Goal: Information Seeking & Learning: Learn about a topic

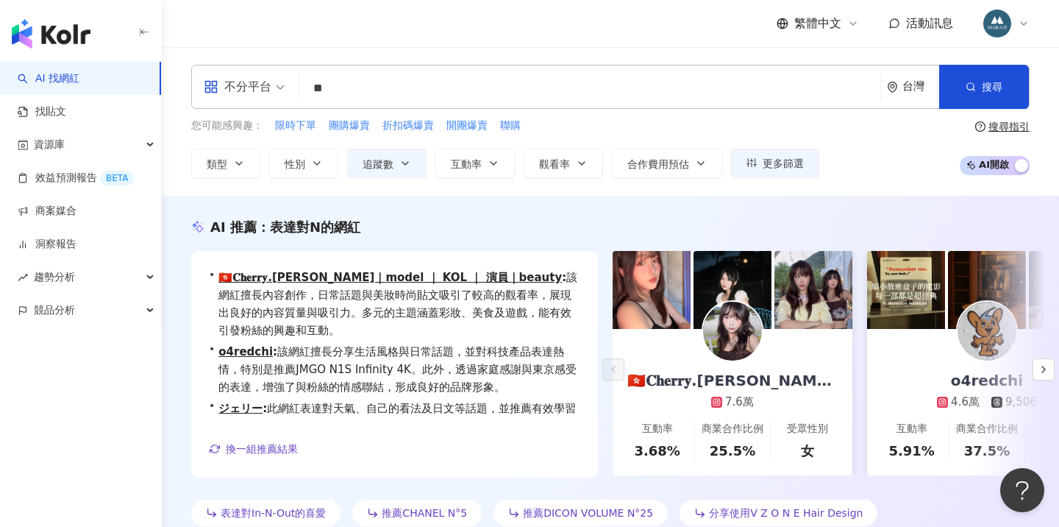
scroll to position [36, 0]
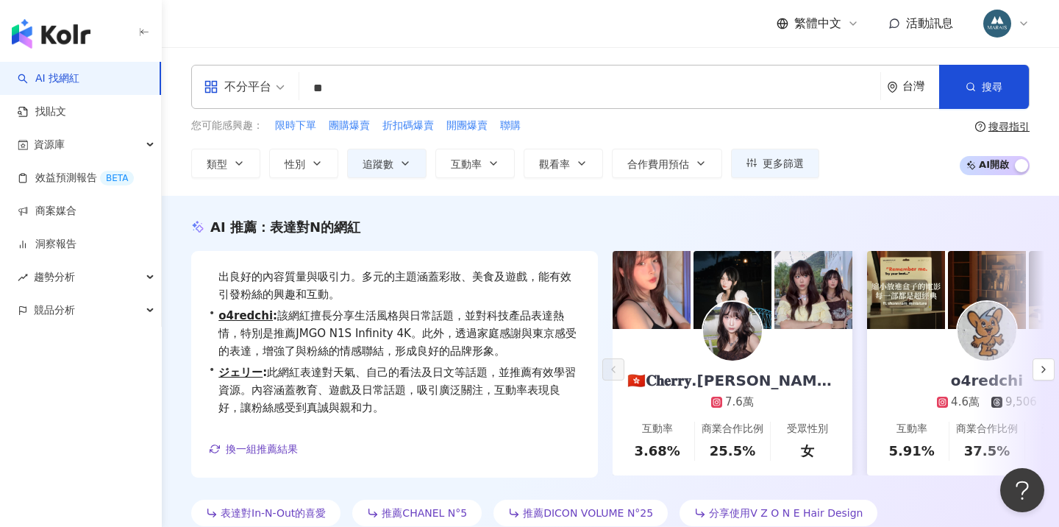
click at [351, 90] on input "**" at bounding box center [589, 88] width 569 height 28
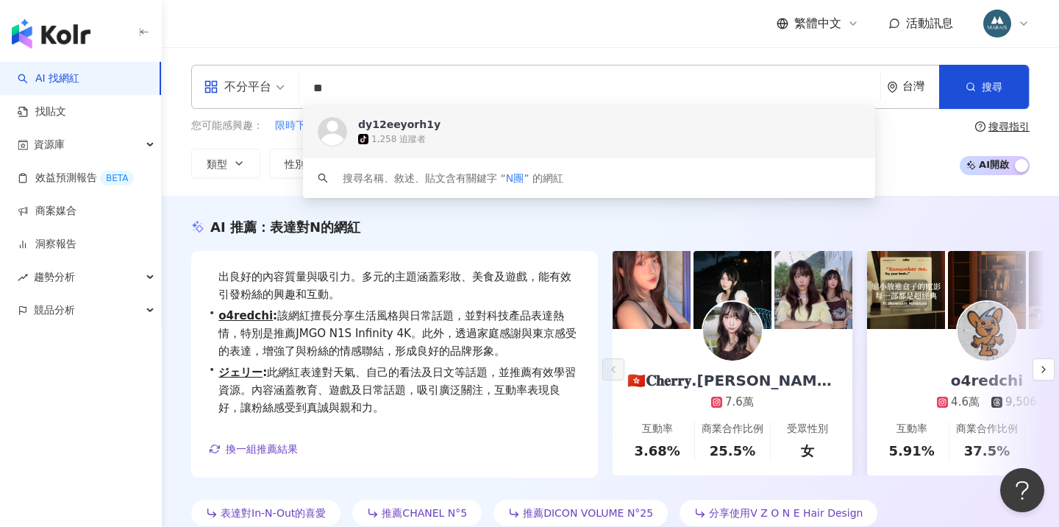
type input "*"
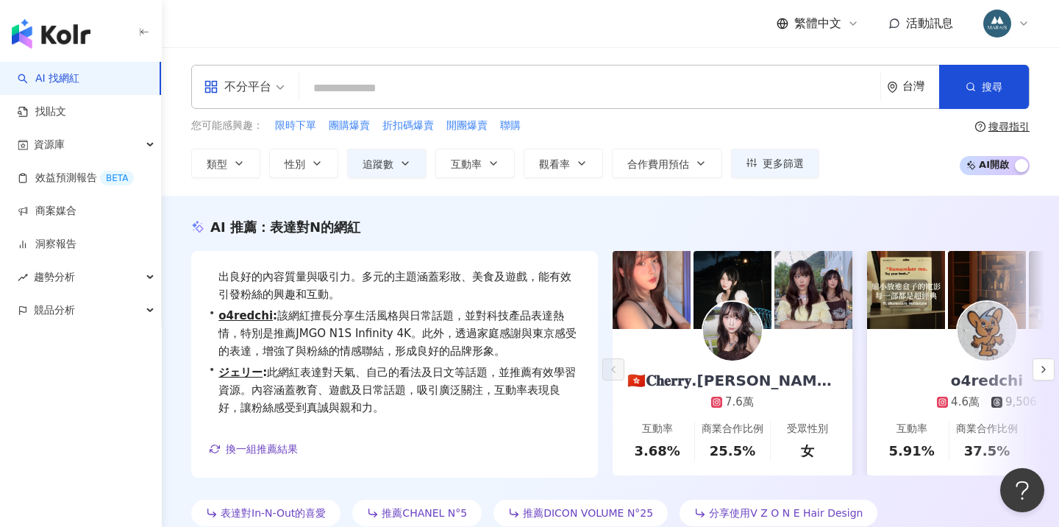
type input "*"
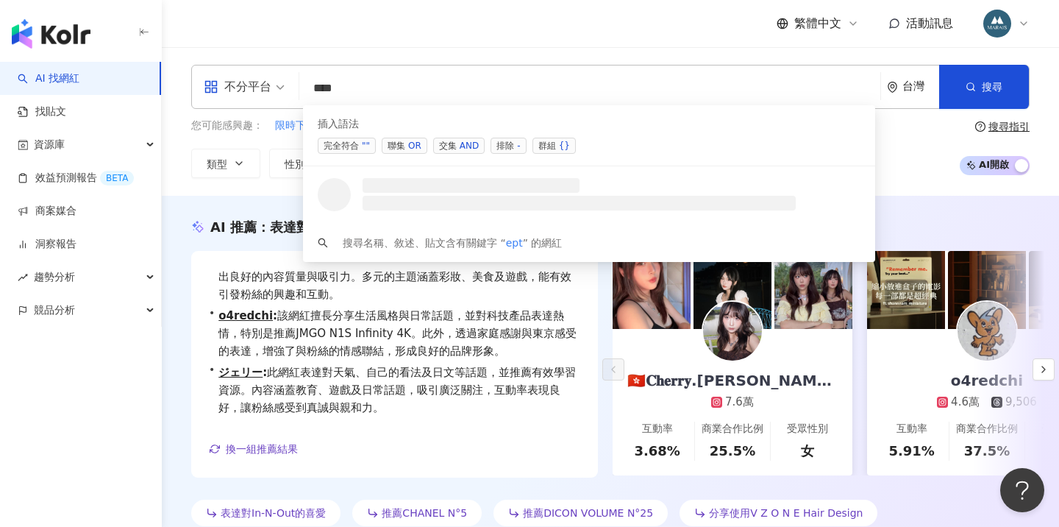
click at [413, 151] on div "OR" at bounding box center [414, 145] width 13 height 15
click at [463, 141] on div "AND" at bounding box center [469, 145] width 19 height 15
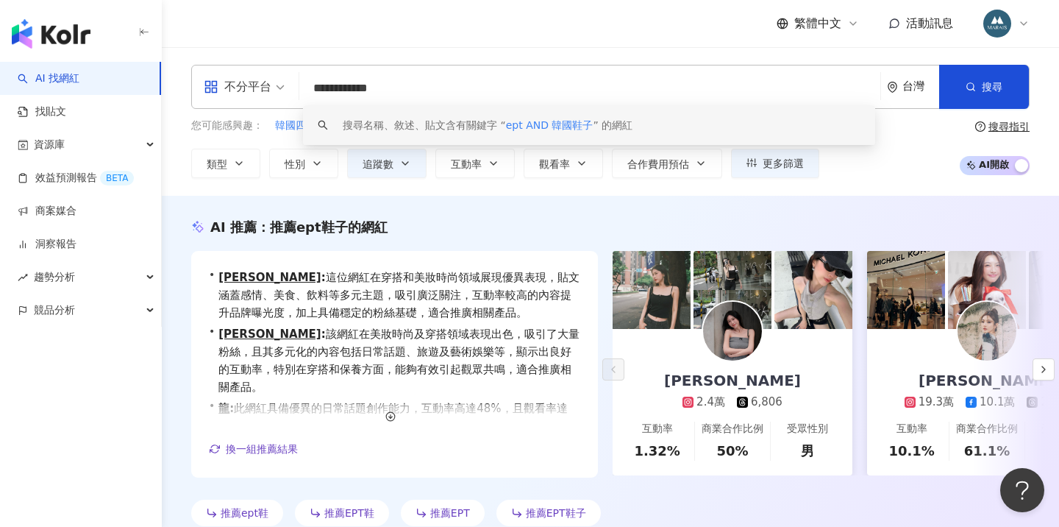
click at [425, 87] on input "**********" at bounding box center [589, 88] width 569 height 28
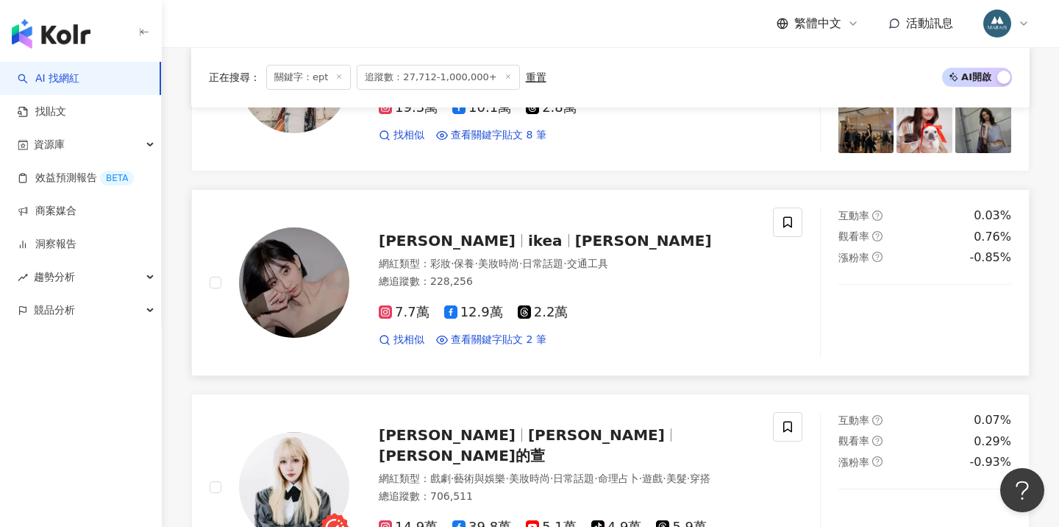
scroll to position [543, 0]
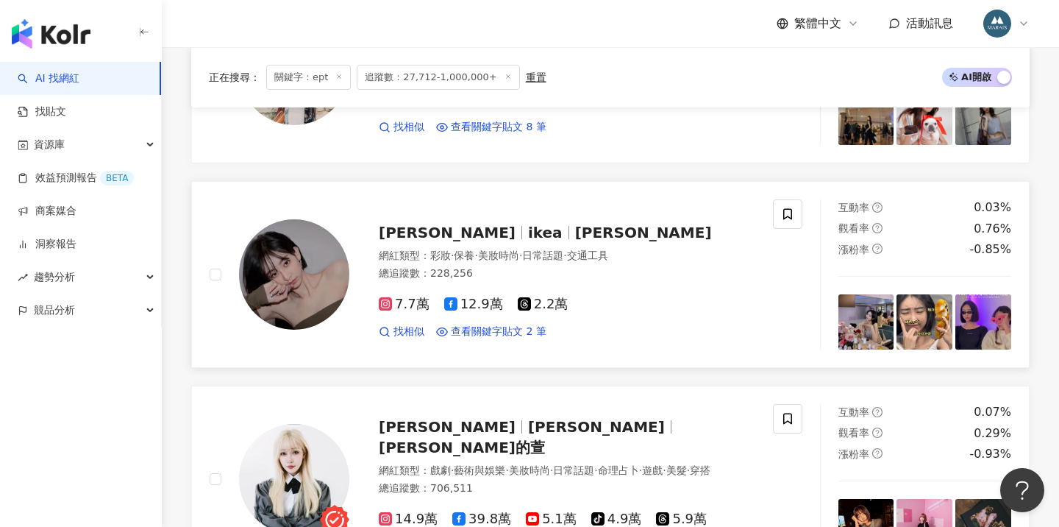
click at [528, 228] on span "ikea" at bounding box center [551, 233] width 47 height 18
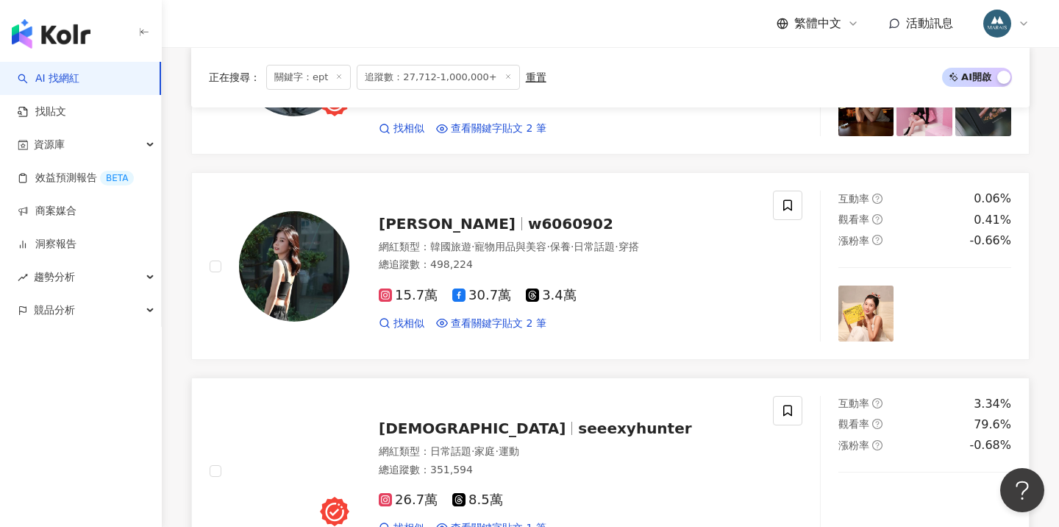
scroll to position [1227, 0]
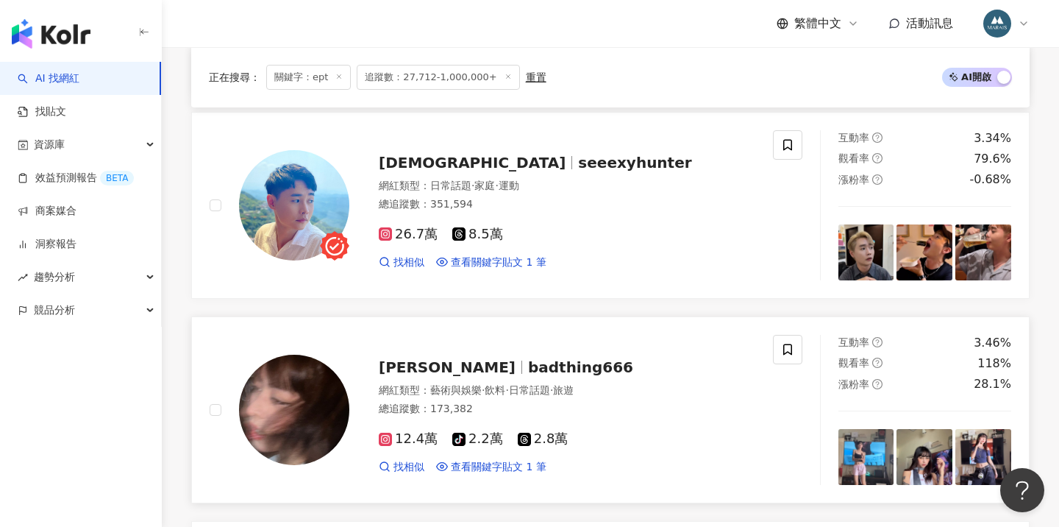
click at [461, 384] on span "藝術與娛樂" at bounding box center [455, 390] width 51 height 12
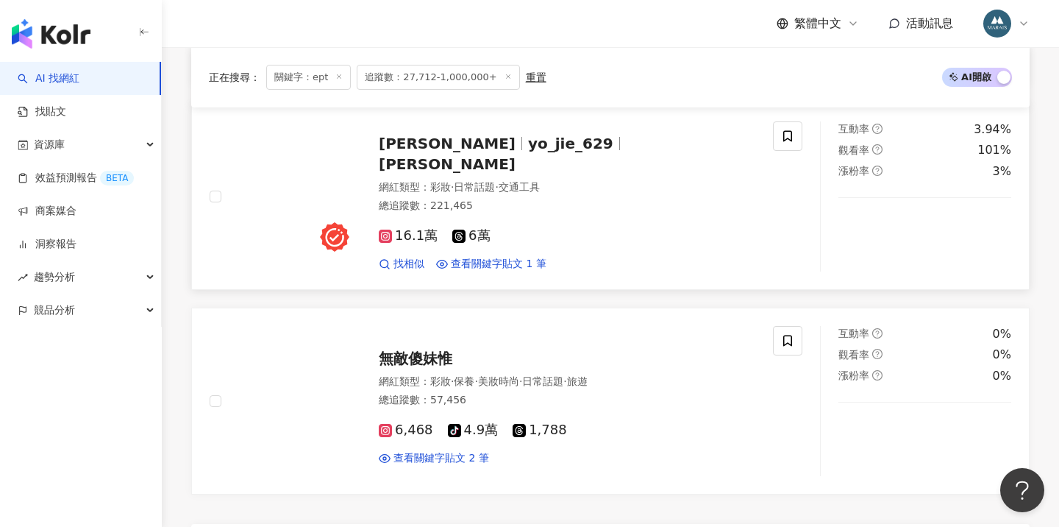
scroll to position [2257, 0]
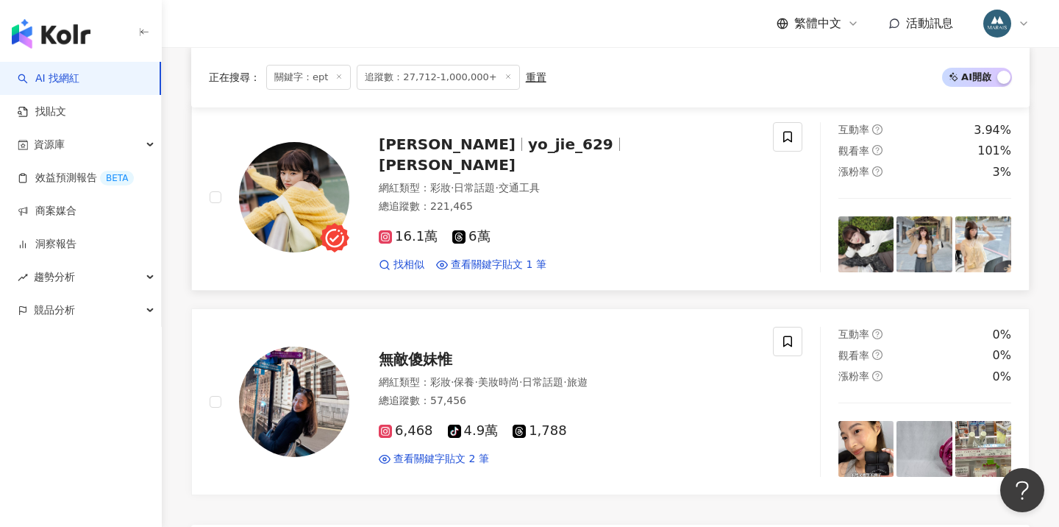
click at [528, 152] on span "yo_jie_629" at bounding box center [570, 144] width 85 height 18
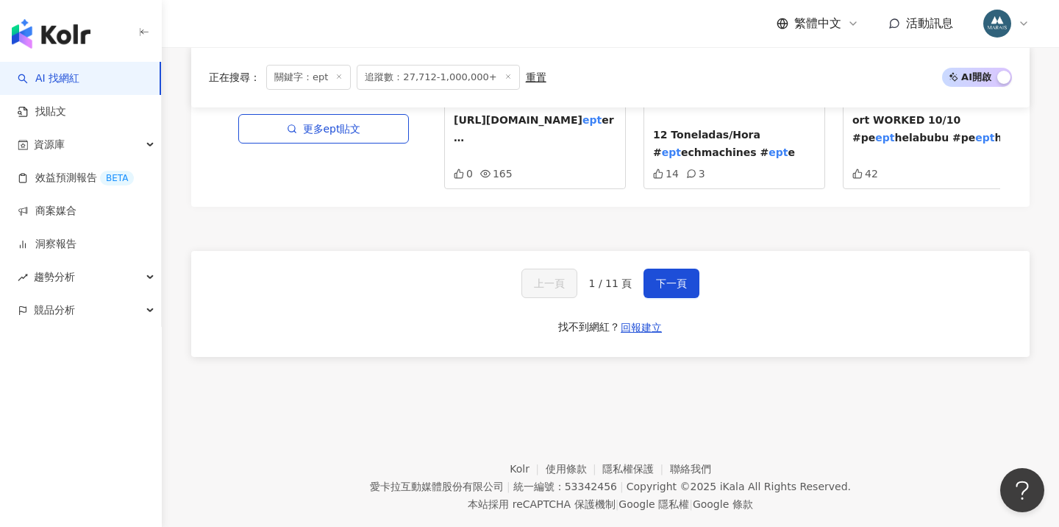
scroll to position [2824, 0]
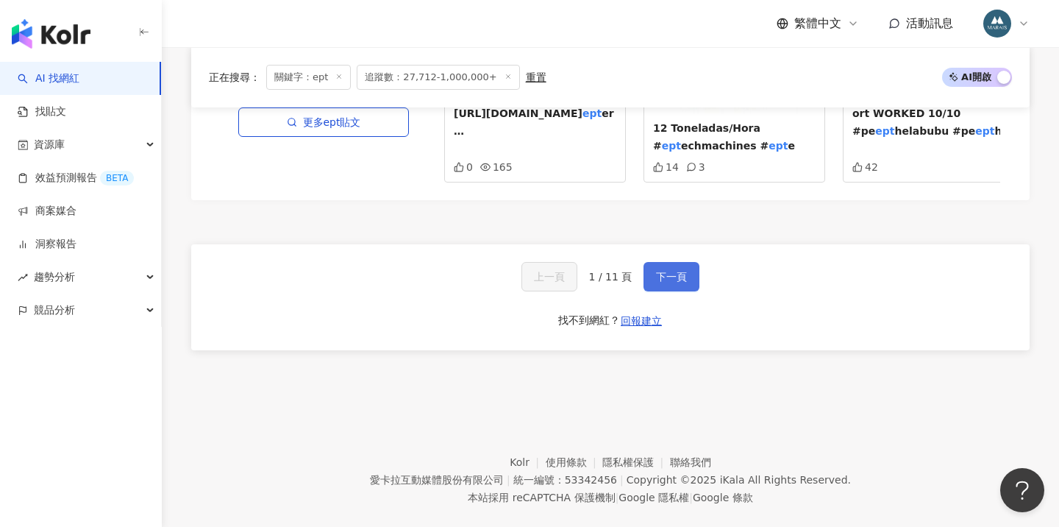
click at [662, 271] on span "下一頁" at bounding box center [671, 277] width 31 height 12
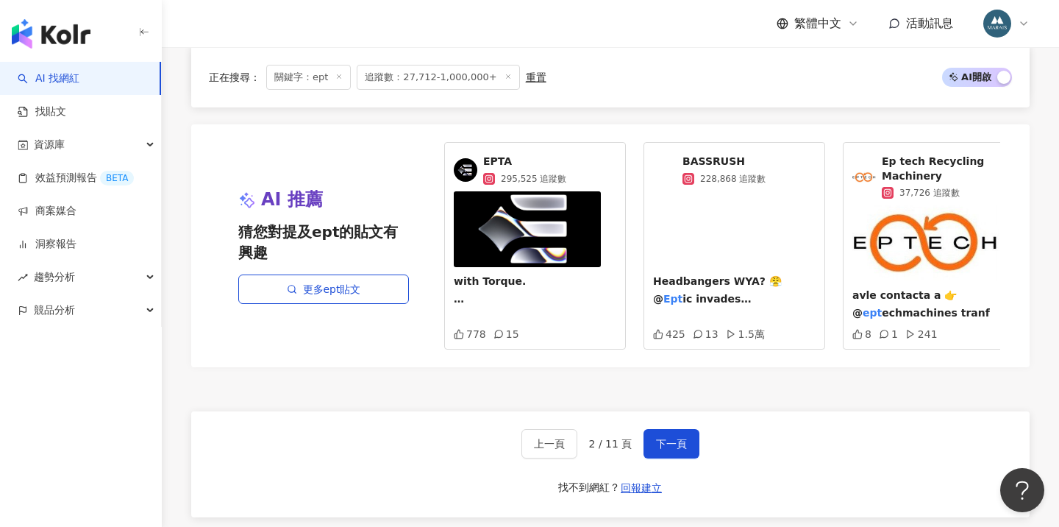
scroll to position [2761, 0]
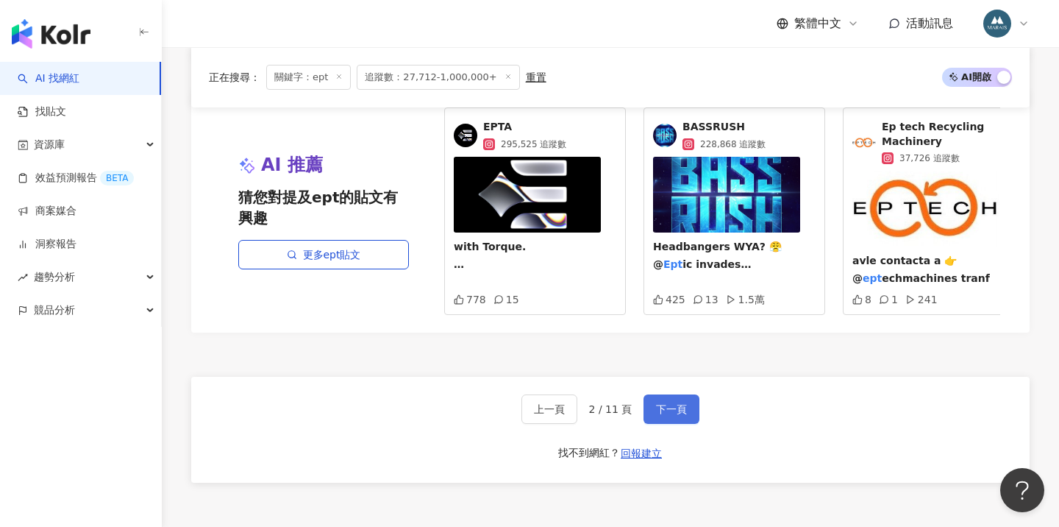
click at [685, 394] on button "下一頁" at bounding box center [671, 408] width 56 height 29
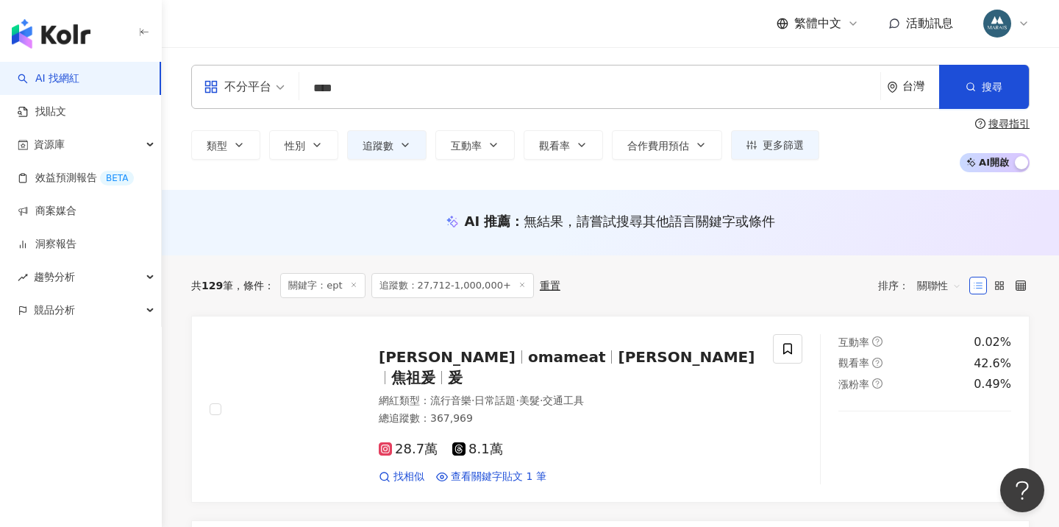
scroll to position [-2, 0]
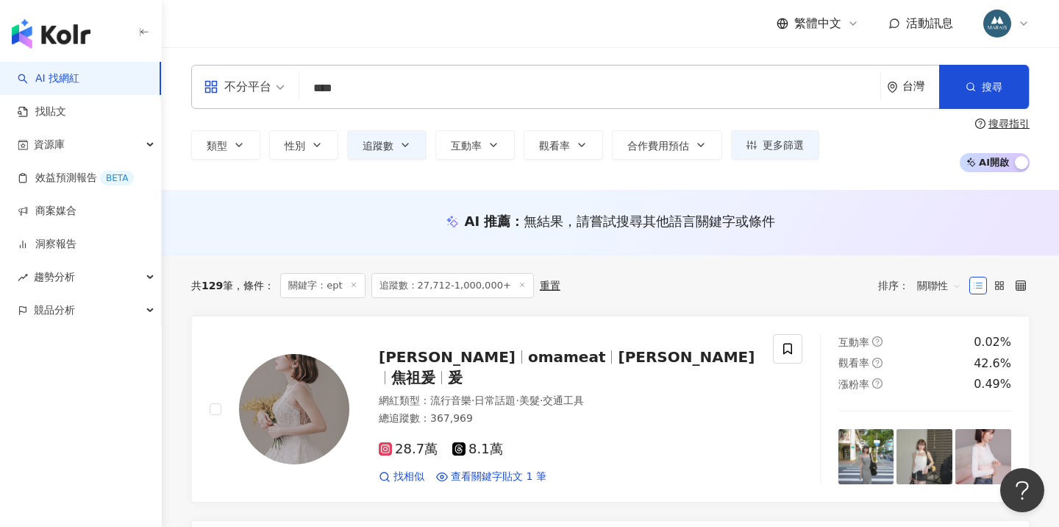
click at [374, 102] on input "***" at bounding box center [589, 88] width 569 height 28
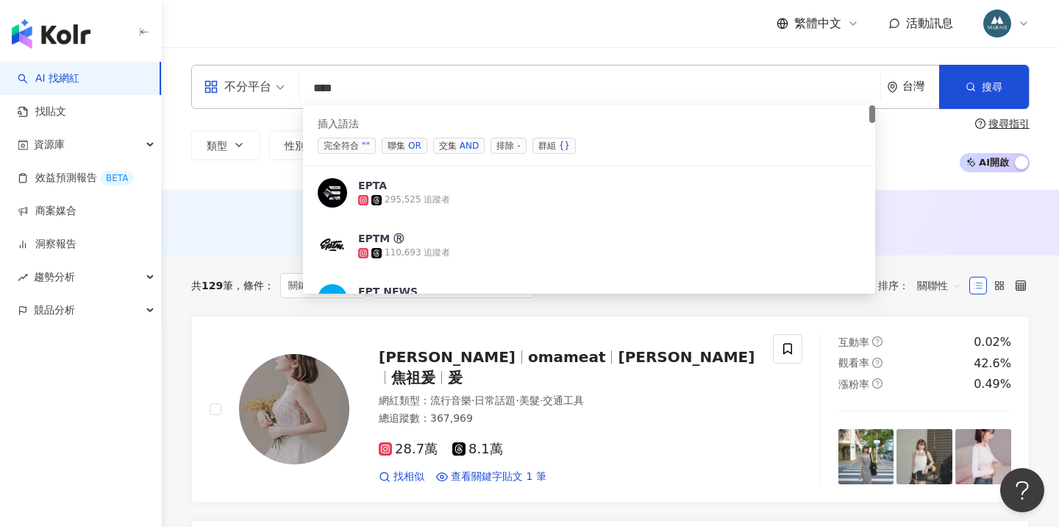
click at [454, 149] on span "交集 AND" at bounding box center [458, 146] width 51 height 16
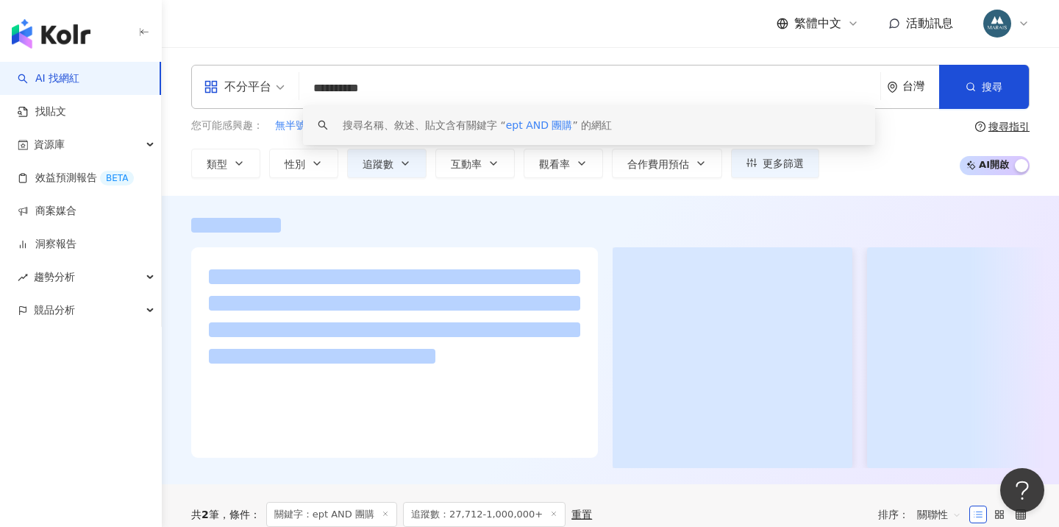
click at [612, 218] on div at bounding box center [610, 225] width 838 height 15
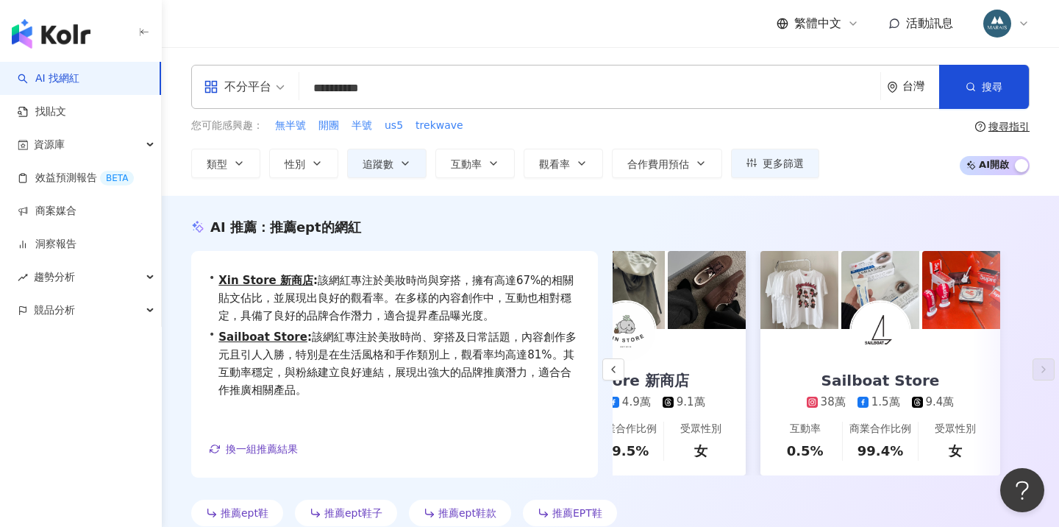
click at [393, 90] on input "**********" at bounding box center [589, 88] width 569 height 28
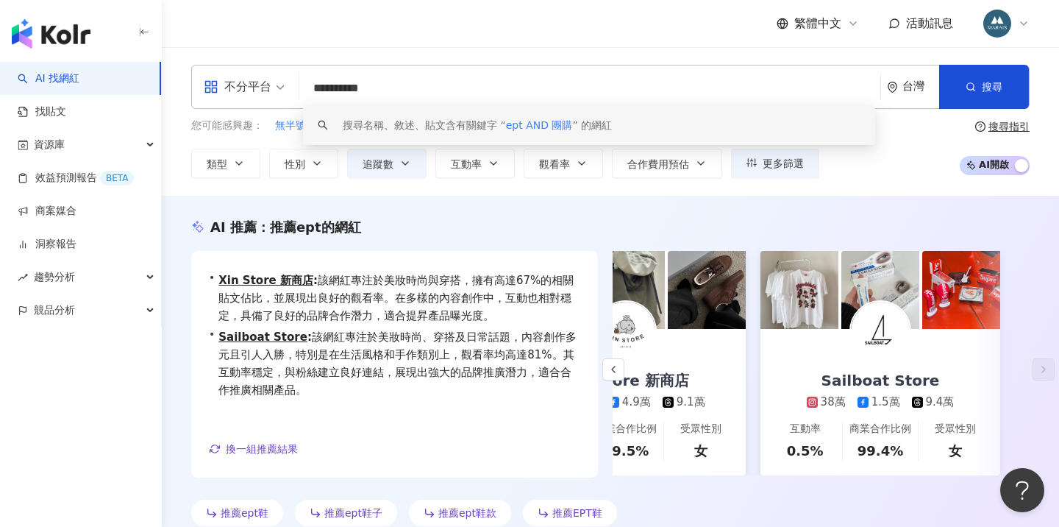
click at [393, 90] on input "**********" at bounding box center [589, 88] width 569 height 28
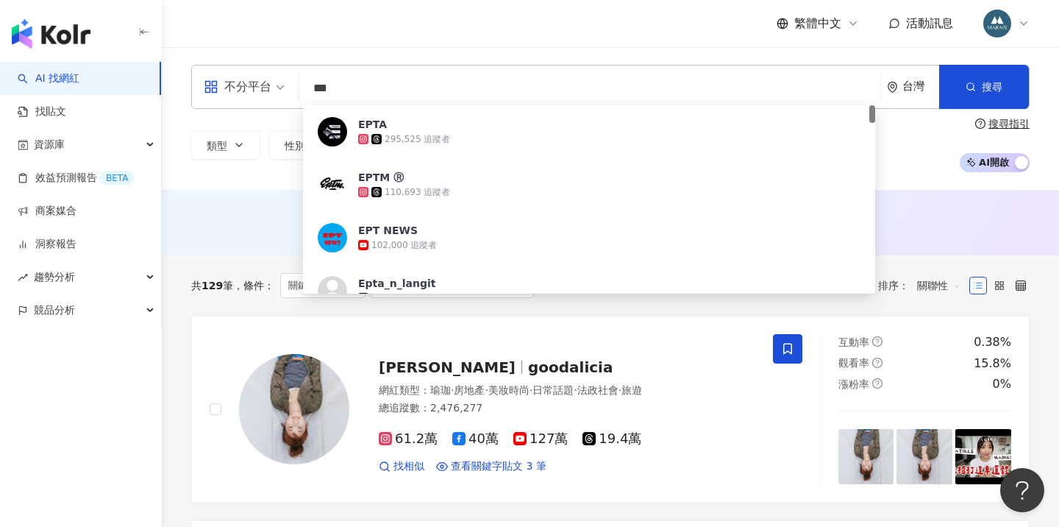
click at [274, 199] on div "AI 推薦 ： 無結果，請嘗試搜尋其他語言關鍵字或條件" at bounding box center [610, 222] width 897 height 65
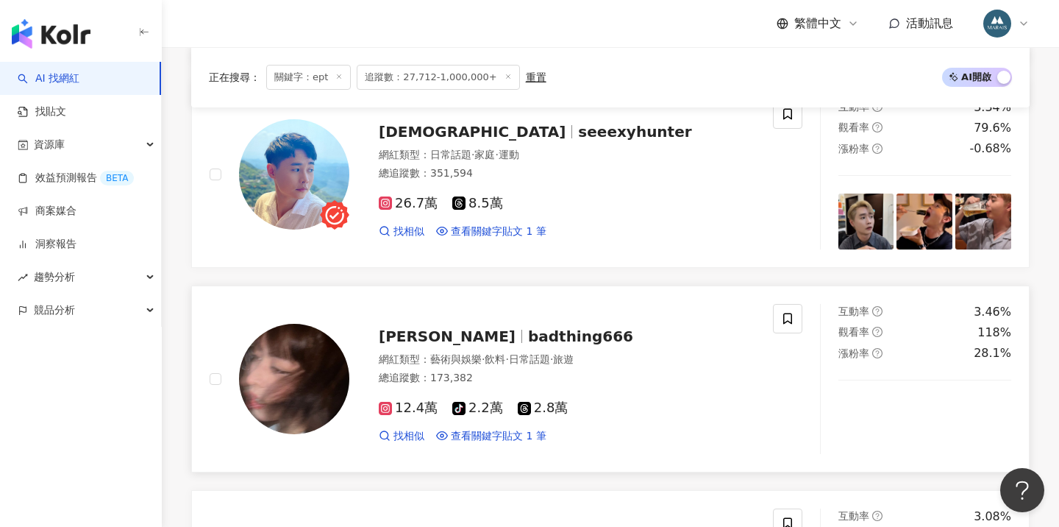
scroll to position [1255, 0]
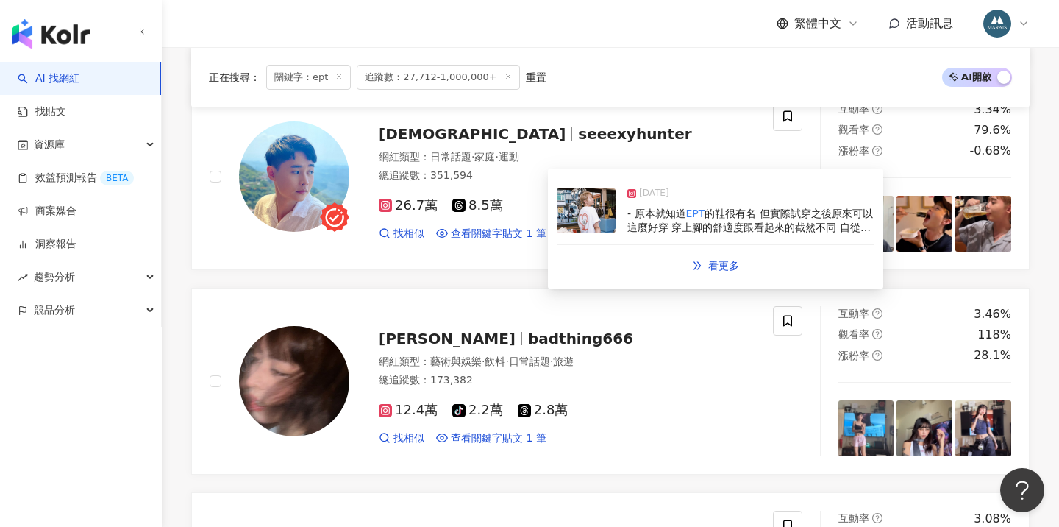
click at [633, 224] on span "的鞋很有名 但實際試穿之後原來可以這麼好穿 穿上腳的舒適度跟看起來的截然不同 自從第一次參加活動就被他們家圈粉 現在中山有旗艦店 不用跑韓國買了🥹 @east…" at bounding box center [750, 241] width 246 height 69
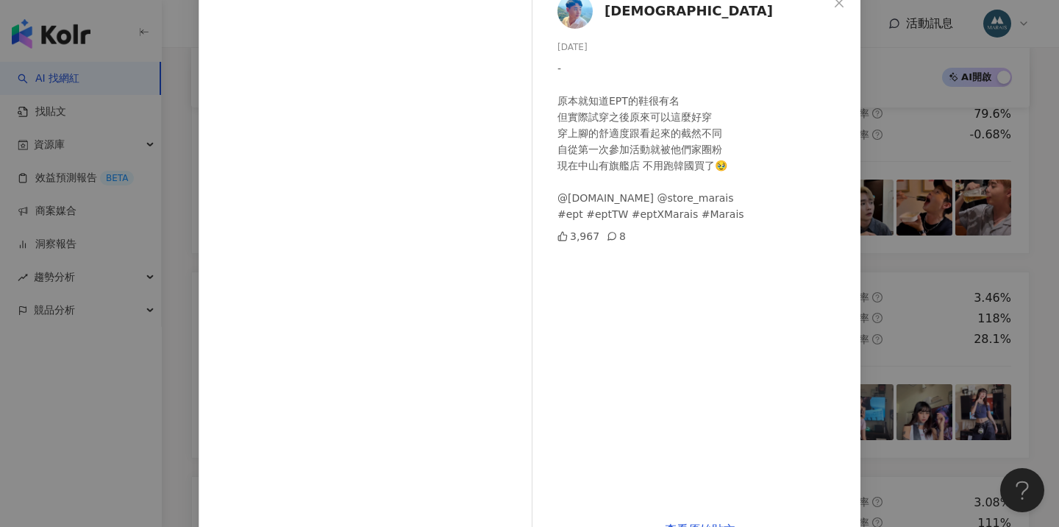
scroll to position [18, 0]
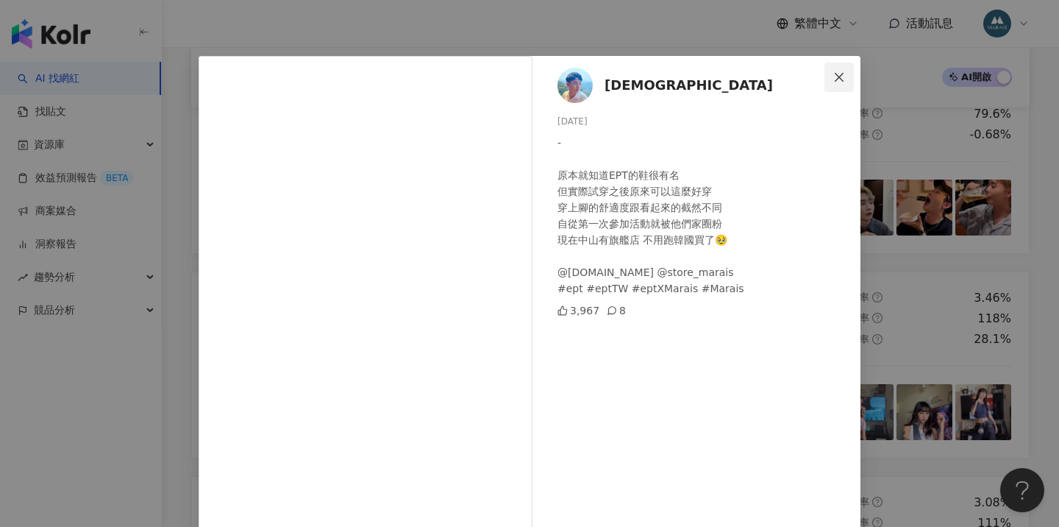
click at [838, 76] on icon "close" at bounding box center [839, 77] width 12 height 12
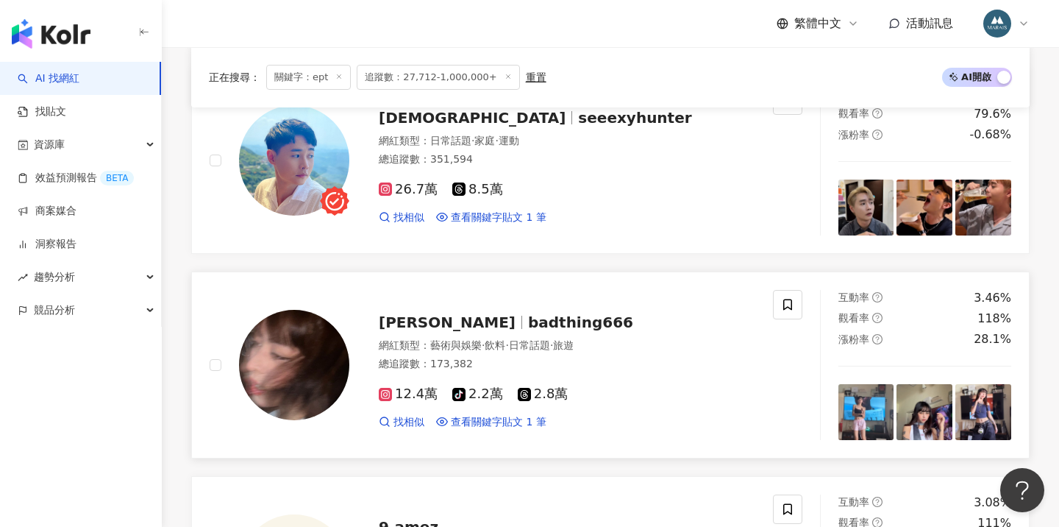
click at [589, 271] on link "安琪 badthing666 網紅類型 ： 藝術與娛樂 · 飲料 · 日常話題 · 旅遊 總追蹤數 ： 173,382 12.4萬 tiktok-icon 2…" at bounding box center [610, 364] width 838 height 187
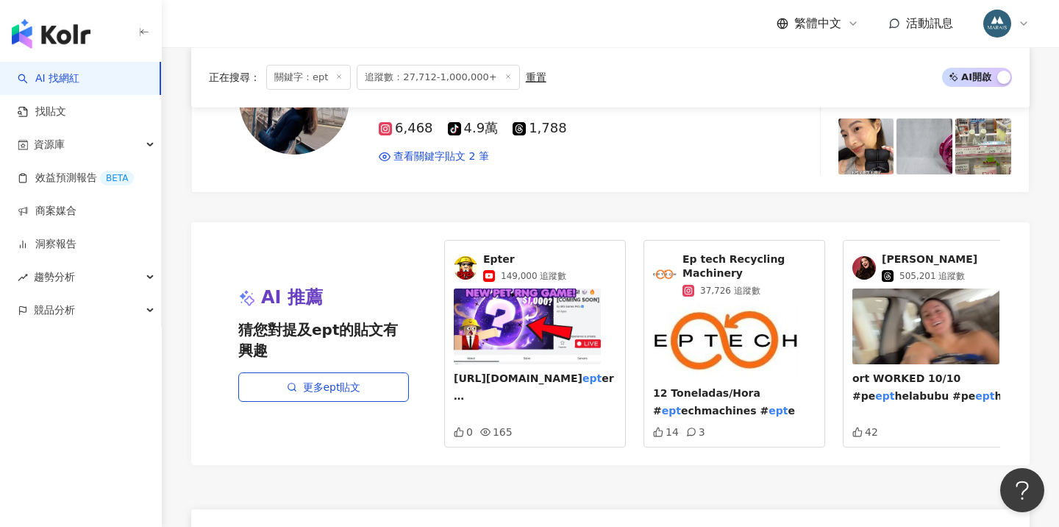
scroll to position [2747, 0]
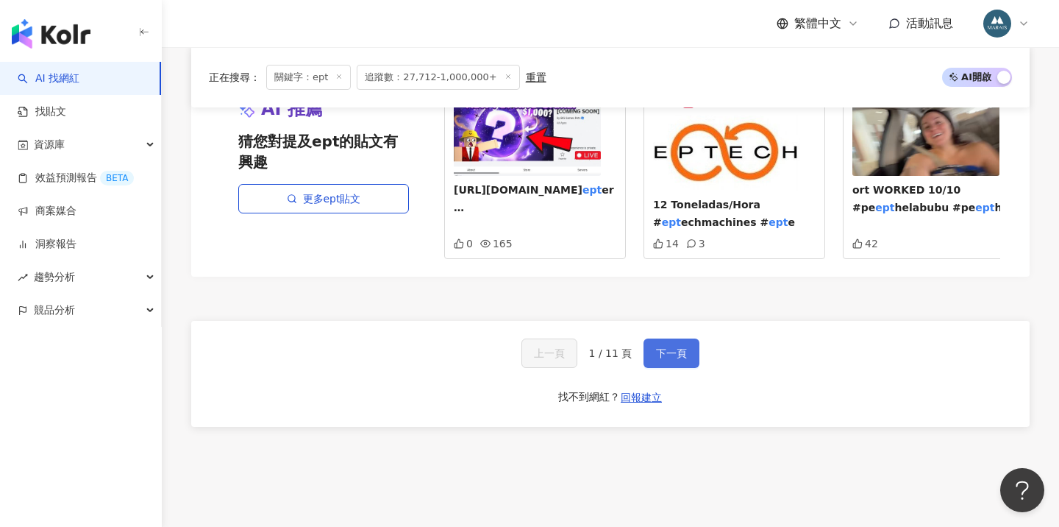
click at [661, 347] on span "下一頁" at bounding box center [671, 353] width 31 height 12
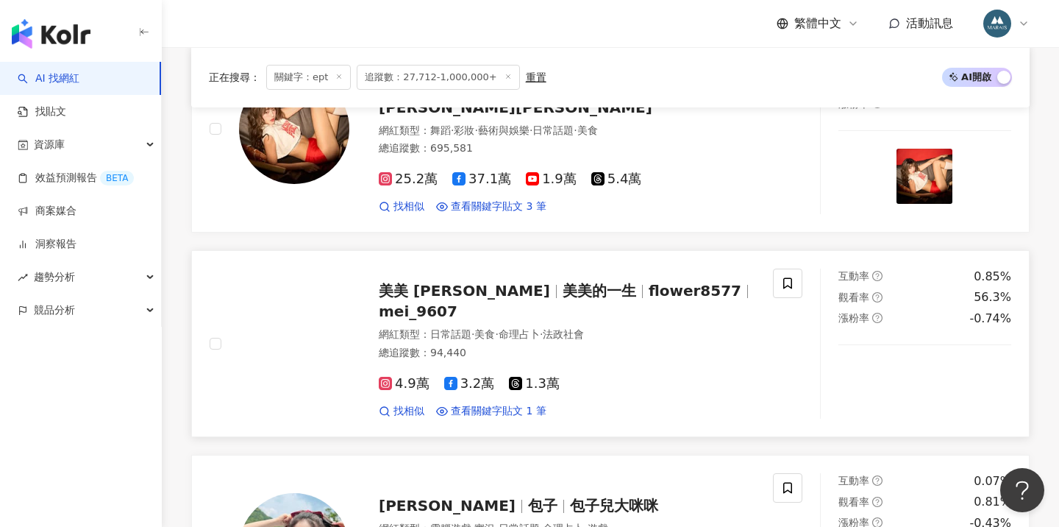
scroll to position [2194, 0]
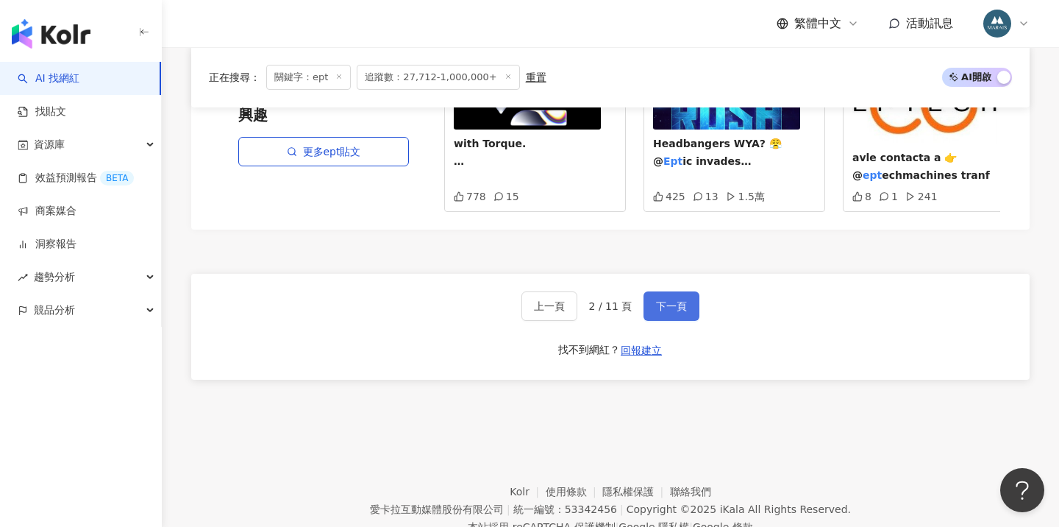
click at [660, 300] on span "下一頁" at bounding box center [671, 306] width 31 height 12
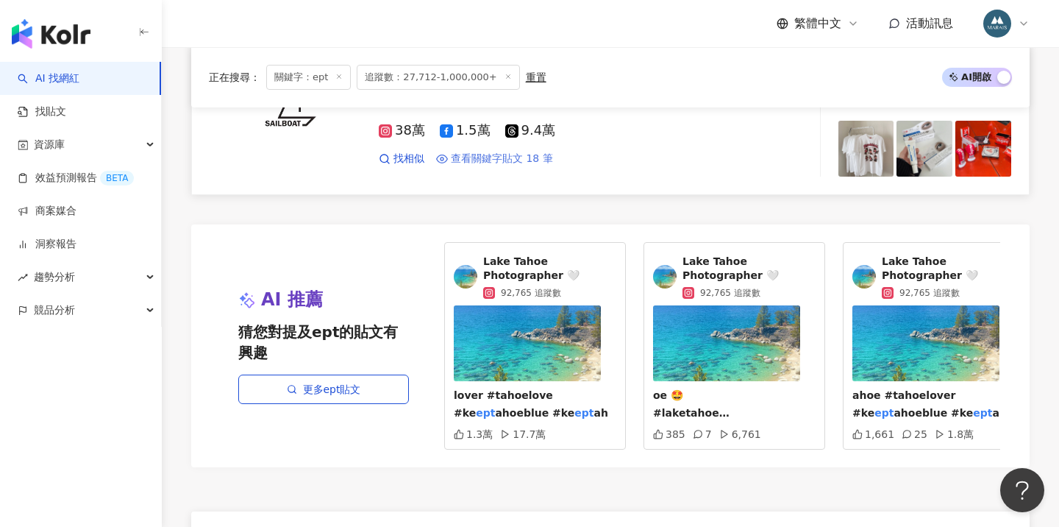
scroll to position [2710, 0]
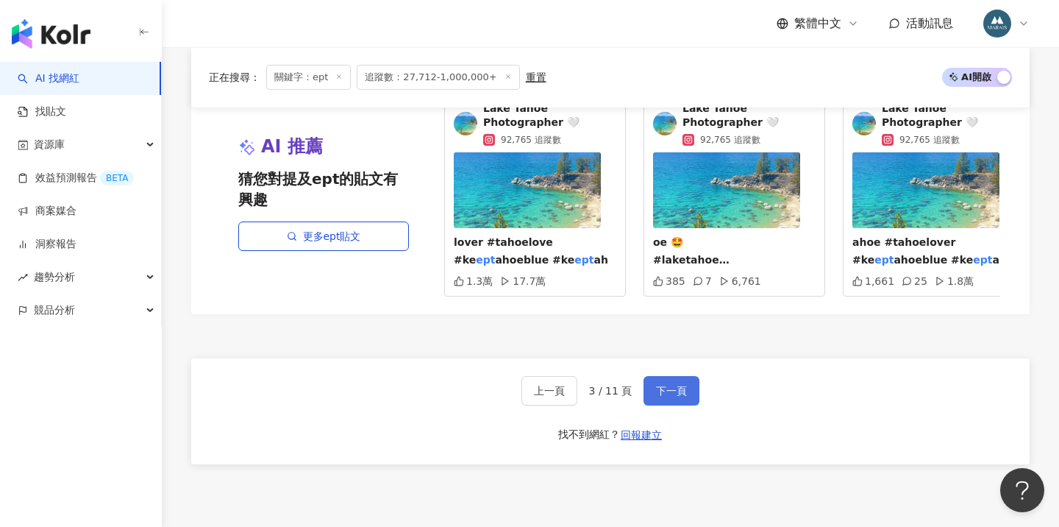
click at [655, 376] on button "下一頁" at bounding box center [671, 390] width 56 height 29
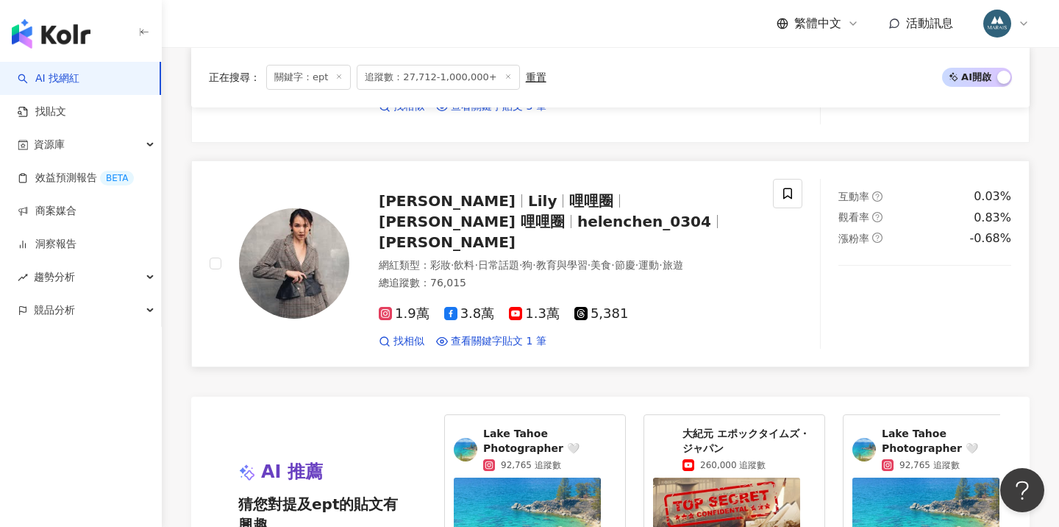
scroll to position [2407, 0]
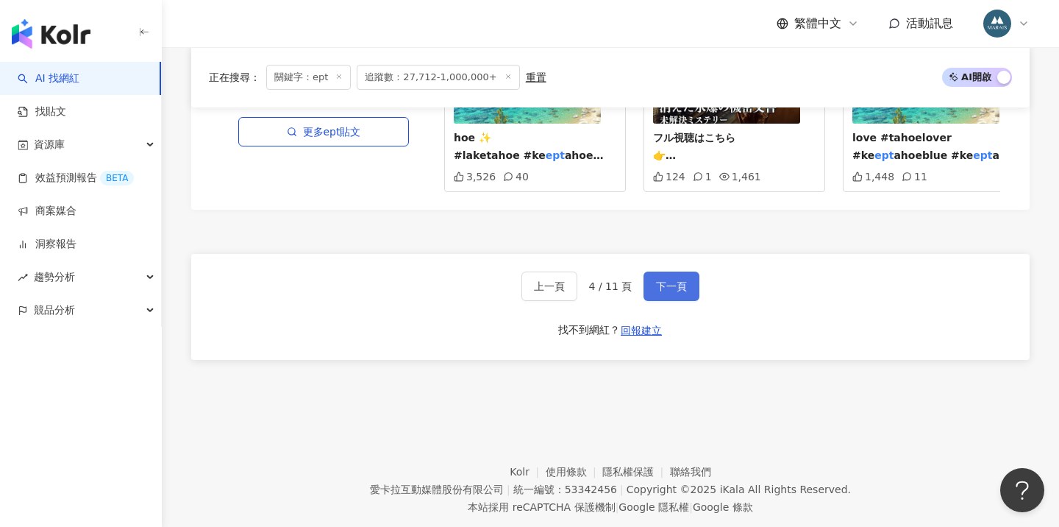
click at [660, 280] on span "下一頁" at bounding box center [671, 286] width 31 height 12
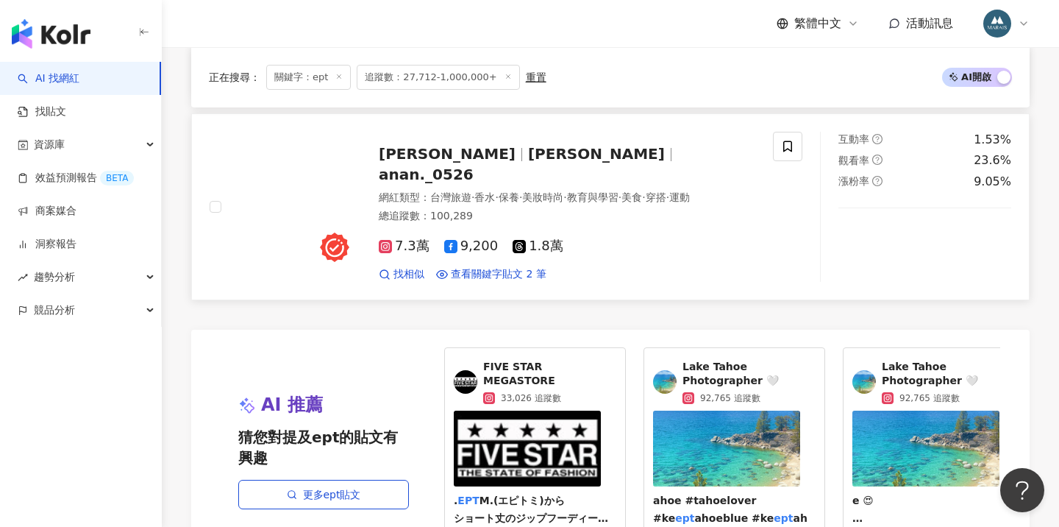
scroll to position [2455, 0]
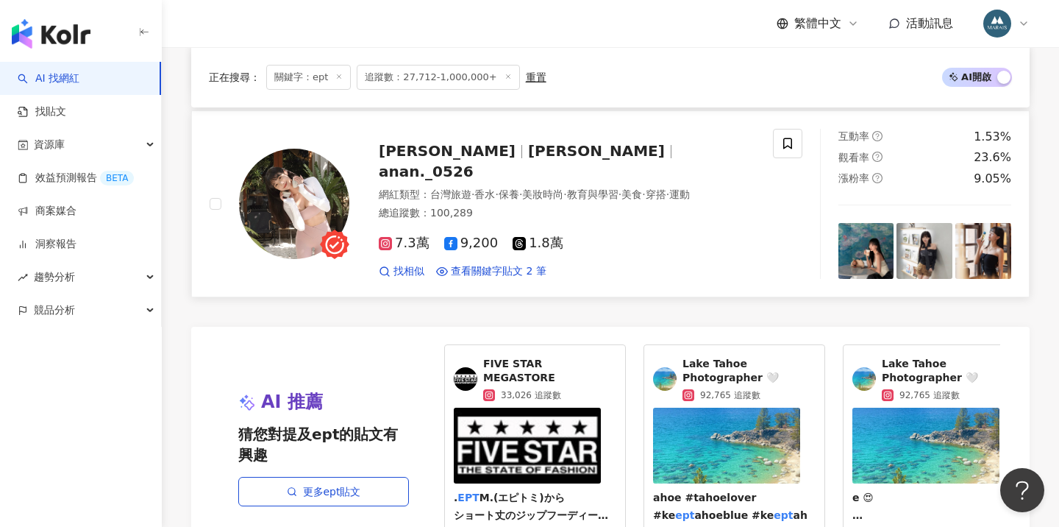
click at [474, 163] on span "anan._0526" at bounding box center [426, 172] width 95 height 18
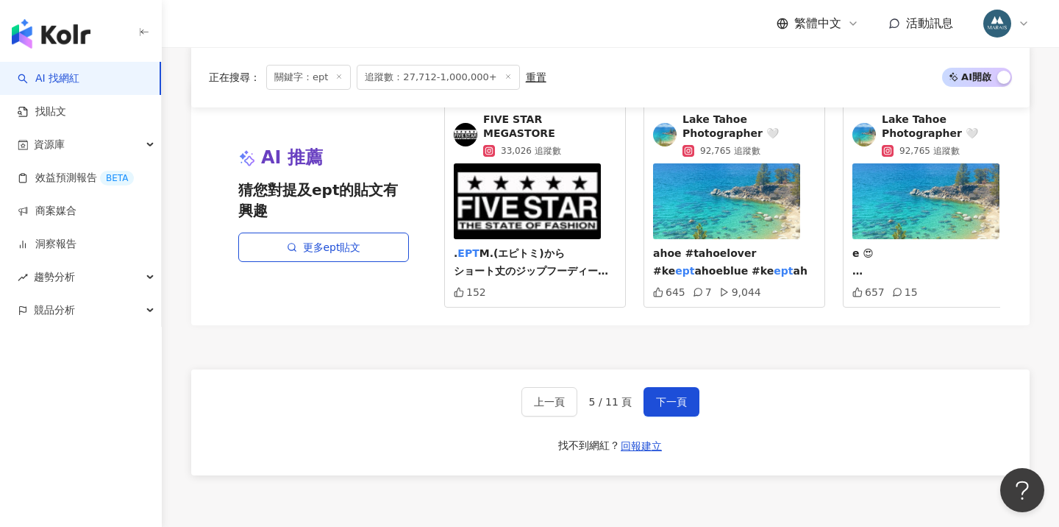
scroll to position [2834, 0]
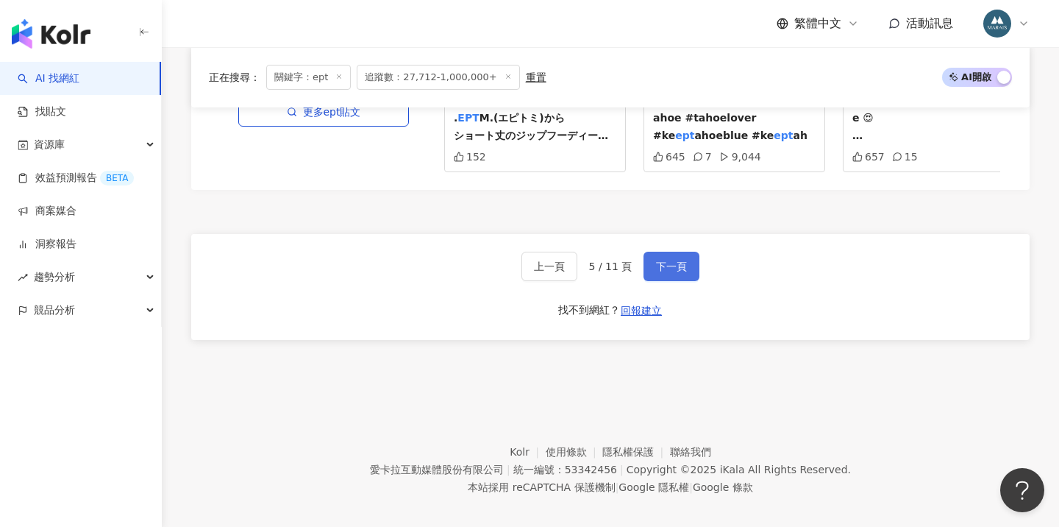
click at [663, 261] on button "下一頁" at bounding box center [671, 266] width 56 height 29
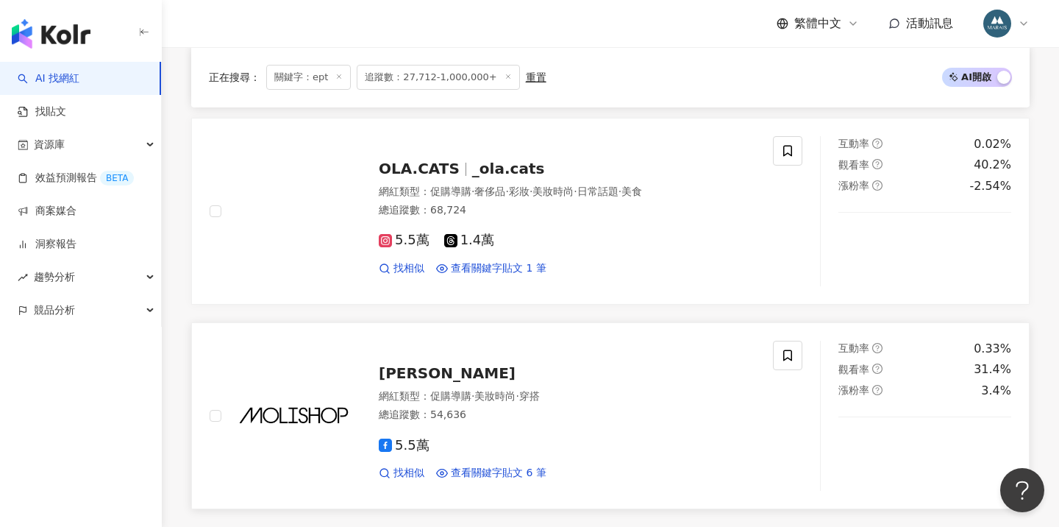
scroll to position [2654, 0]
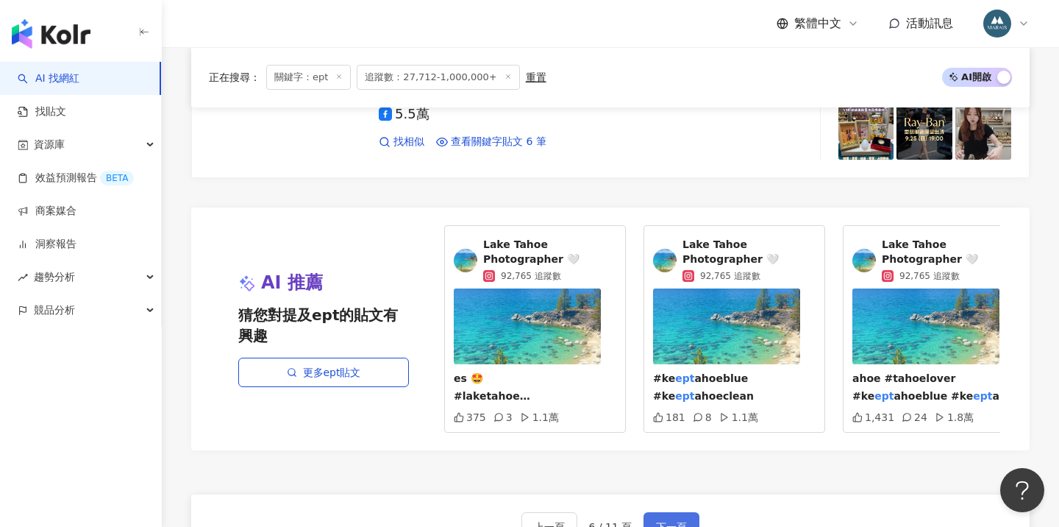
click at [674, 512] on button "下一頁" at bounding box center [671, 526] width 56 height 29
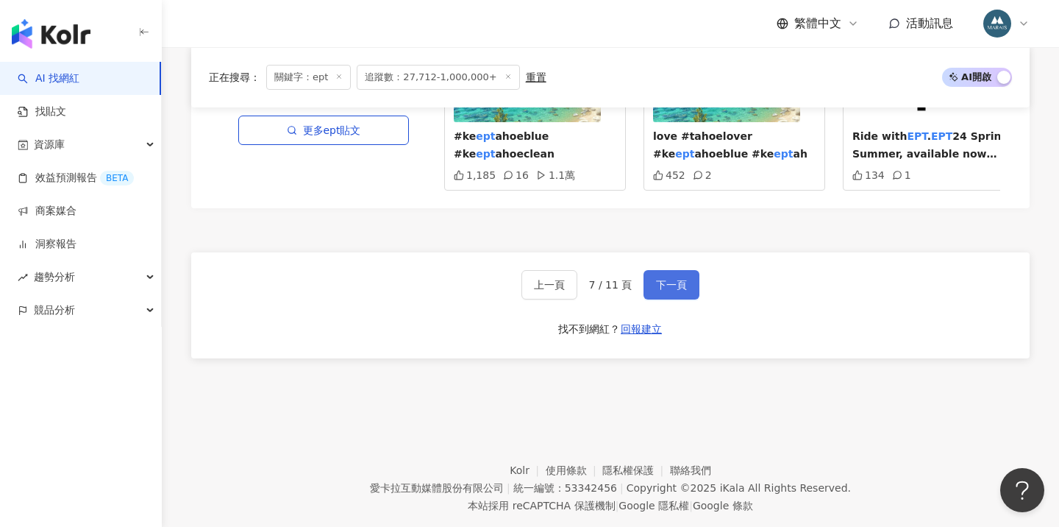
scroll to position [2881, 0]
click at [666, 268] on div "上一頁 7 / 11 頁 下一頁 找不到網紅？ 回報建立" at bounding box center [610, 307] width 838 height 106
click at [668, 271] on button "下一頁" at bounding box center [671, 285] width 56 height 29
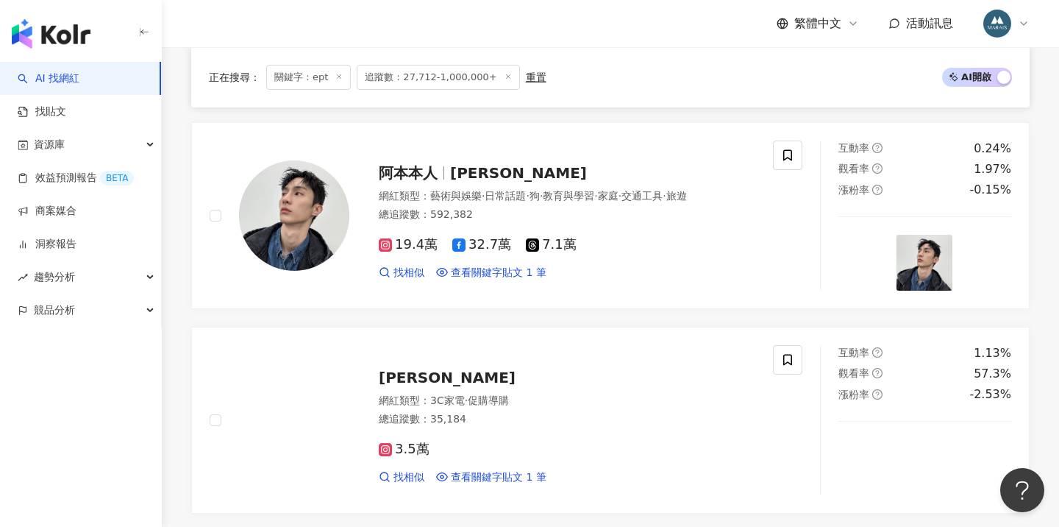
scroll to position [1397, 0]
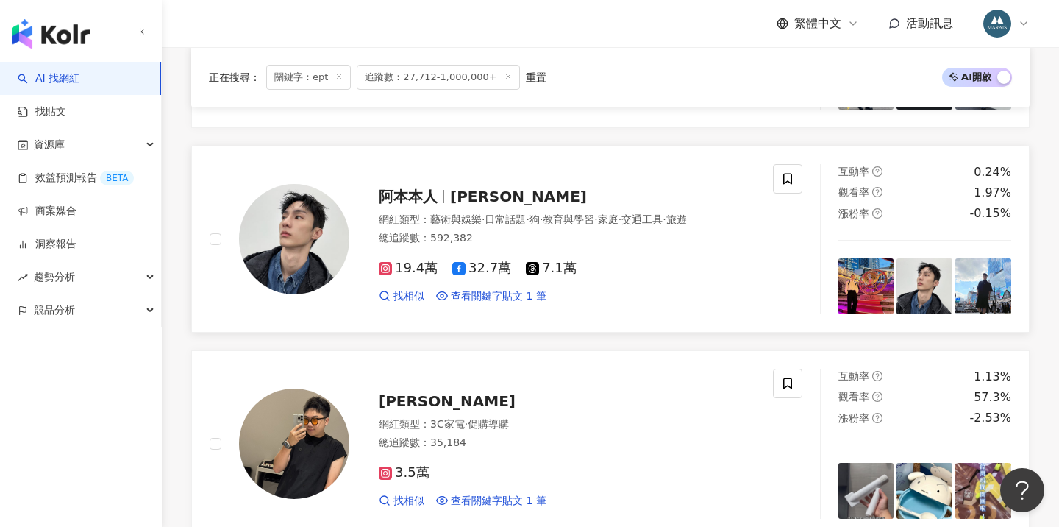
click at [461, 194] on span "阿本" at bounding box center [518, 197] width 137 height 18
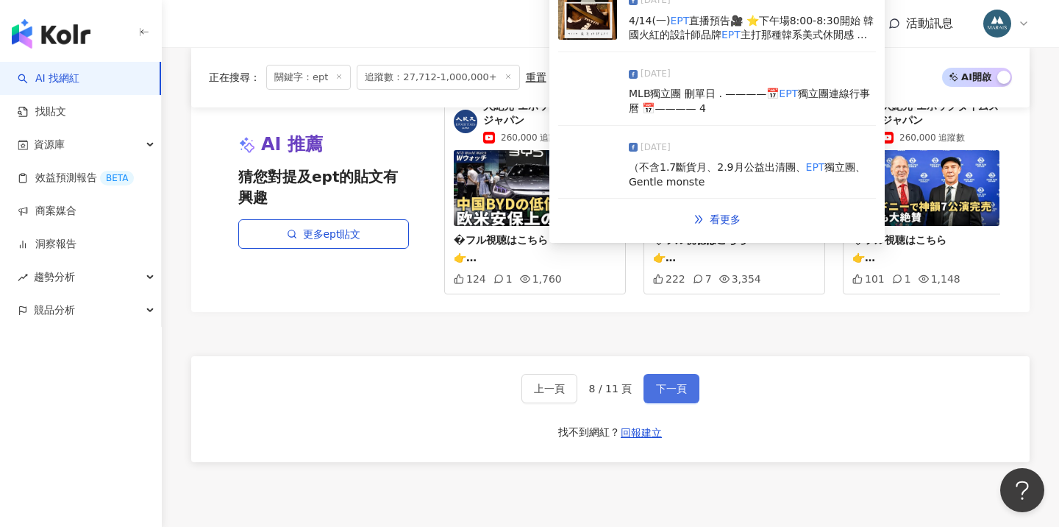
scroll to position [2803, 0]
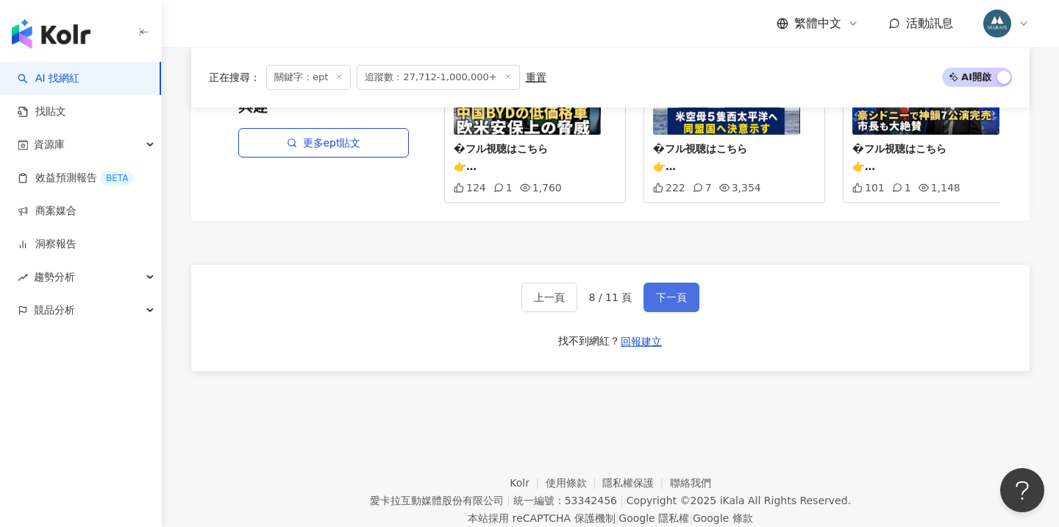
click at [675, 290] on button "下一頁" at bounding box center [671, 296] width 56 height 29
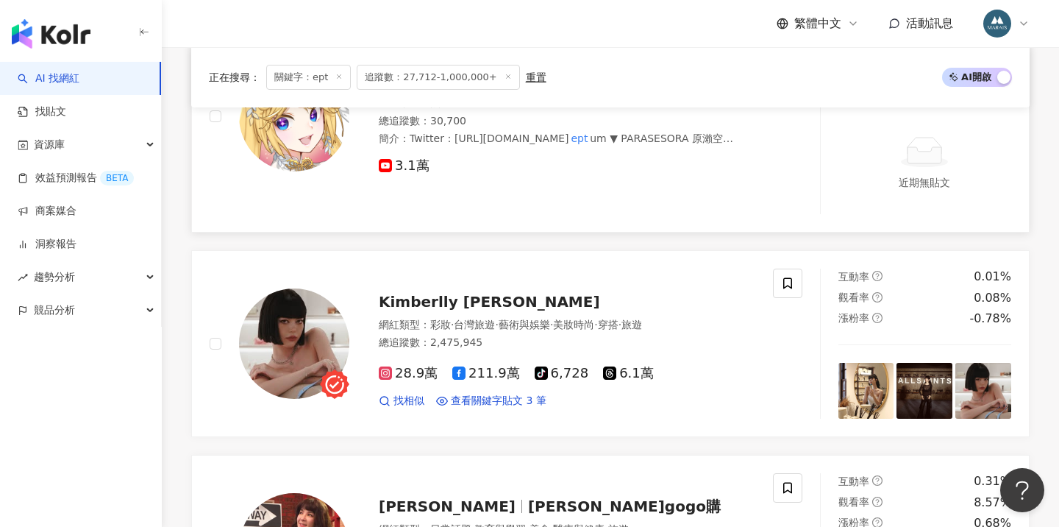
scroll to position [1932, 0]
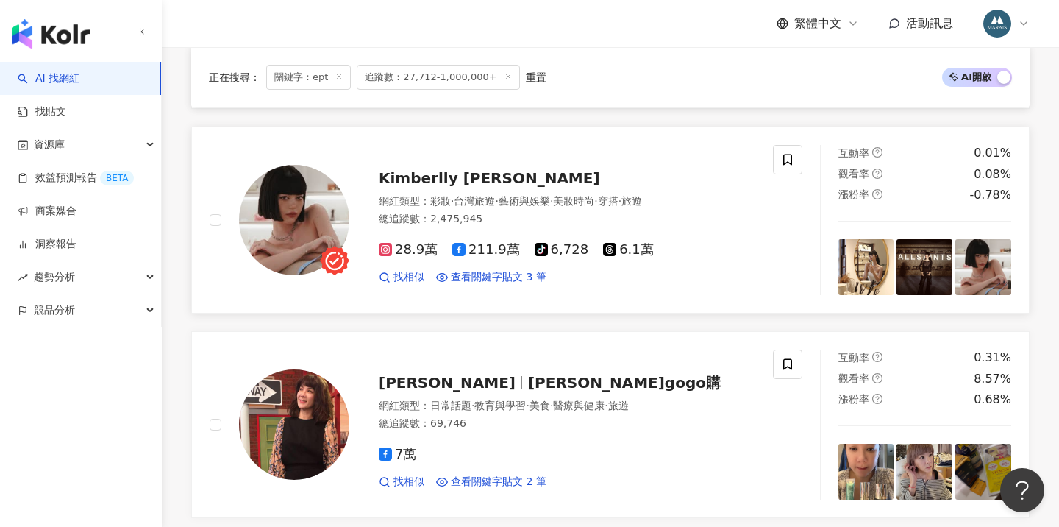
click at [462, 169] on span "Kimberlly 陳怡伶" at bounding box center [489, 178] width 221 height 18
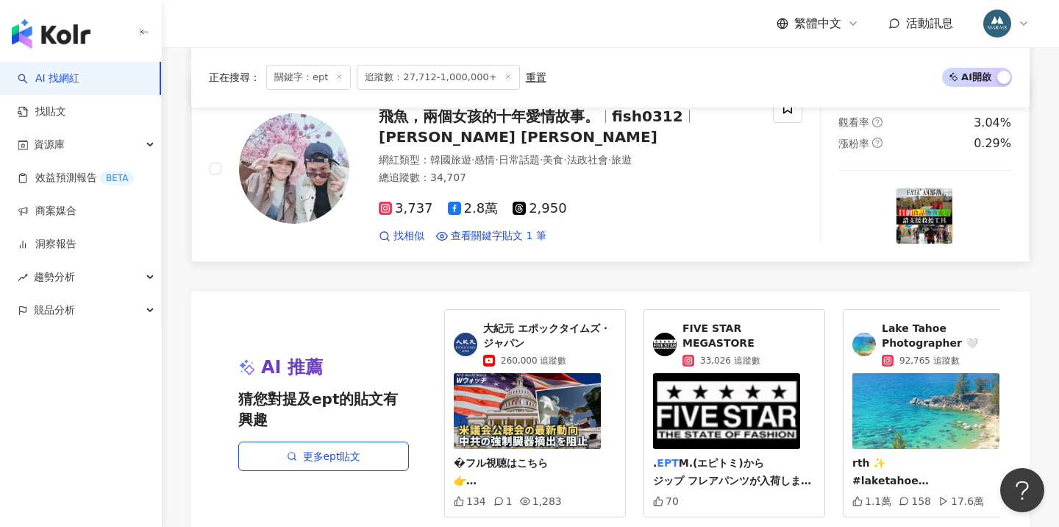
scroll to position [2668, 0]
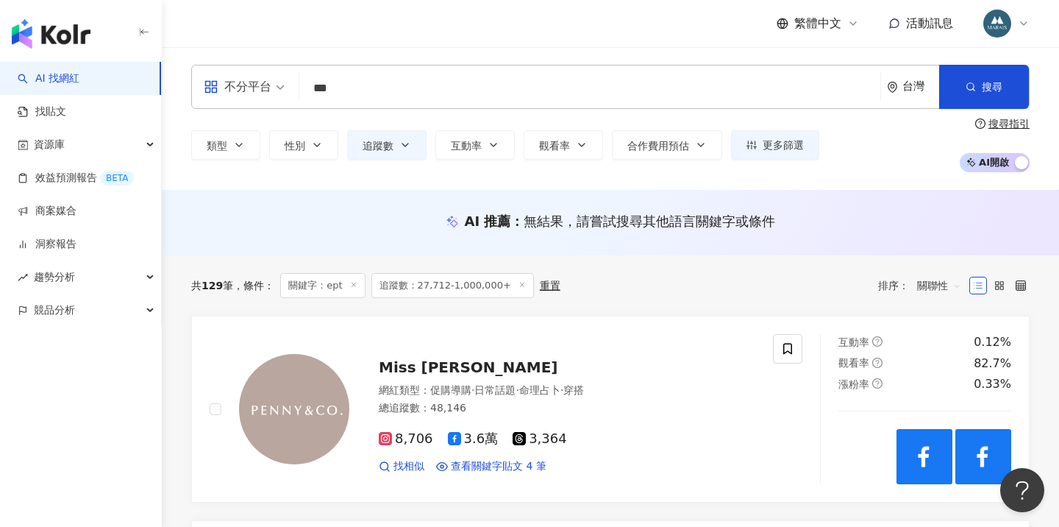
scroll to position [-1, 0]
click at [338, 95] on input "**" at bounding box center [589, 88] width 569 height 28
type input "*"
click at [340, 91] on input "*" at bounding box center [589, 88] width 569 height 28
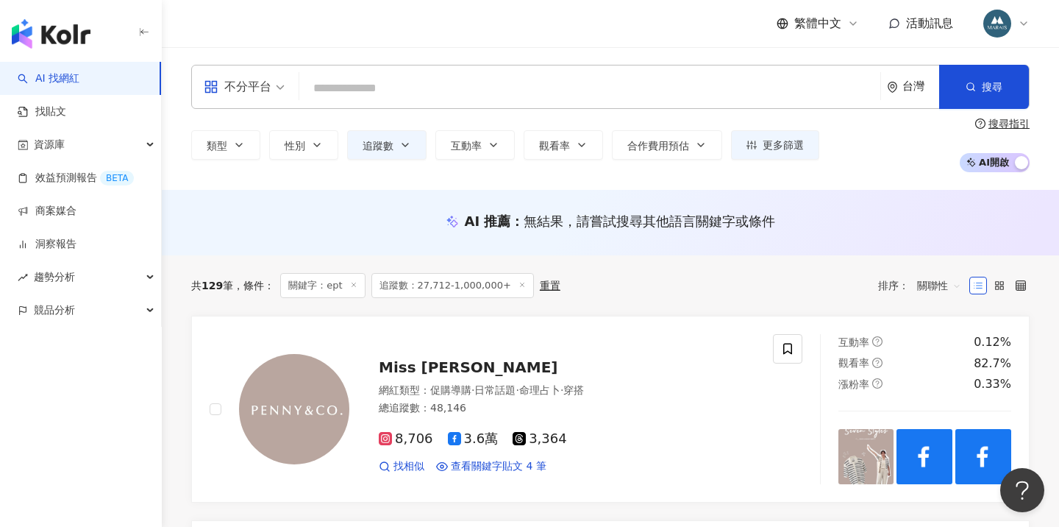
type input "*"
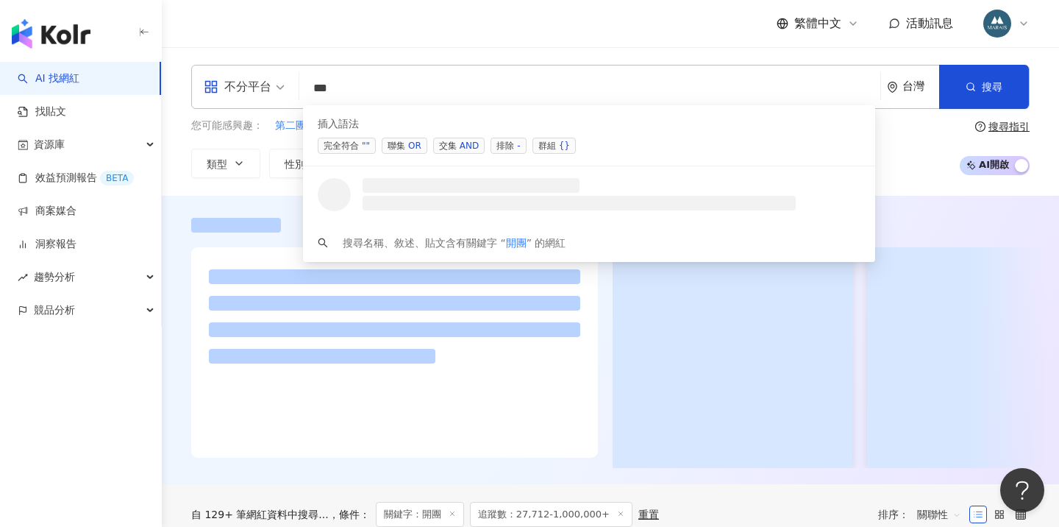
click at [398, 147] on span "聯集 OR" at bounding box center [405, 146] width 46 height 16
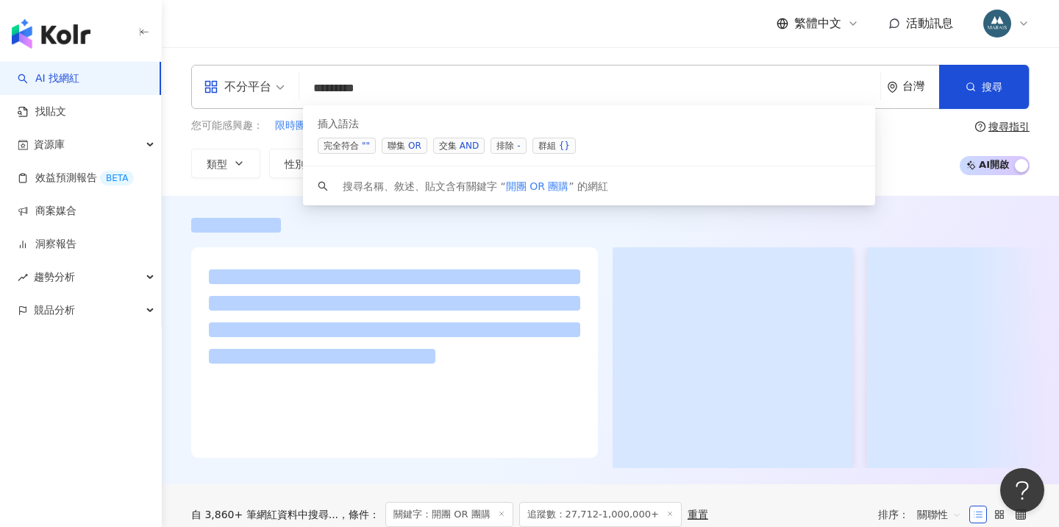
click at [399, 141] on span "聯集 OR" at bounding box center [405, 146] width 46 height 16
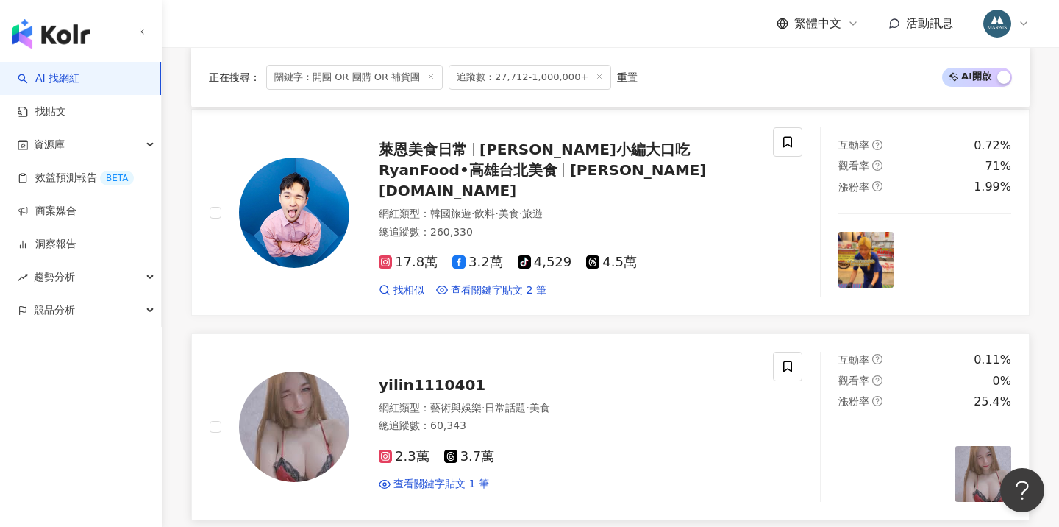
scroll to position [710, 0]
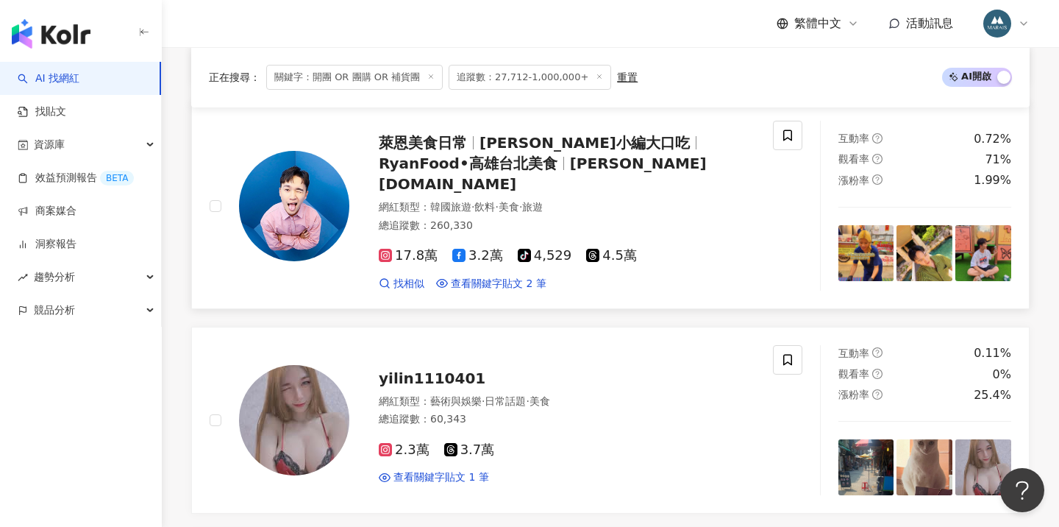
type input "**********"
click at [484, 152] on div "萊恩美食日常 萊恩小編大口吃 RyanFood•高雄台北美食 ryan.food" at bounding box center [567, 163] width 377 height 62
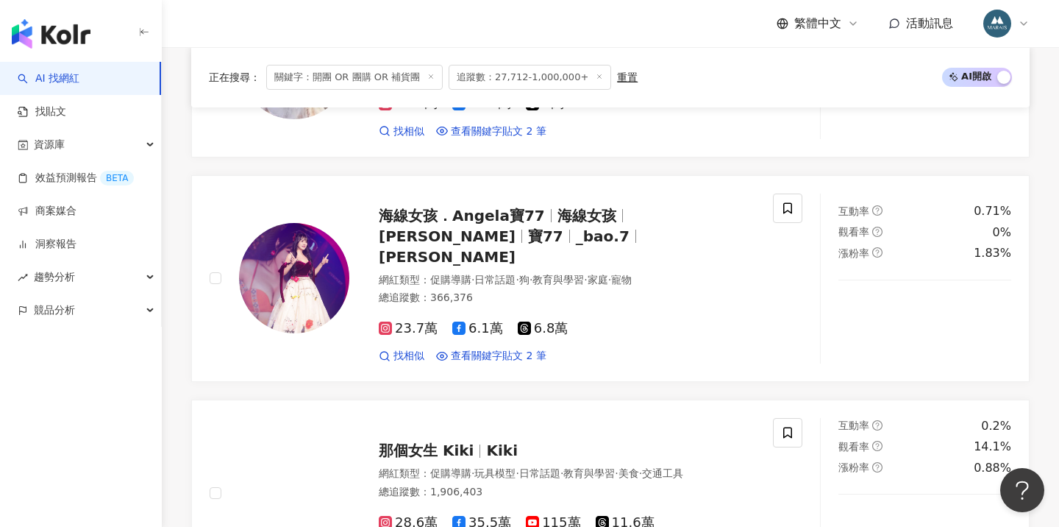
scroll to position [2775, 0]
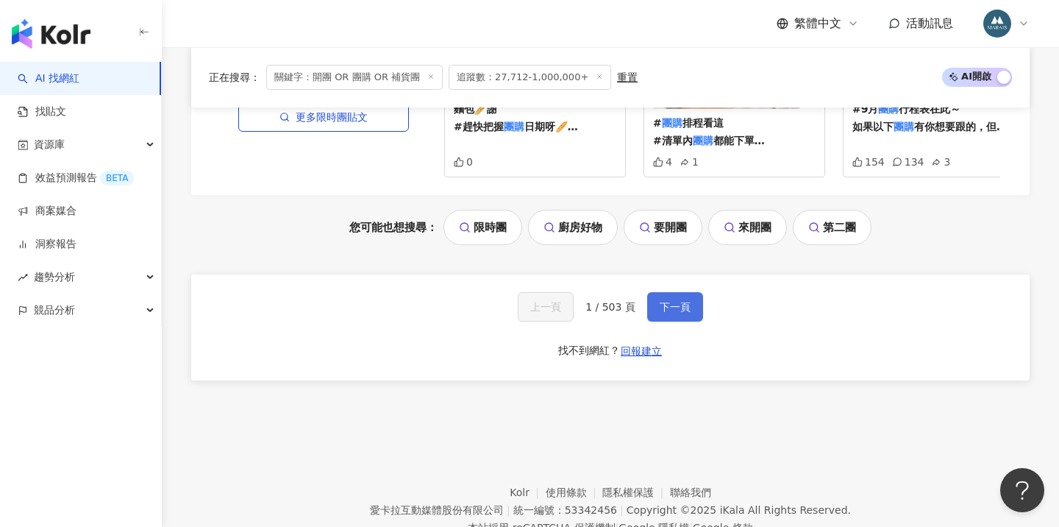
click at [667, 301] on span "下一頁" at bounding box center [675, 307] width 31 height 12
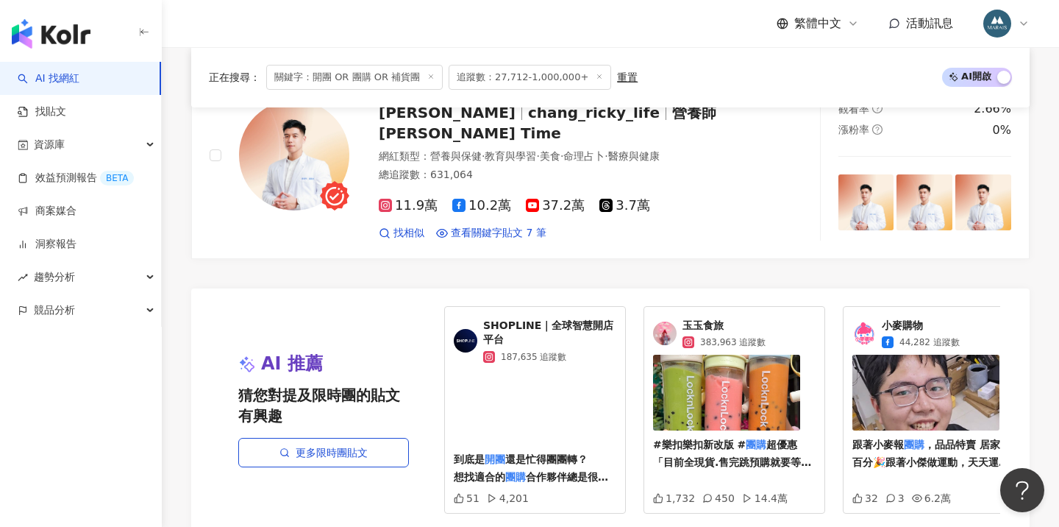
scroll to position [2930, 0]
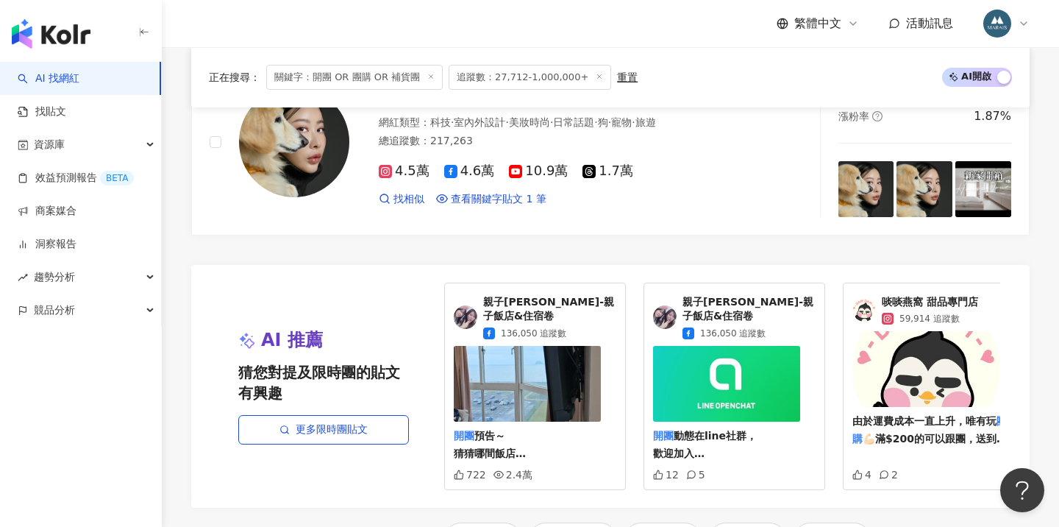
scroll to position [2923, 0]
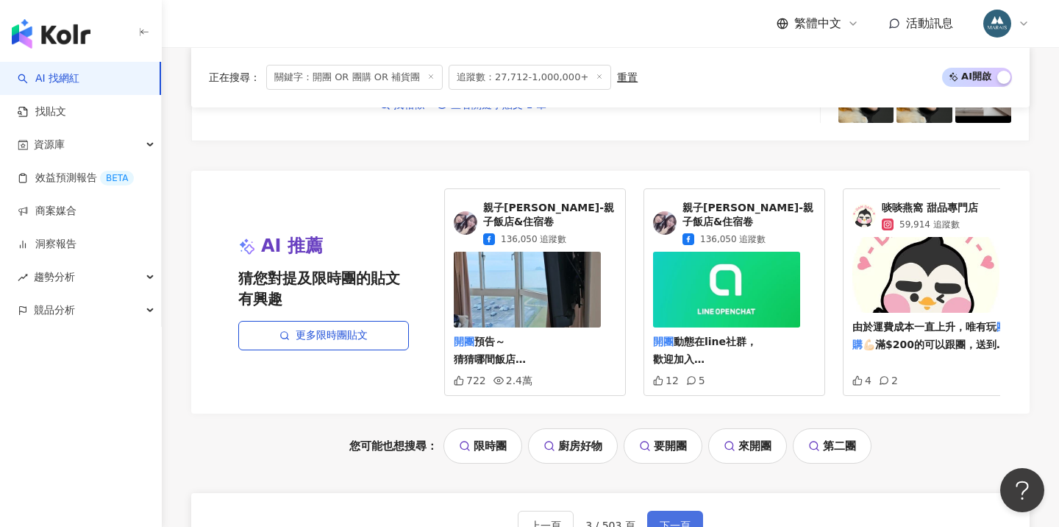
click at [681, 519] on span "下一頁" at bounding box center [675, 525] width 31 height 12
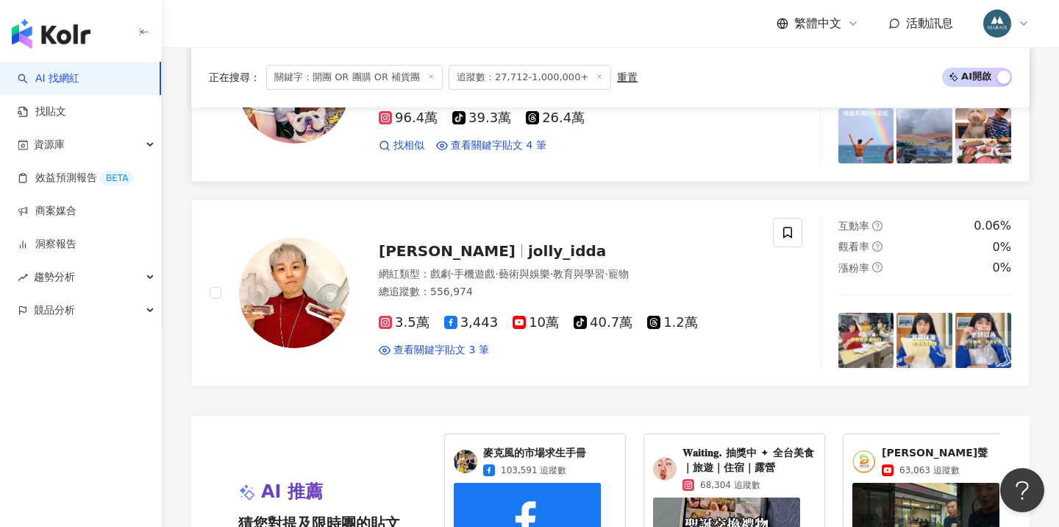
scroll to position [2766, 0]
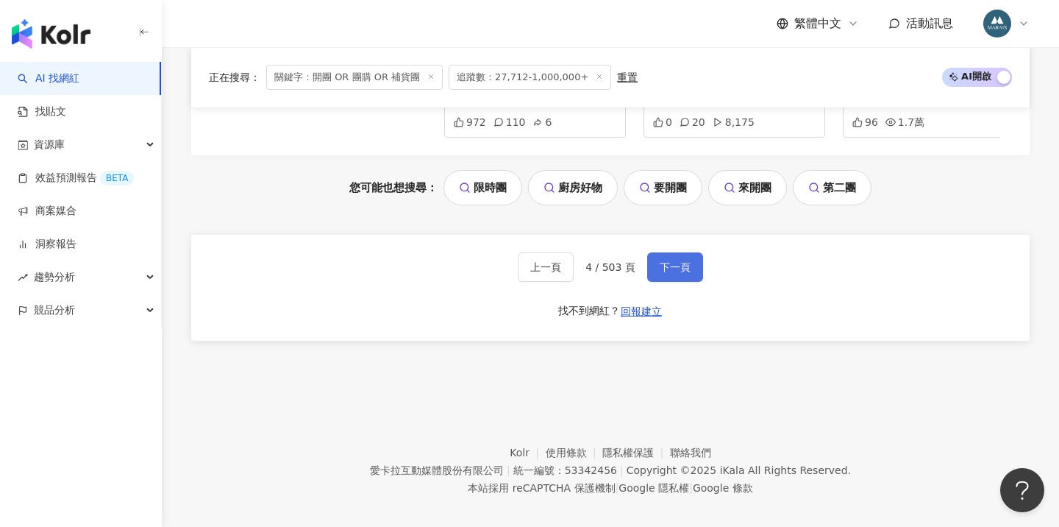
click at [664, 261] on span "下一頁" at bounding box center [675, 267] width 31 height 12
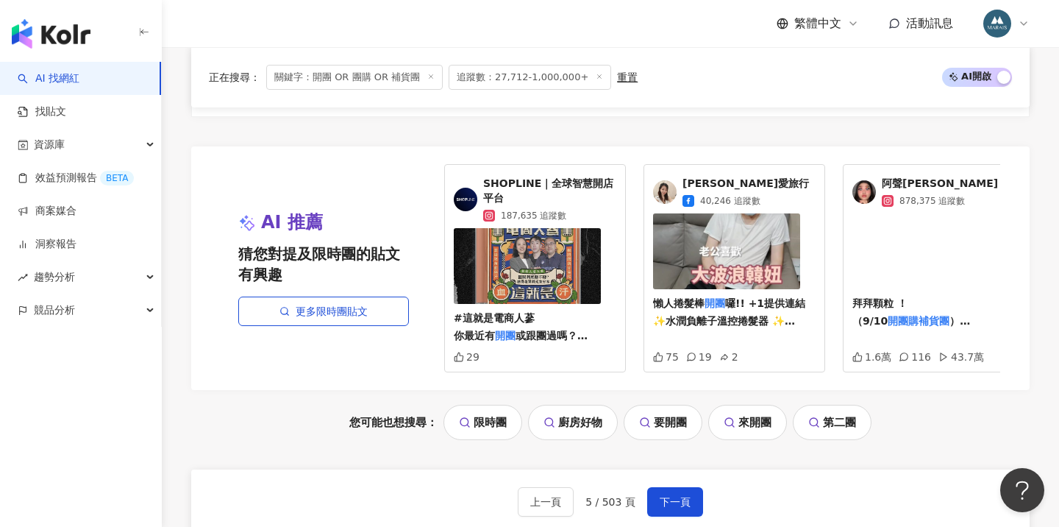
scroll to position [3042, 0]
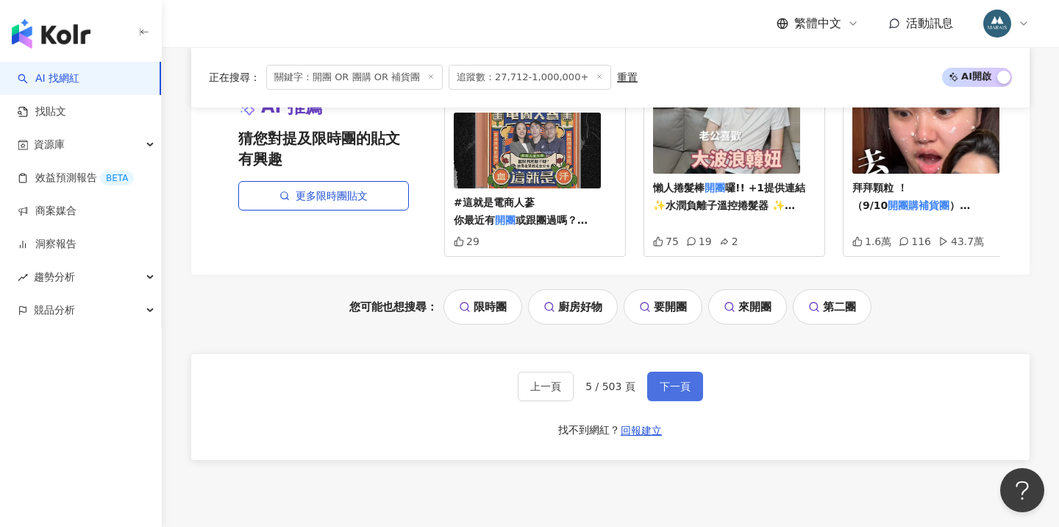
click at [669, 380] on span "下一頁" at bounding box center [675, 386] width 31 height 12
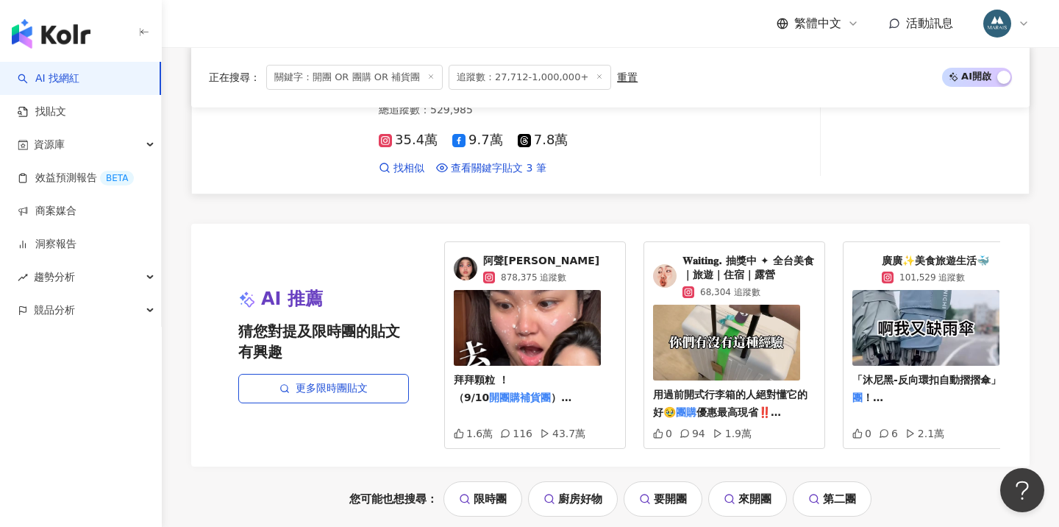
scroll to position [3208, 0]
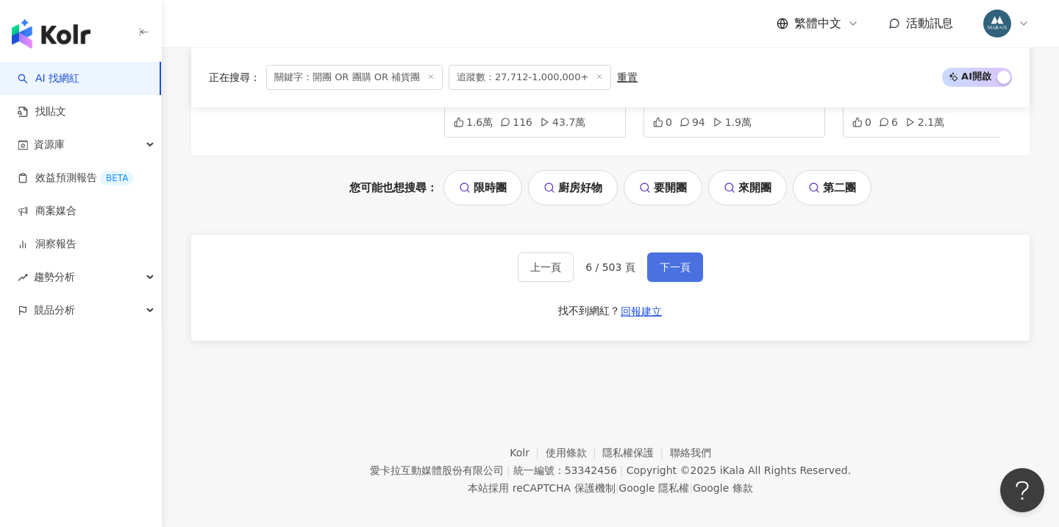
click at [660, 261] on span "下一頁" at bounding box center [675, 267] width 31 height 12
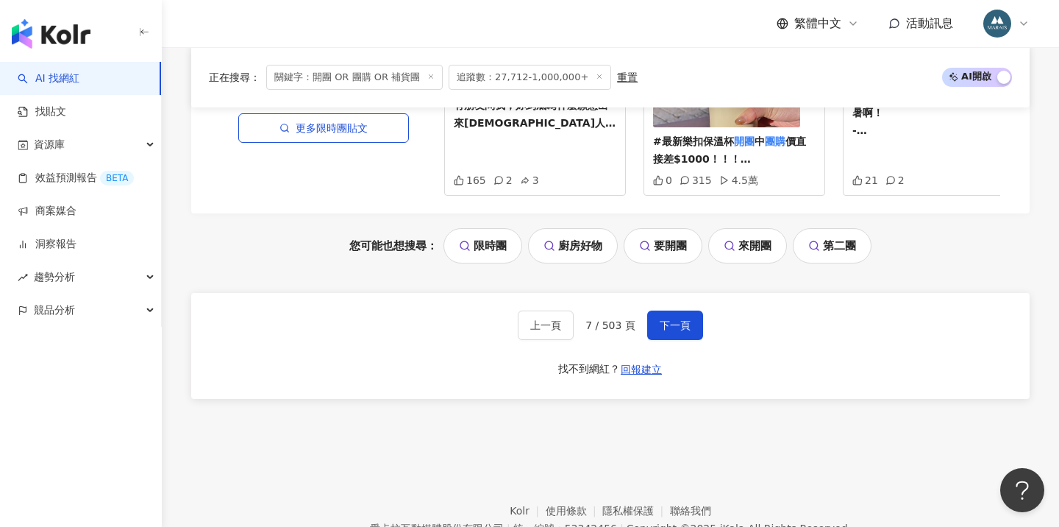
scroll to position [3124, 0]
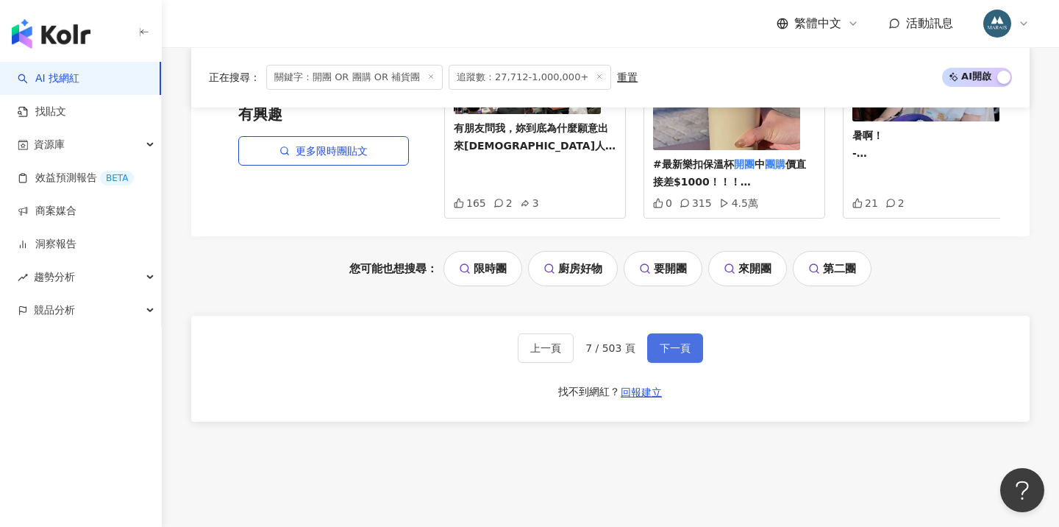
click at [668, 333] on button "下一頁" at bounding box center [675, 347] width 56 height 29
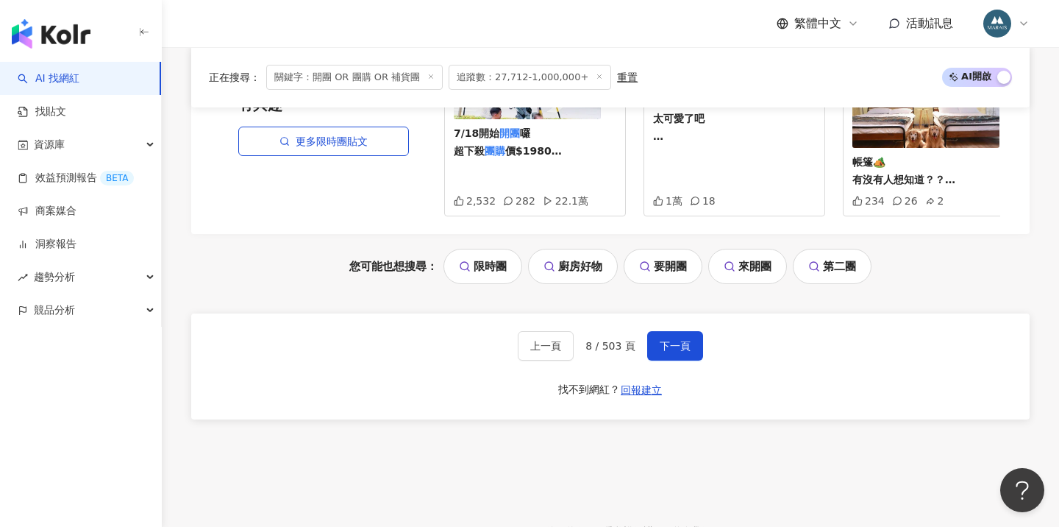
scroll to position [3162, 0]
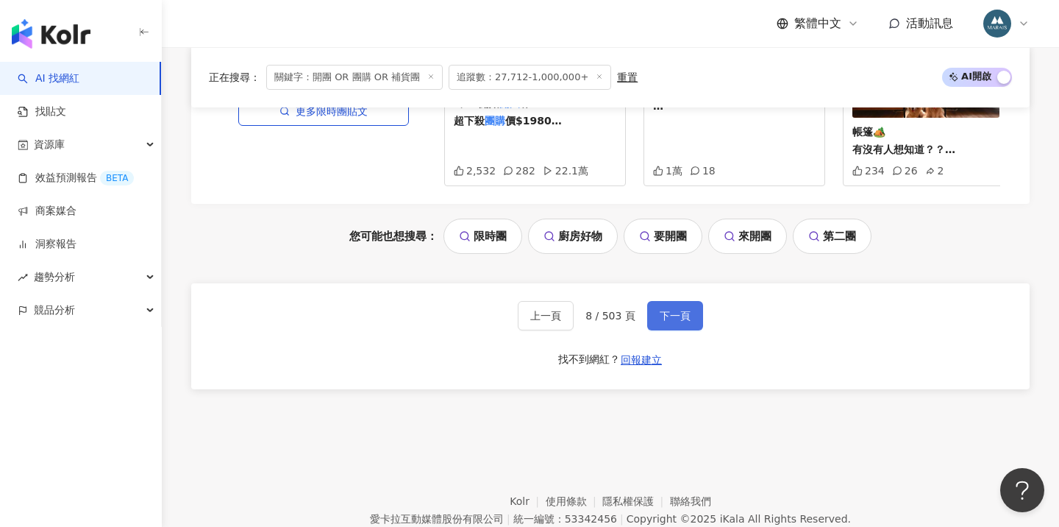
click at [674, 310] on span "下一頁" at bounding box center [675, 316] width 31 height 12
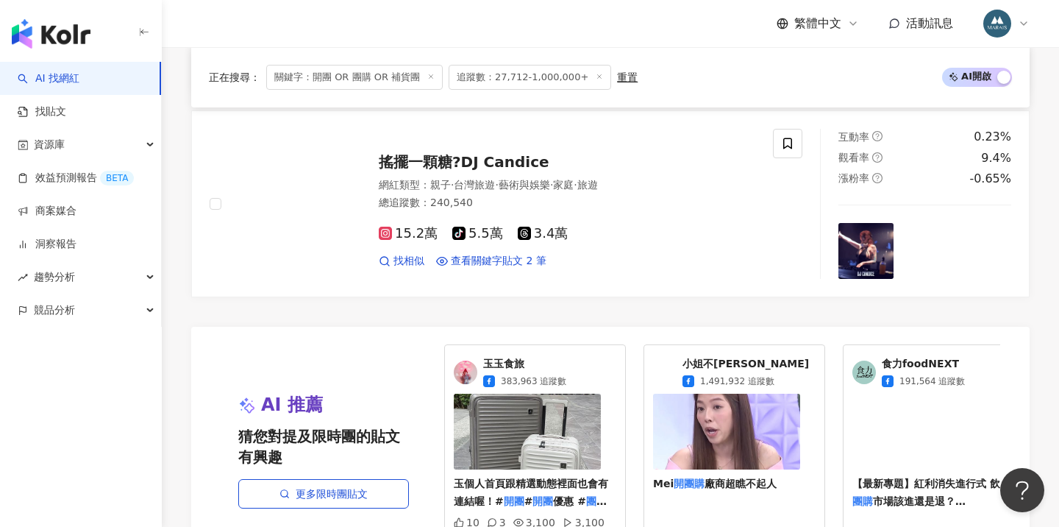
scroll to position [2986, 0]
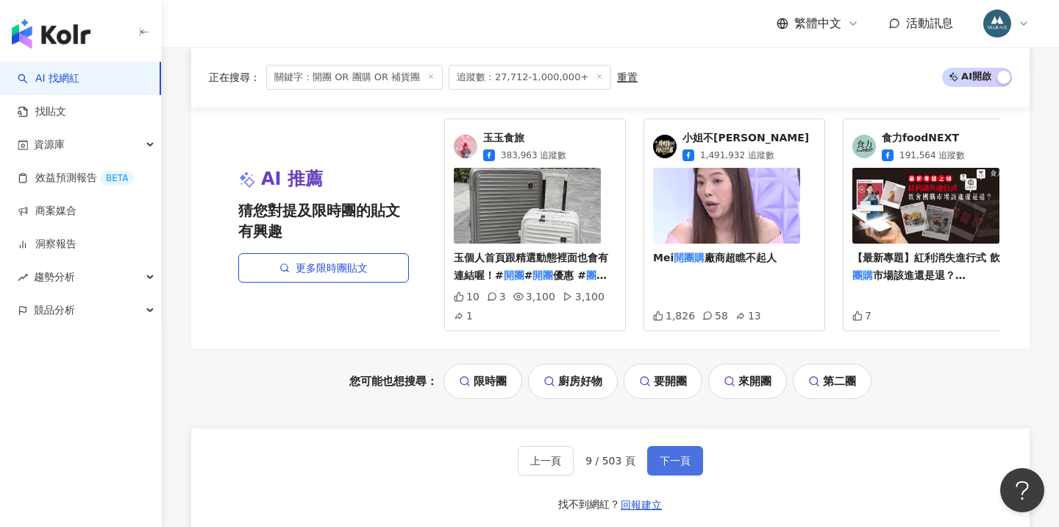
click at [659, 446] on button "下一頁" at bounding box center [675, 460] width 56 height 29
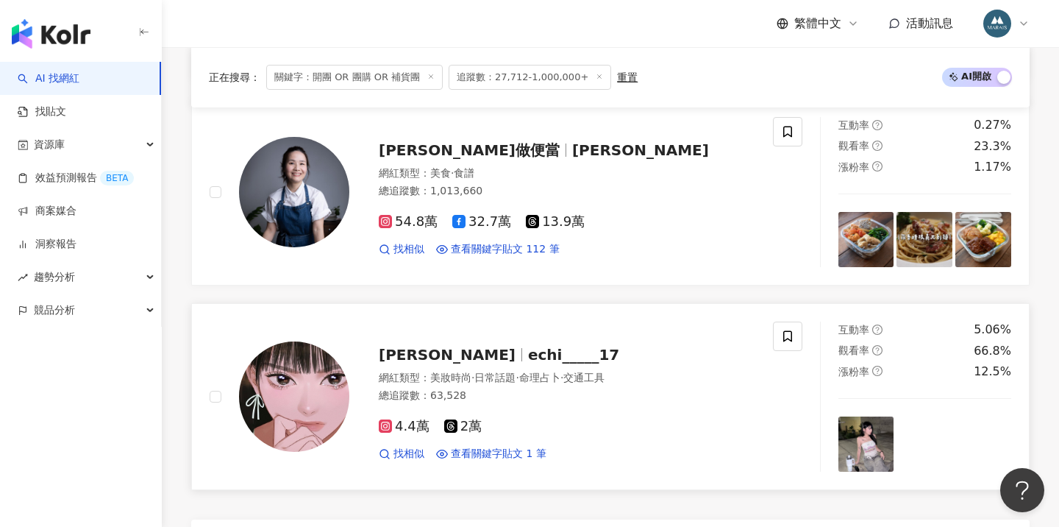
scroll to position [2554, 0]
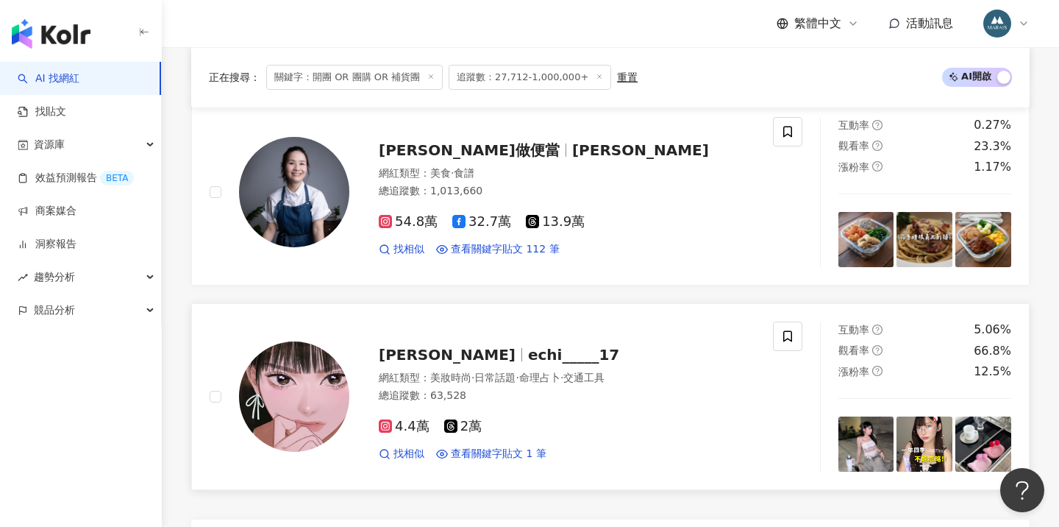
click at [452, 357] on div "怡祺 echi_____17 網紅類型 ： 美妝時尚 · 日常話題 · 命理占卜 · 交通工具 總追蹤數 ： 63,528 4.4萬 2萬 找相似 查看關鍵字…" at bounding box center [552, 396] width 406 height 129
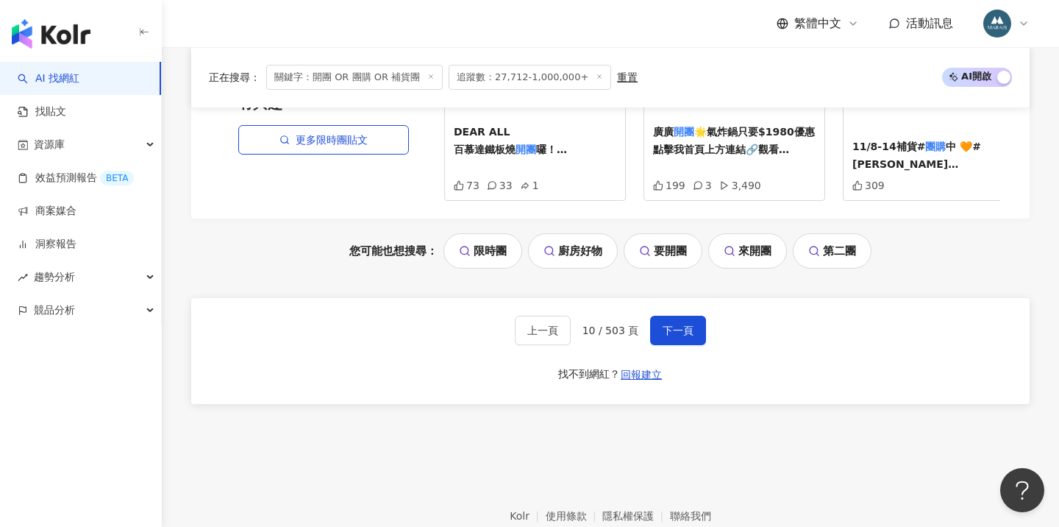
scroll to position [3148, 0]
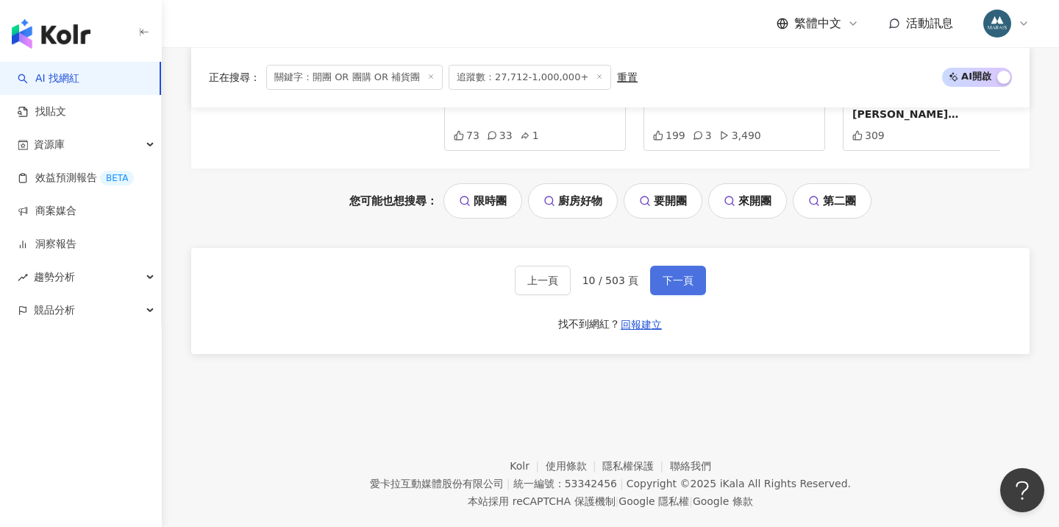
click at [673, 274] on span "下一頁" at bounding box center [678, 280] width 31 height 12
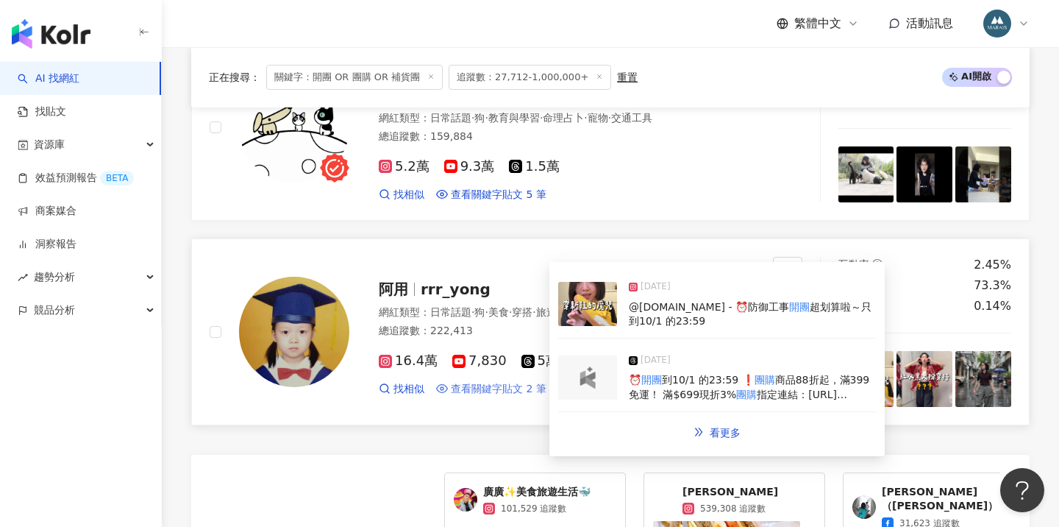
scroll to position [2644, 0]
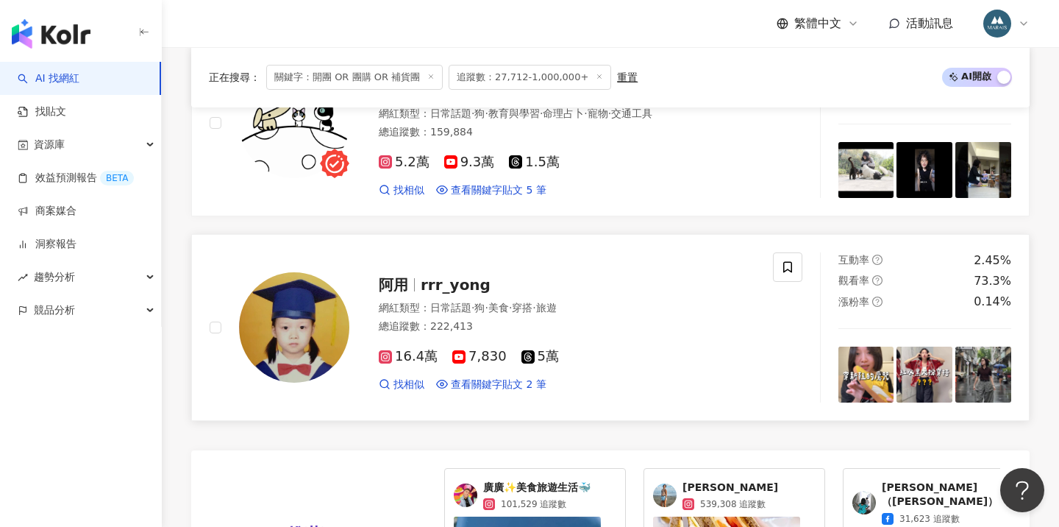
click at [471, 302] on span "·" at bounding box center [472, 308] width 3 height 12
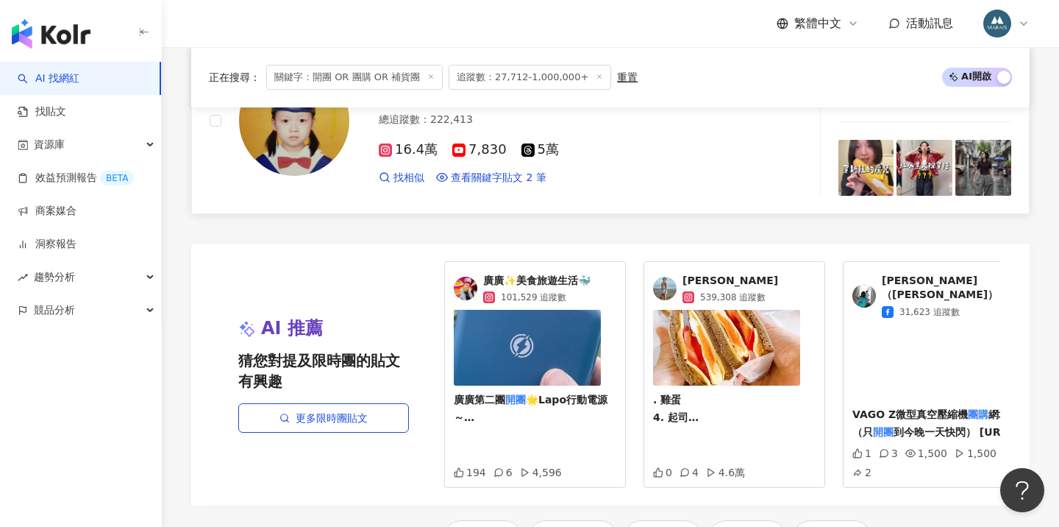
scroll to position [3006, 0]
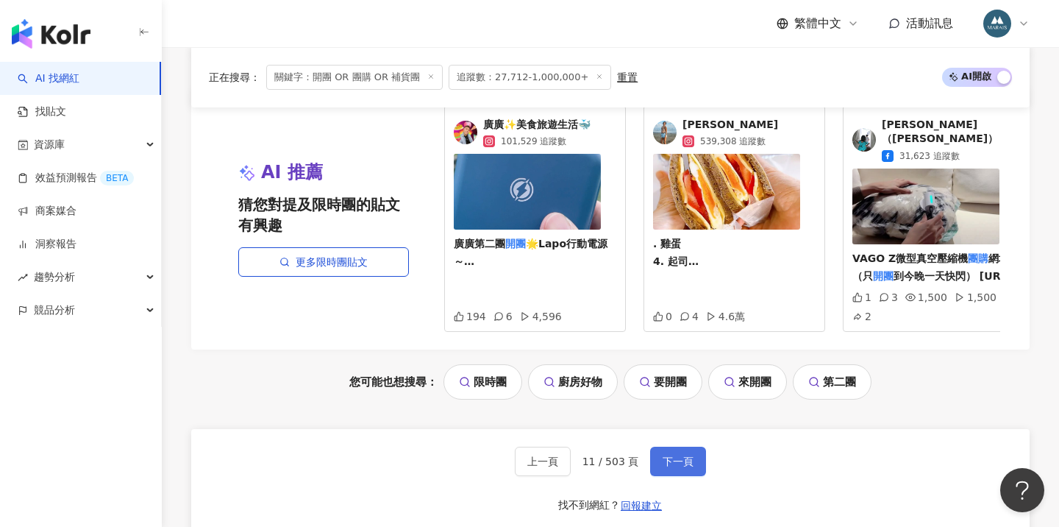
click at [681, 446] on button "下一頁" at bounding box center [678, 460] width 56 height 29
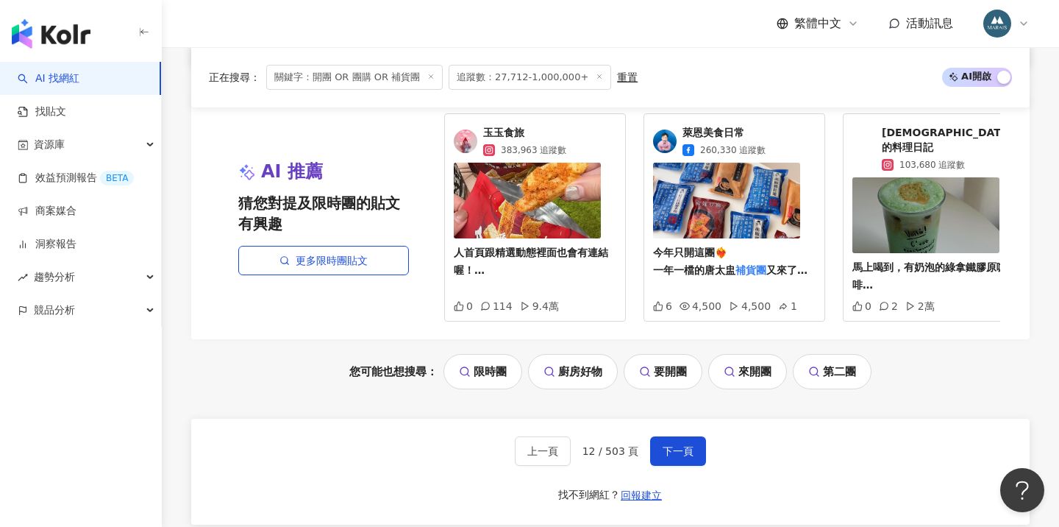
scroll to position [3089, 0]
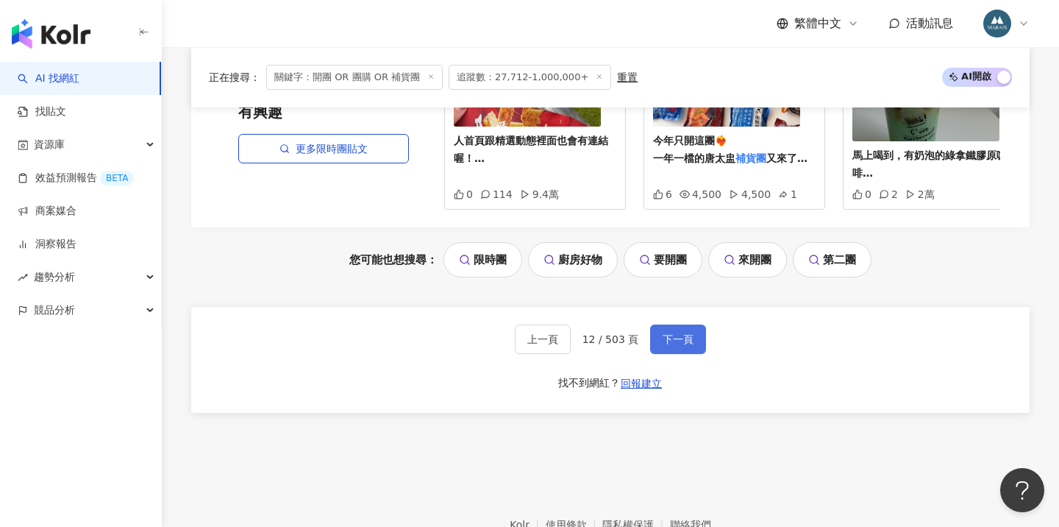
click at [655, 324] on button "下一頁" at bounding box center [678, 338] width 56 height 29
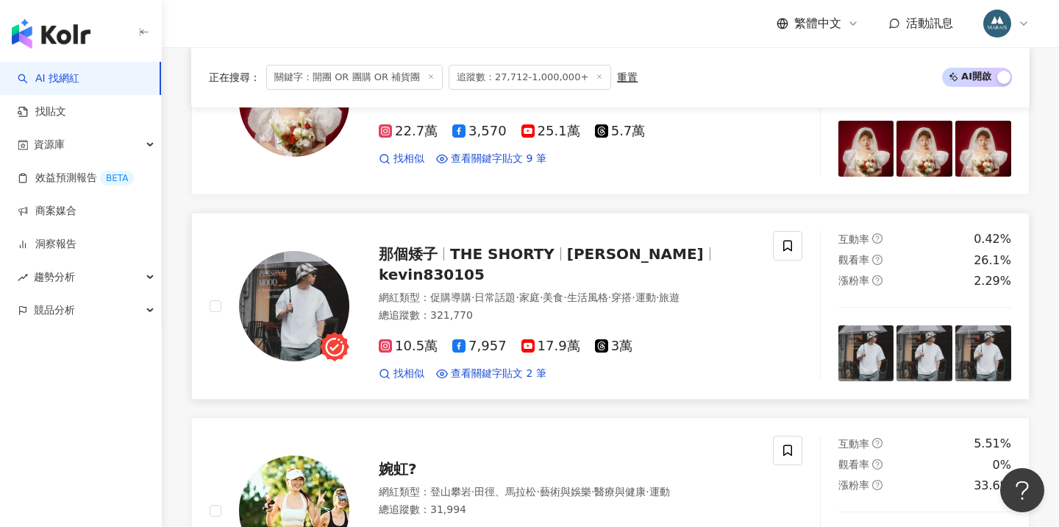
scroll to position [1826, 0]
click at [491, 245] on div "那個矮子 THE SHORTY Kevin kevin830105 網紅類型 ： 促購導購 · 日常話題 · 家庭 · 美食 · 生活風格 · 穿搭 · 運動…" at bounding box center [552, 306] width 406 height 149
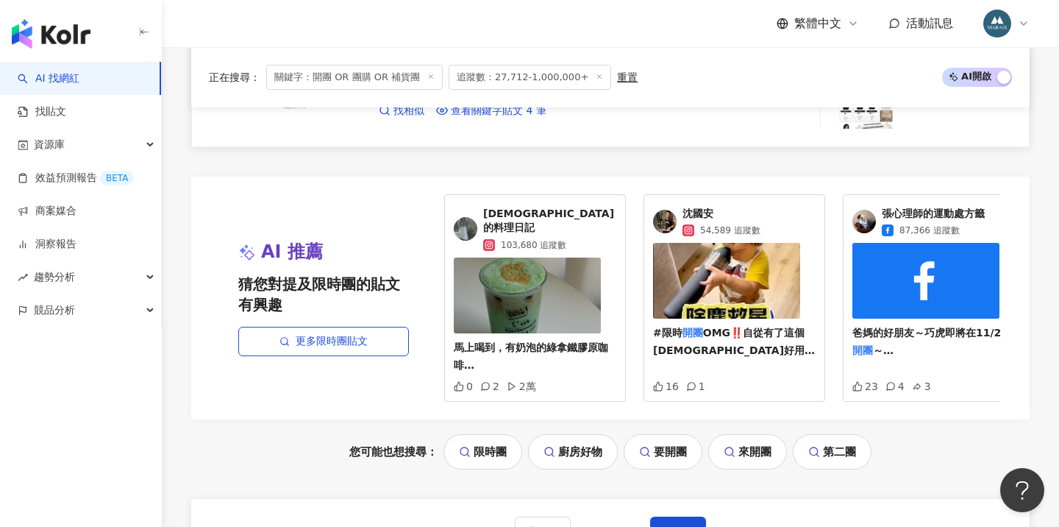
scroll to position [3067, 0]
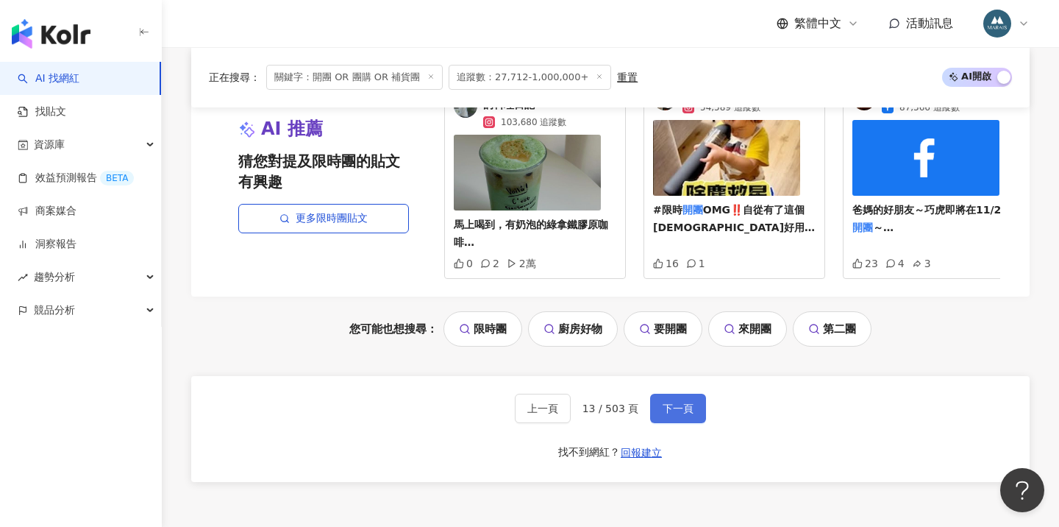
click at [677, 402] on span "下一頁" at bounding box center [678, 408] width 31 height 12
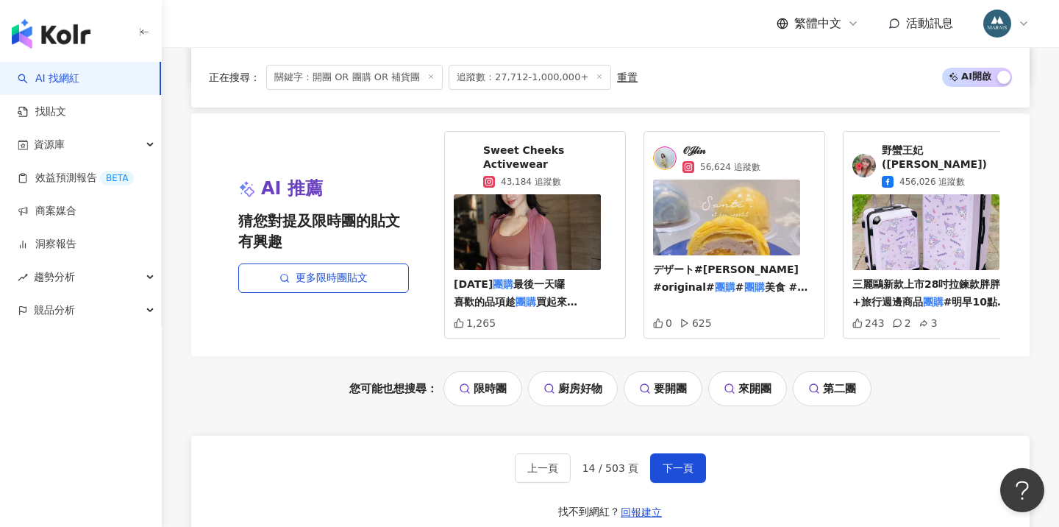
scroll to position [3040, 0]
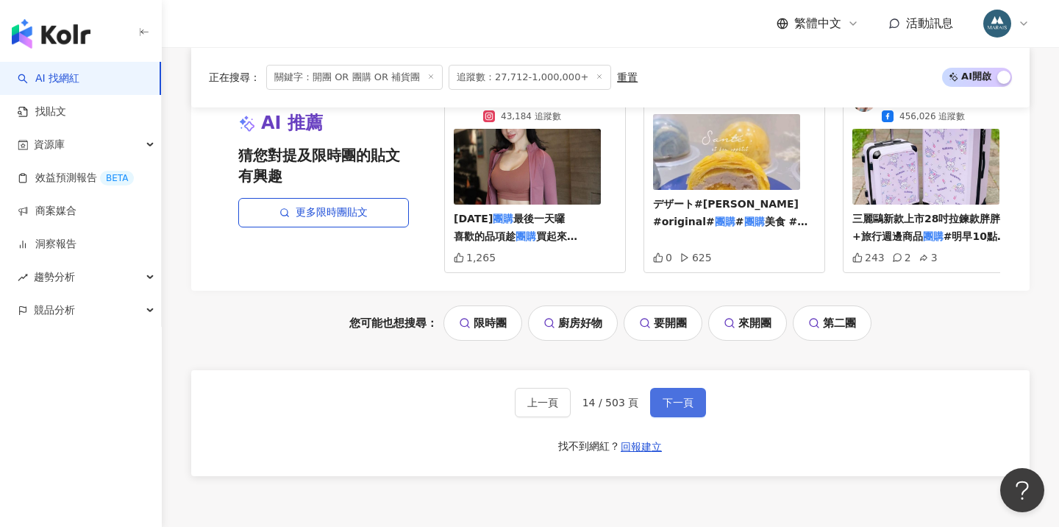
click at [672, 396] on span "下一頁" at bounding box center [678, 402] width 31 height 12
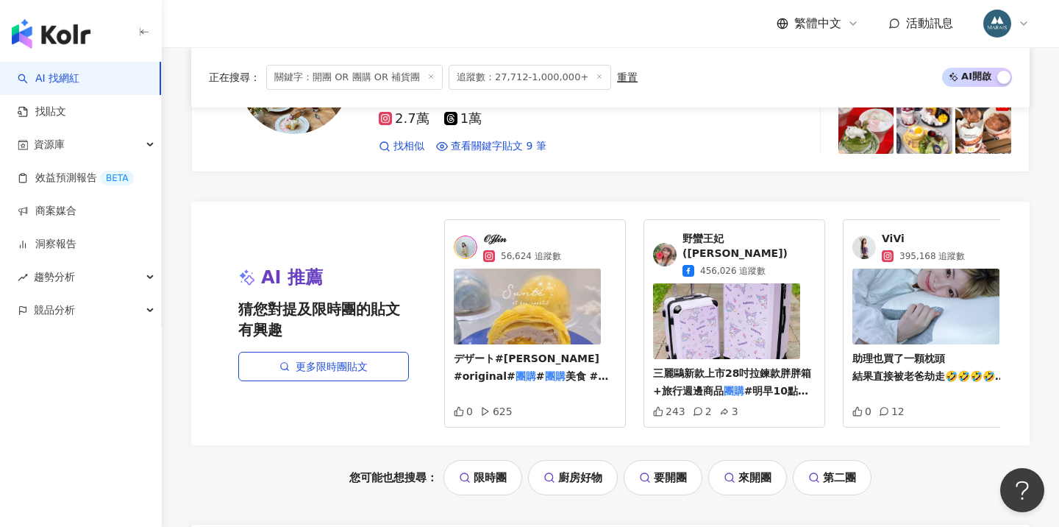
scroll to position [3015, 0]
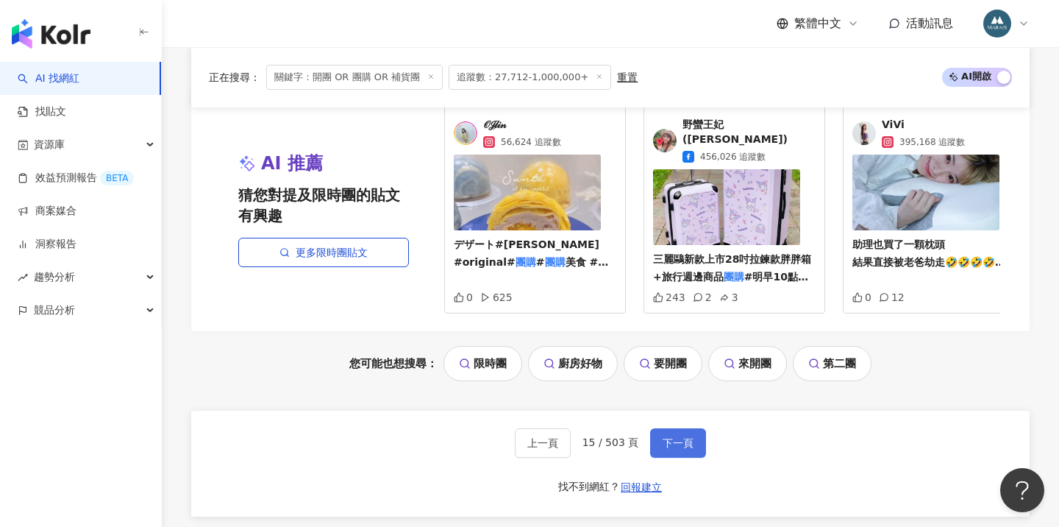
click at [663, 437] on span "下一頁" at bounding box center [678, 443] width 31 height 12
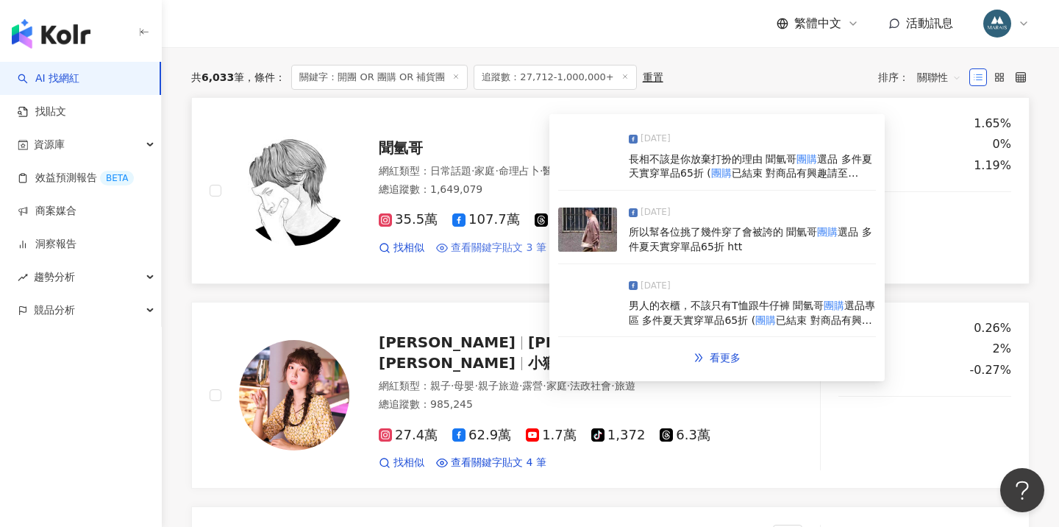
scroll to position [488, 0]
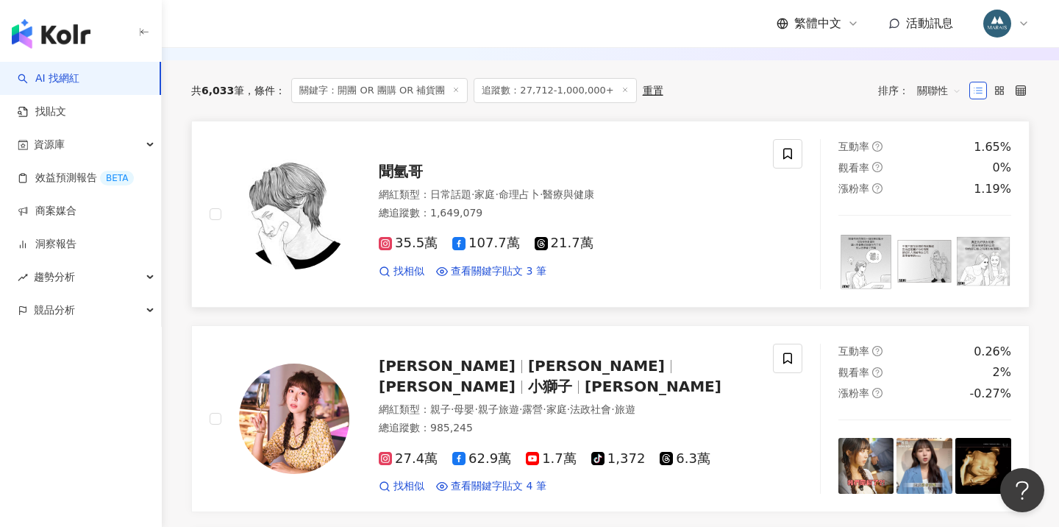
click at [407, 173] on span "聞氫哥" at bounding box center [401, 172] width 44 height 18
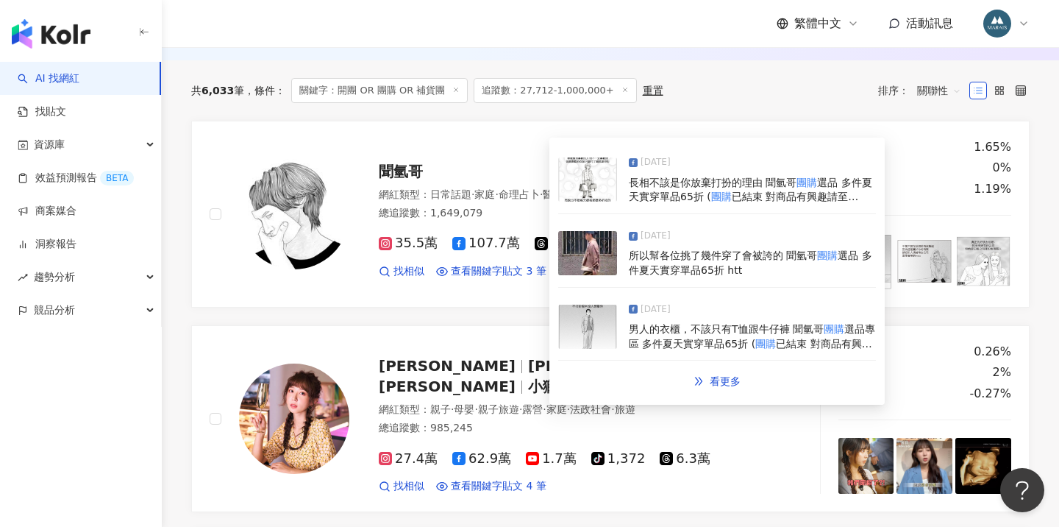
click at [599, 251] on img at bounding box center [587, 253] width 59 height 44
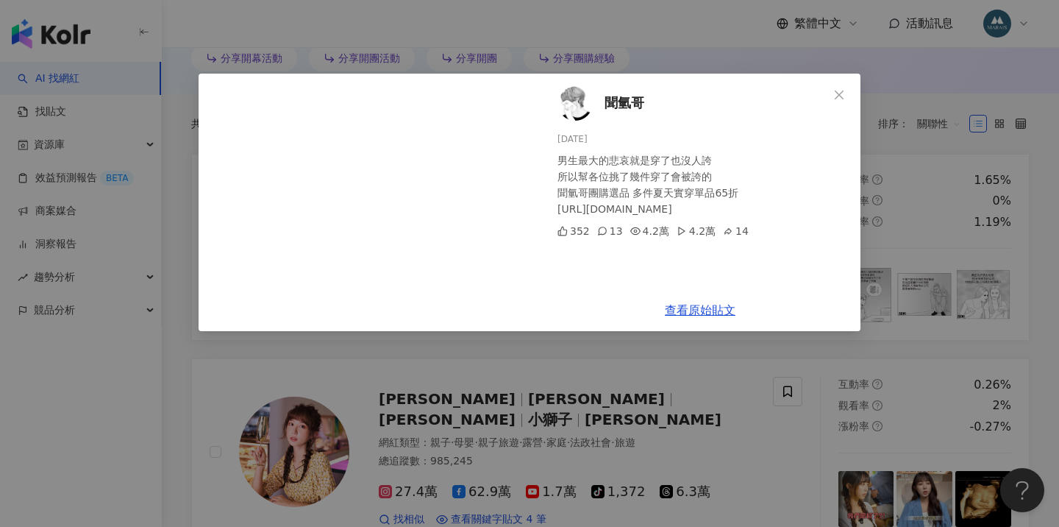
scroll to position [573, 0]
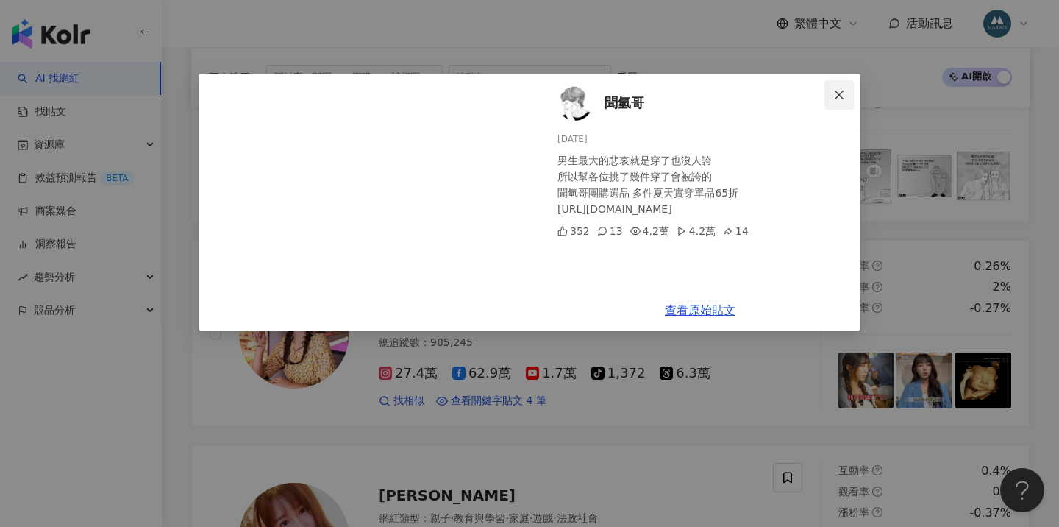
click at [844, 96] on icon "close" at bounding box center [839, 95] width 12 height 12
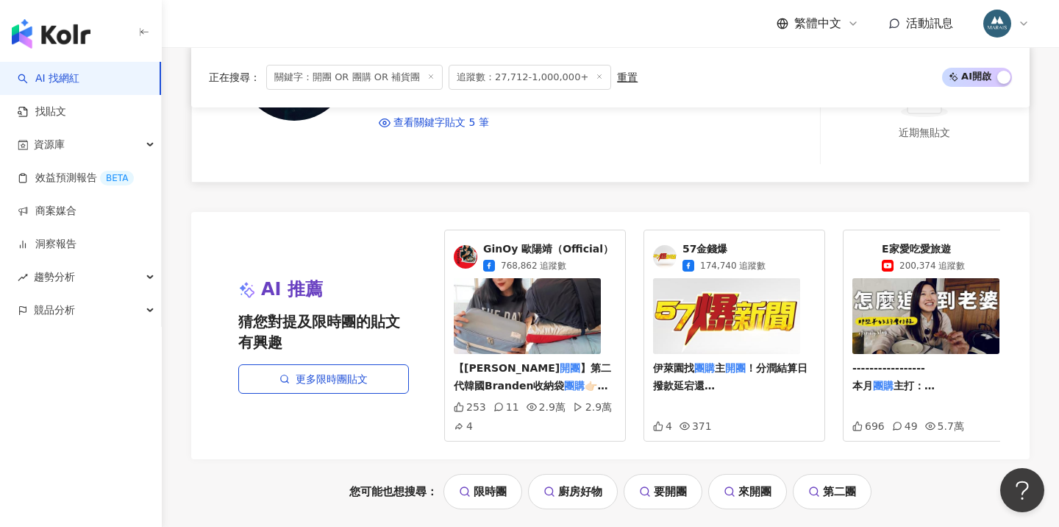
scroll to position [2998, 0]
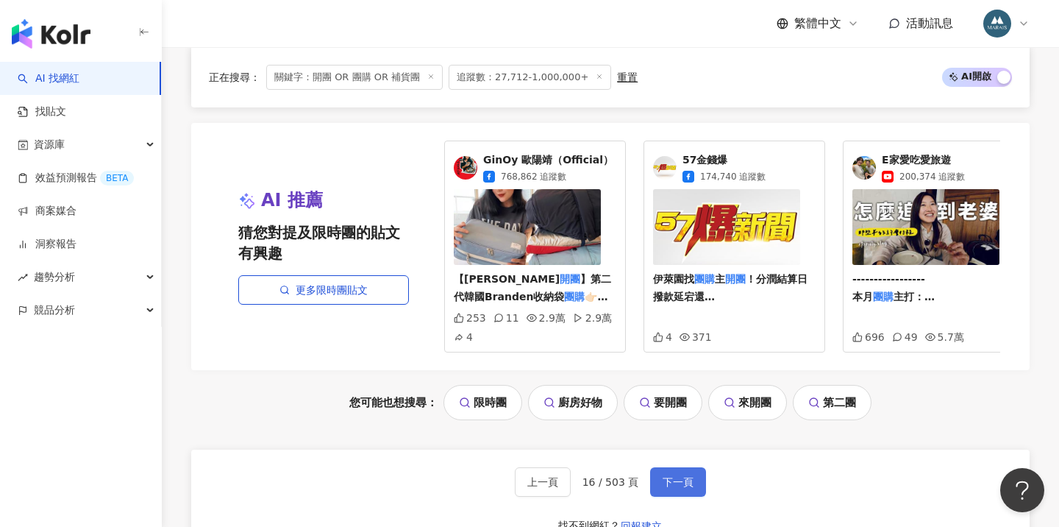
click at [683, 476] on span "下一頁" at bounding box center [678, 482] width 31 height 12
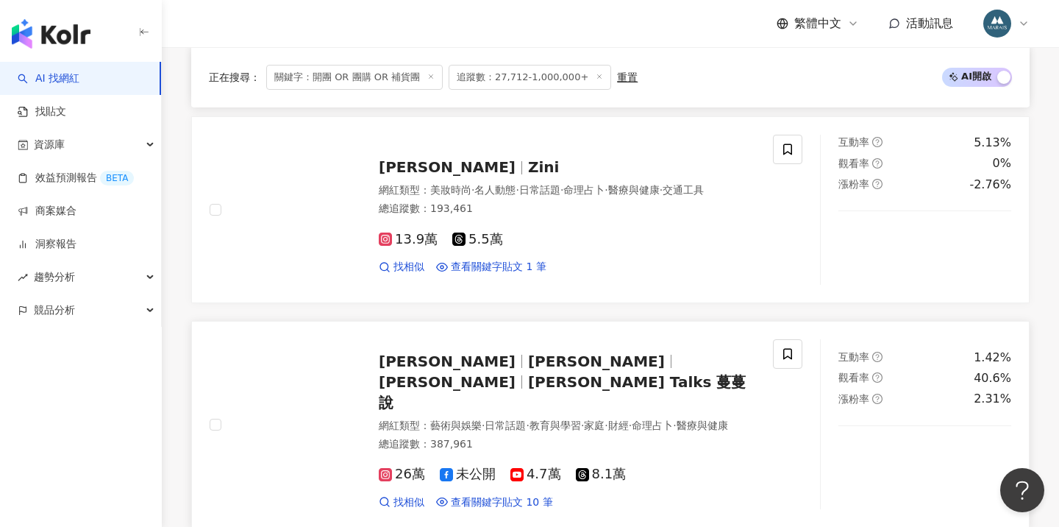
scroll to position [2136, 0]
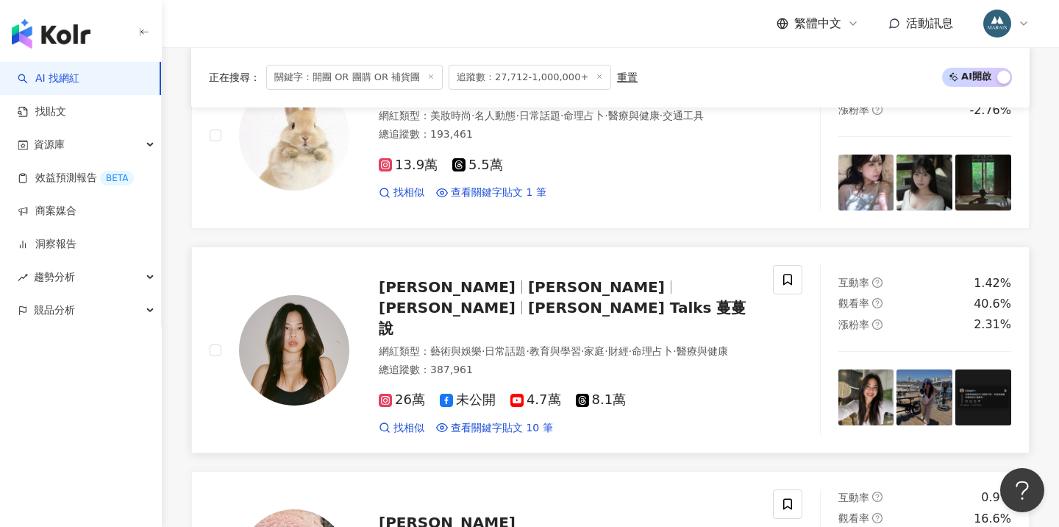
click at [516, 299] on span "Angel Chiu" at bounding box center [447, 308] width 137 height 18
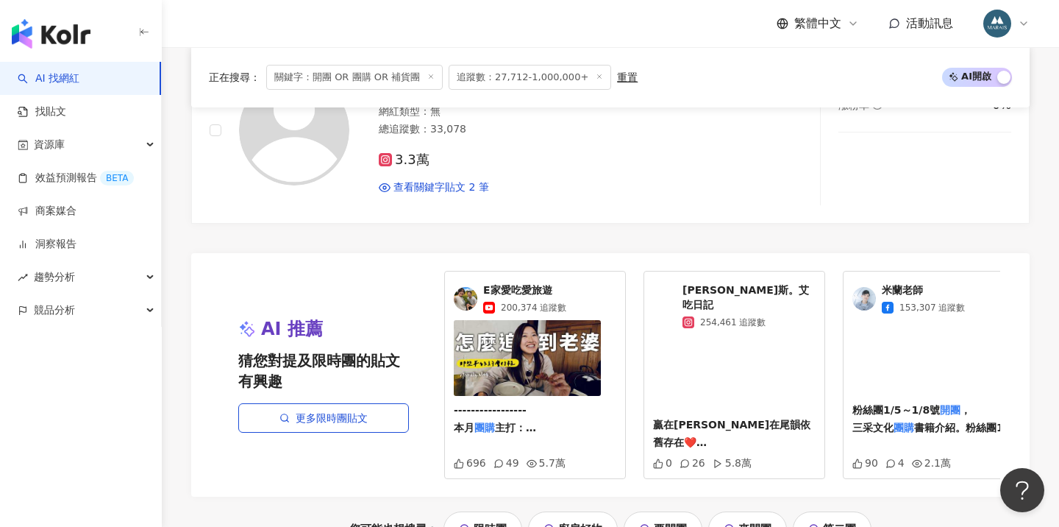
scroll to position [3061, 0]
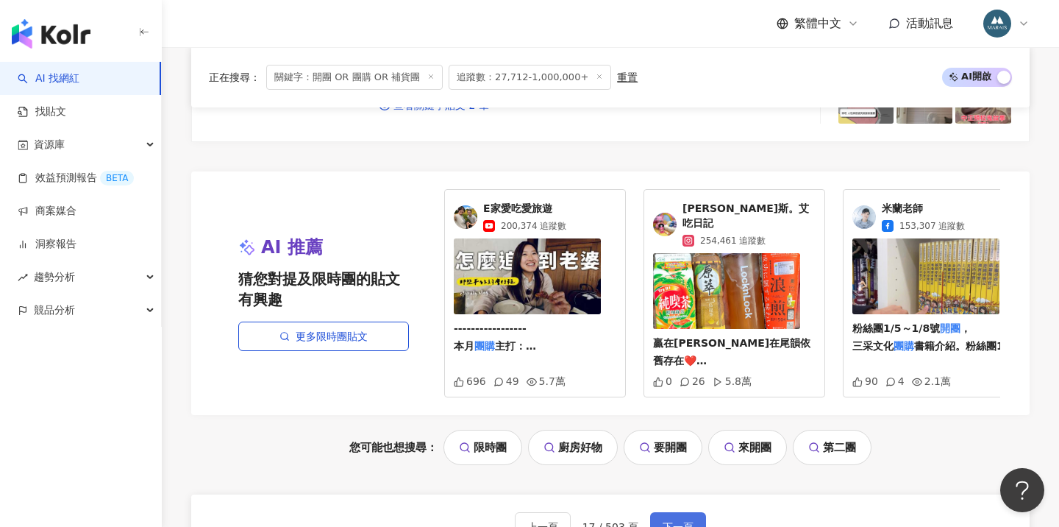
click at [689, 521] on span "下一頁" at bounding box center [678, 527] width 31 height 12
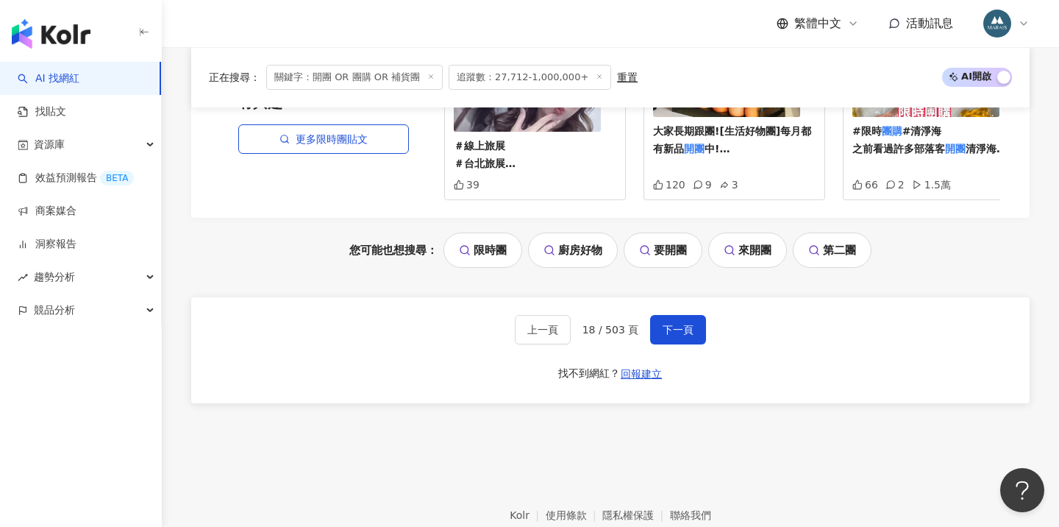
scroll to position [3138, 0]
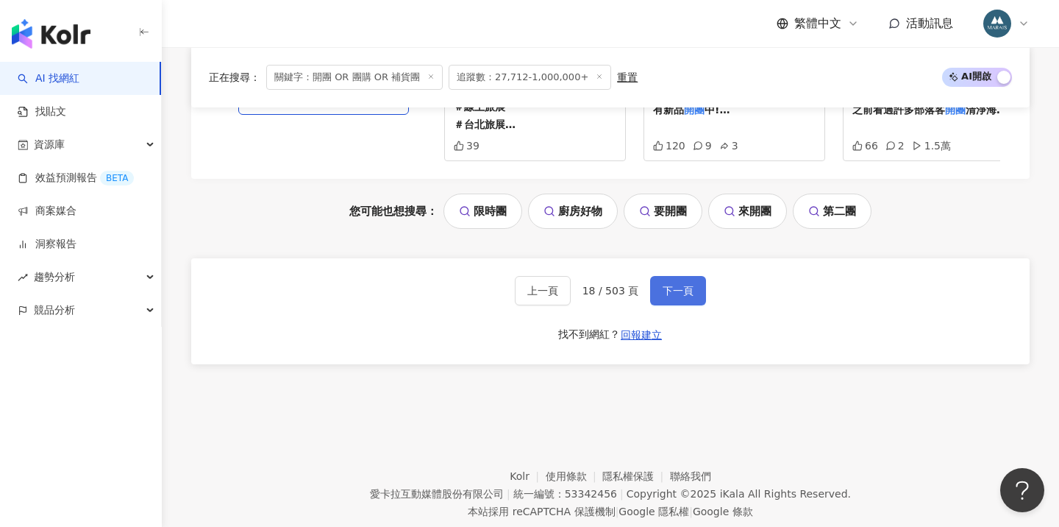
click at [682, 285] on span "下一頁" at bounding box center [678, 291] width 31 height 12
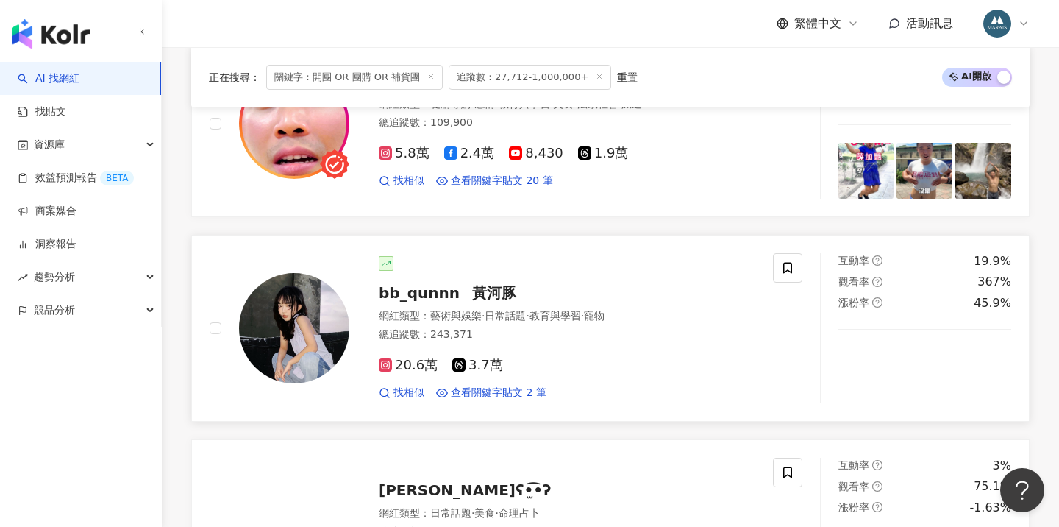
scroll to position [788, 0]
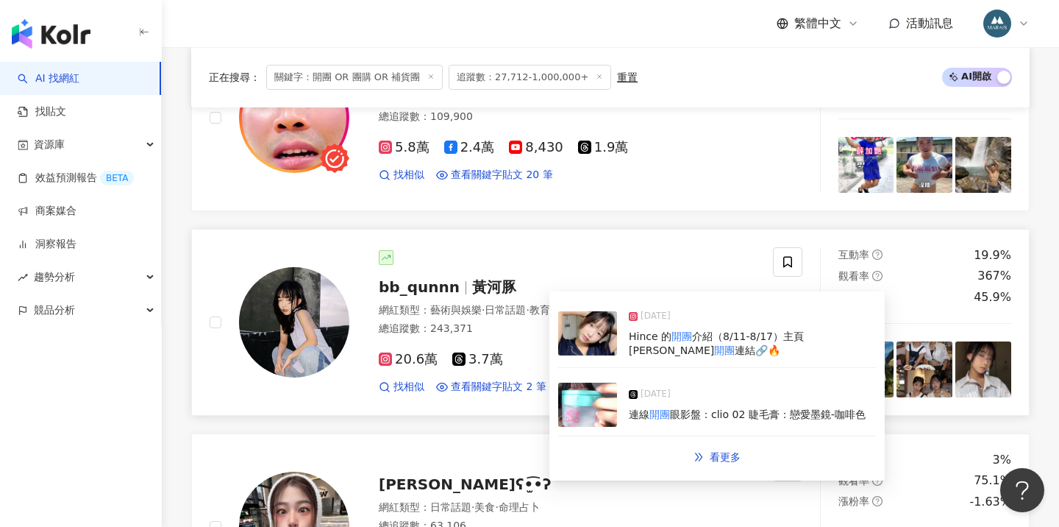
click at [481, 375] on div "20.6萬 3.7萬 找相似 查看關鍵字貼文 2 筆" at bounding box center [567, 367] width 377 height 54
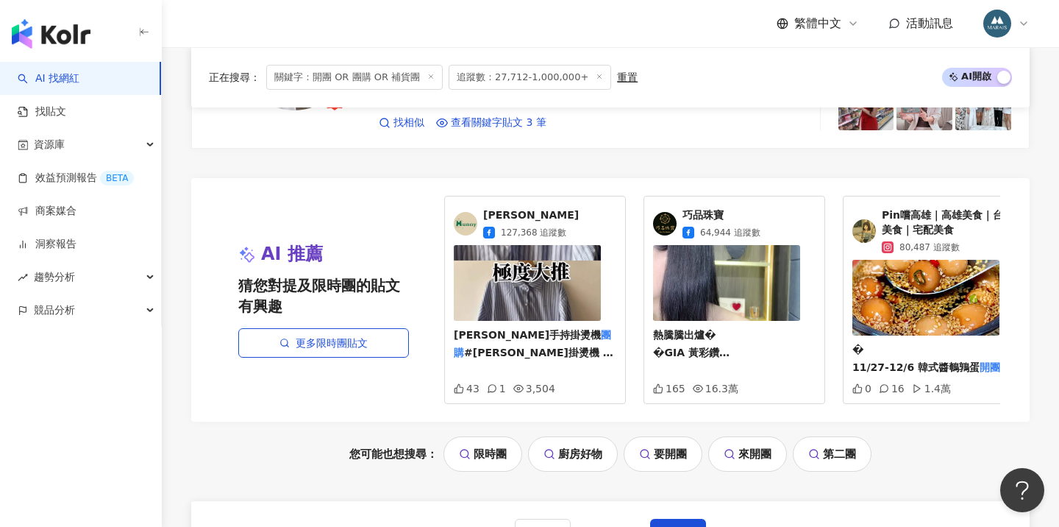
scroll to position [3036, 0]
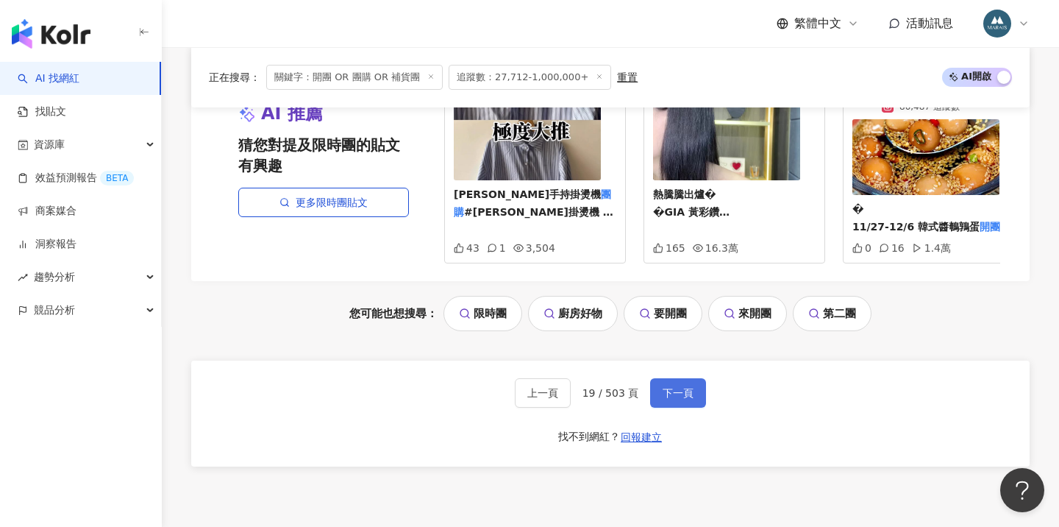
click at [658, 378] on button "下一頁" at bounding box center [678, 392] width 56 height 29
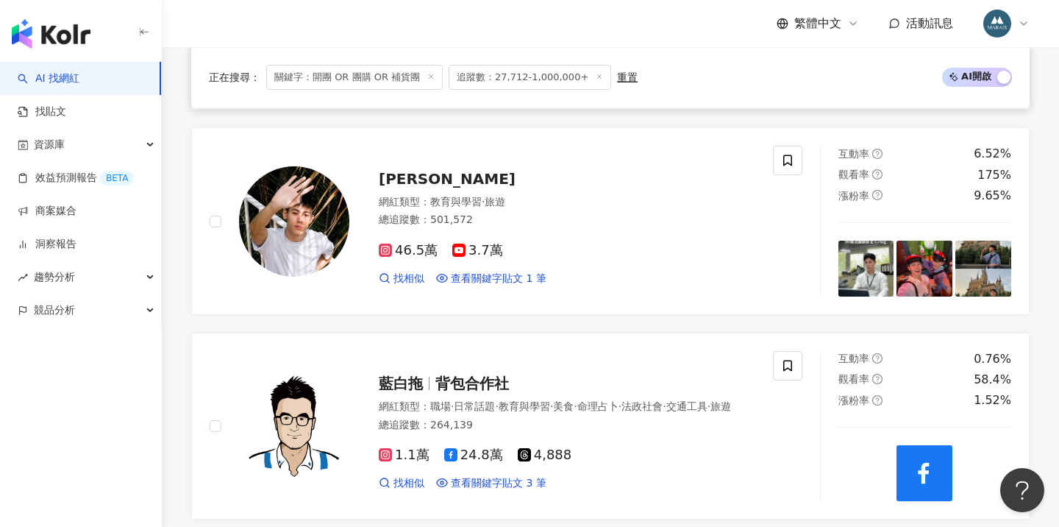
scroll to position [2342, 0]
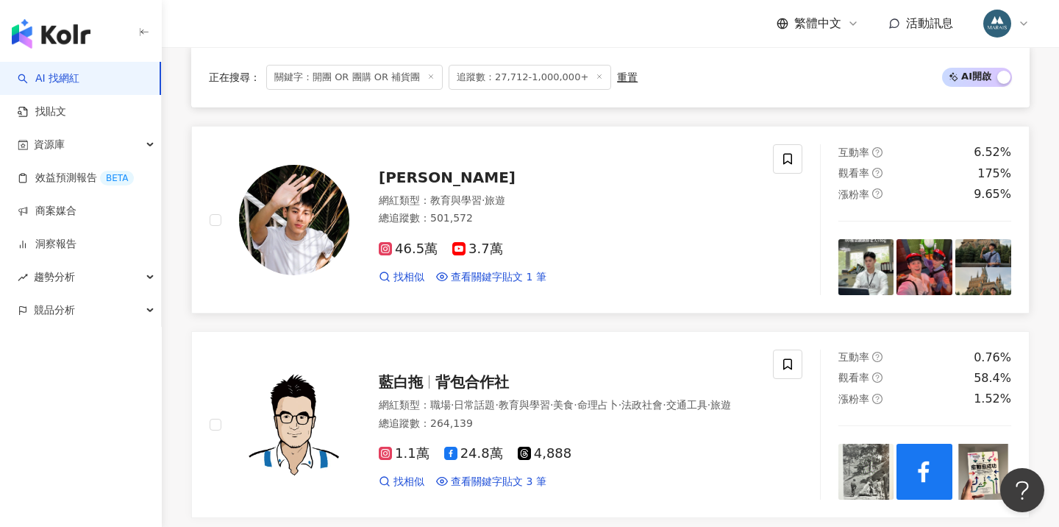
click at [419, 167] on div "[PERSON_NAME]" at bounding box center [567, 177] width 377 height 21
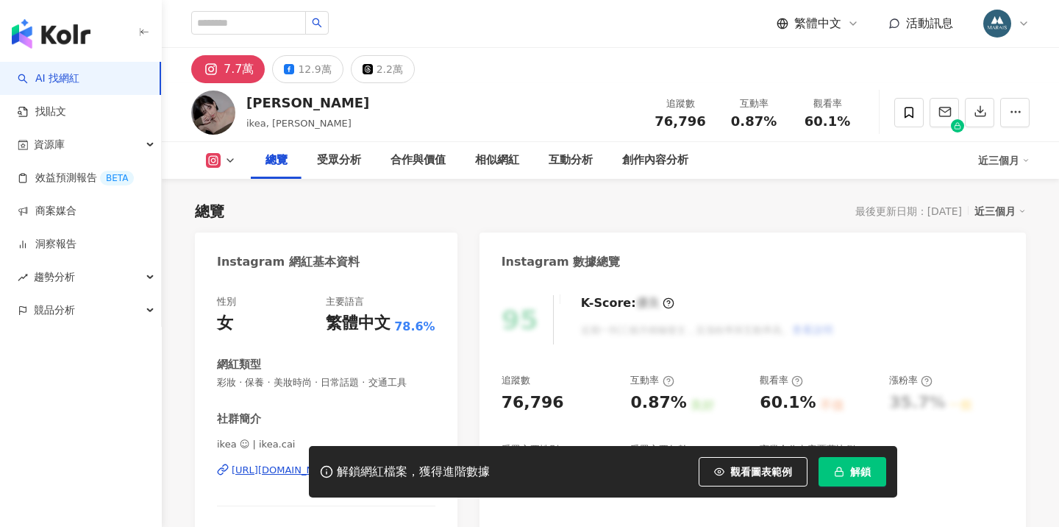
scroll to position [57, 0]
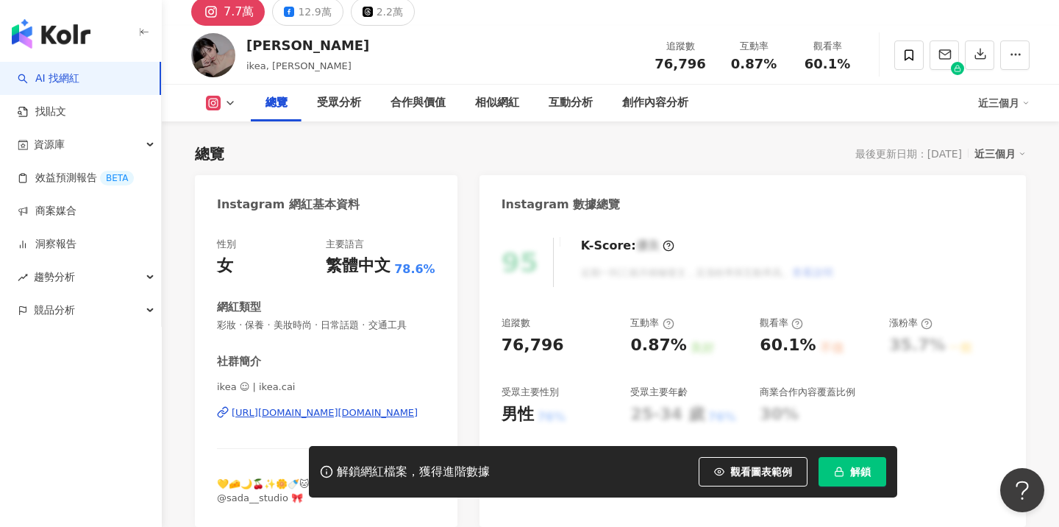
click at [841, 481] on button "解鎖" at bounding box center [853, 471] width 68 height 29
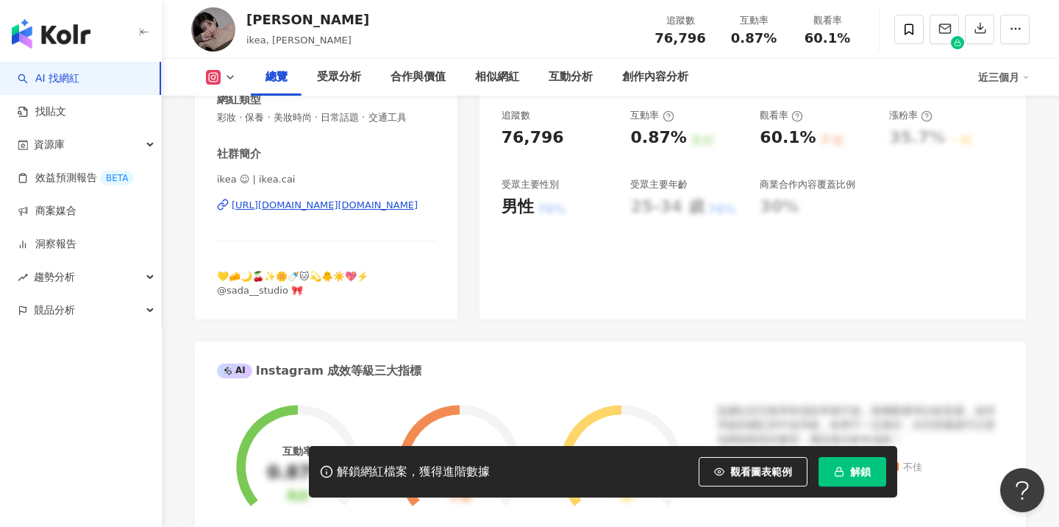
drag, startPoint x: 856, startPoint y: 469, endPoint x: 791, endPoint y: 379, distance: 111.2
click at [856, 469] on span "解鎖" at bounding box center [860, 472] width 21 height 12
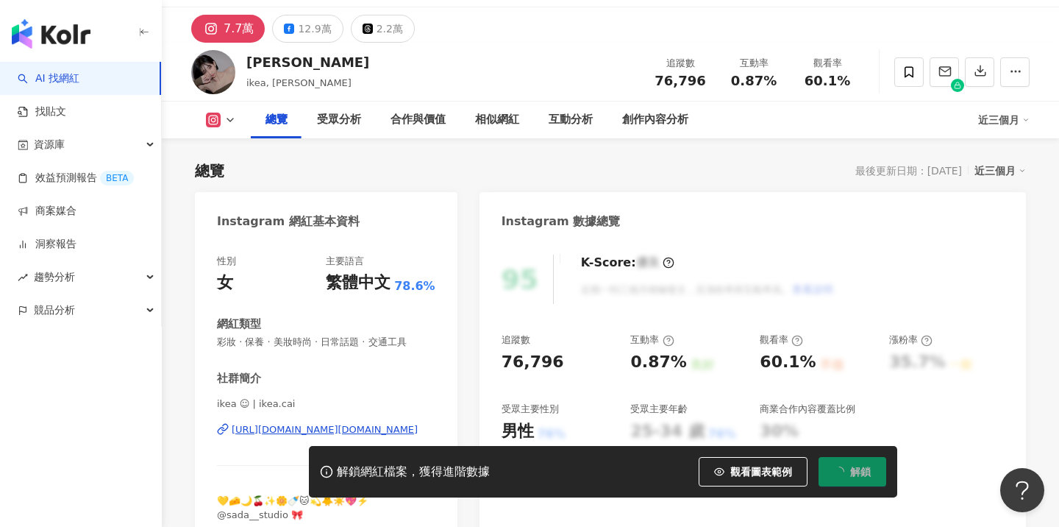
scroll to position [0, 0]
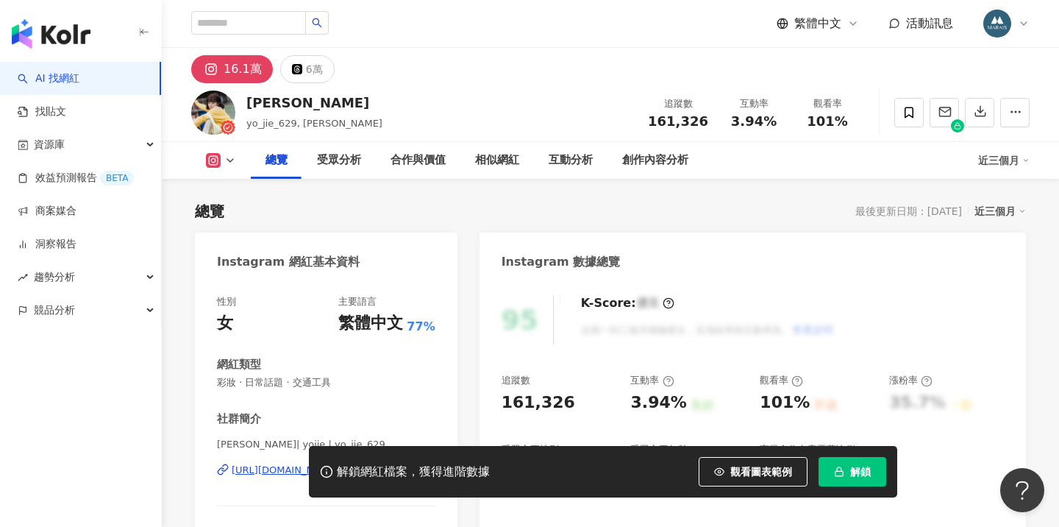
click at [852, 473] on span "解鎖" at bounding box center [860, 472] width 21 height 12
click at [924, 232] on div "Instagram 數據總覽" at bounding box center [752, 256] width 546 height 48
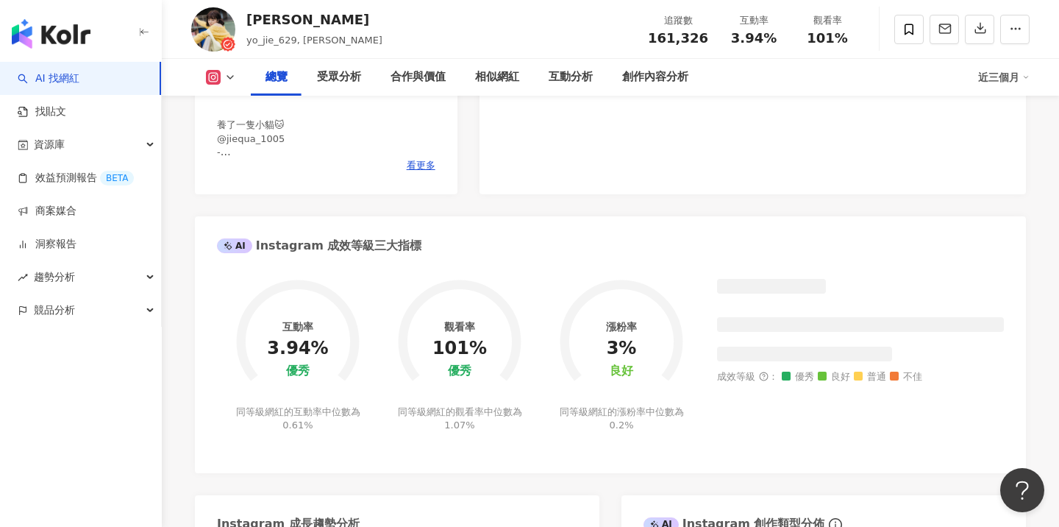
scroll to position [121, 0]
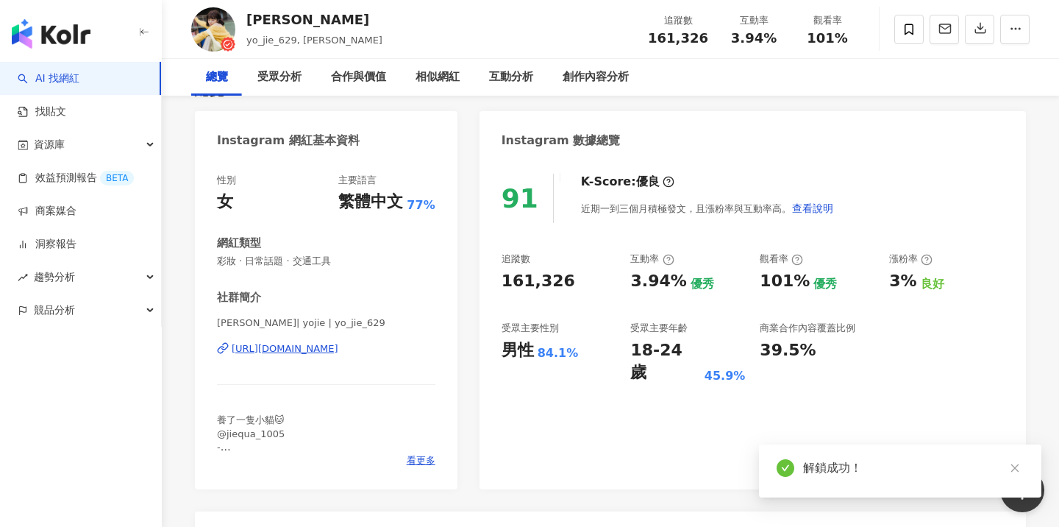
click at [288, 355] on div "https://www.instagram.com/yo_jie_629/" at bounding box center [285, 348] width 107 height 13
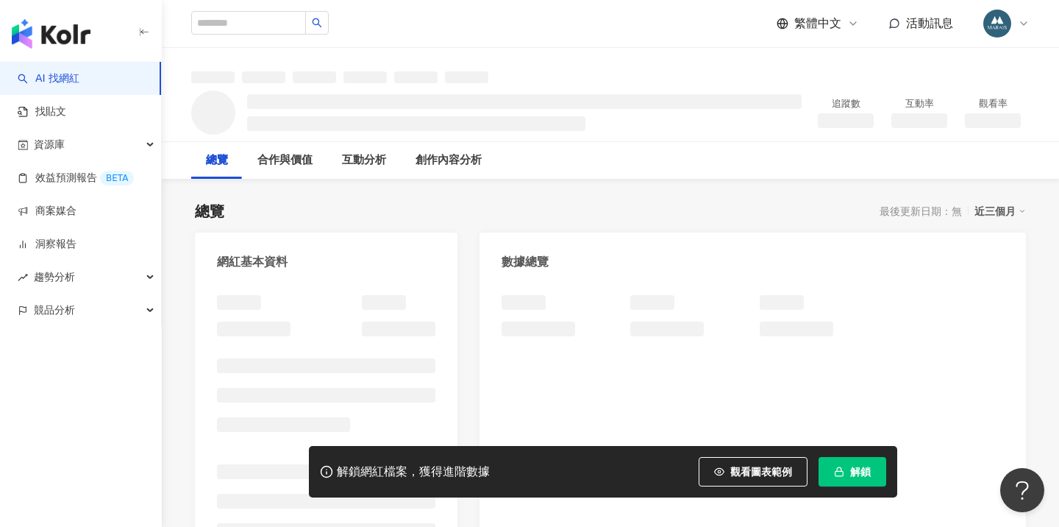
scroll to position [7, 0]
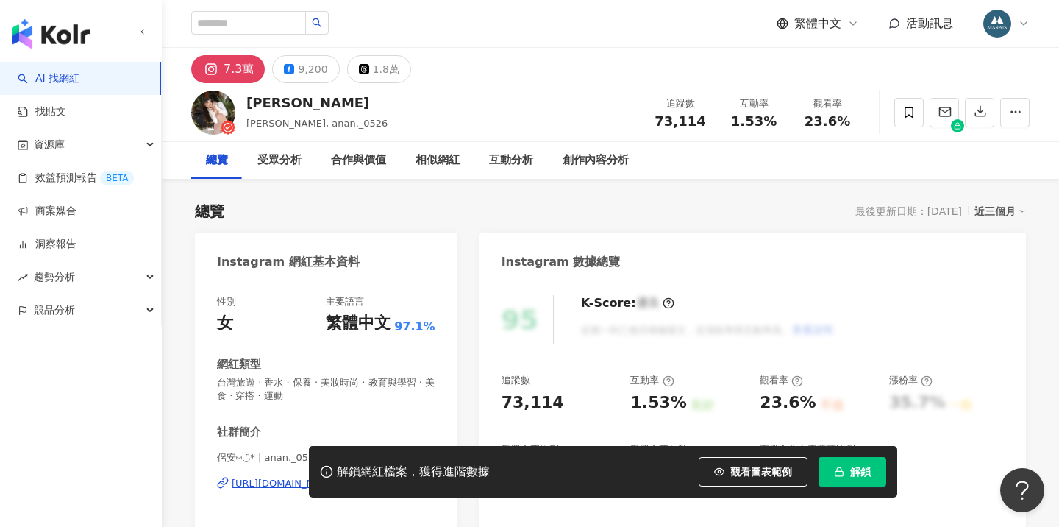
drag, startPoint x: 860, startPoint y: 471, endPoint x: 852, endPoint y: 470, distance: 7.5
click at [860, 471] on span "解鎖" at bounding box center [860, 472] width 21 height 12
click at [852, 470] on span "解鎖" at bounding box center [860, 472] width 21 height 12
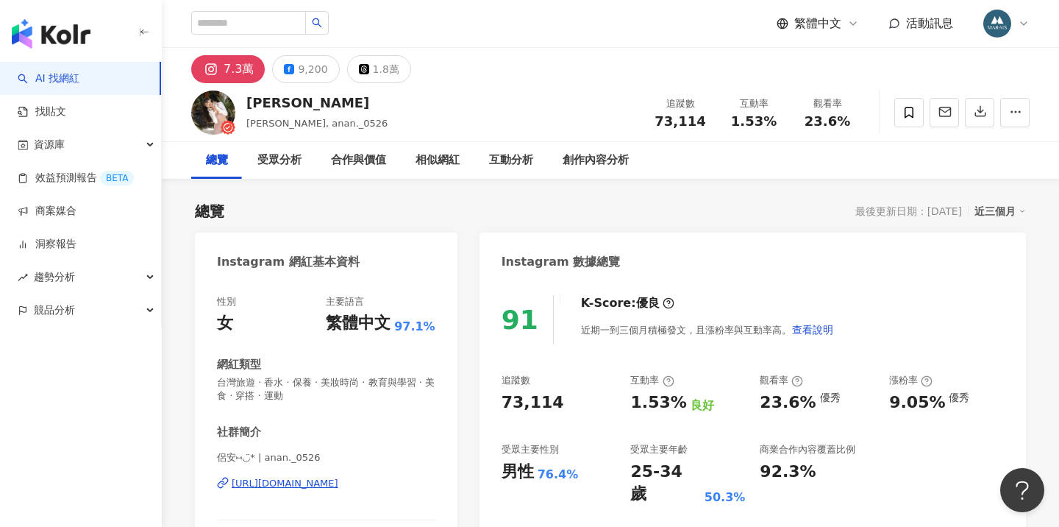
click at [338, 487] on div "https://www.instagram.com/anan._0526/" at bounding box center [285, 483] width 107 height 13
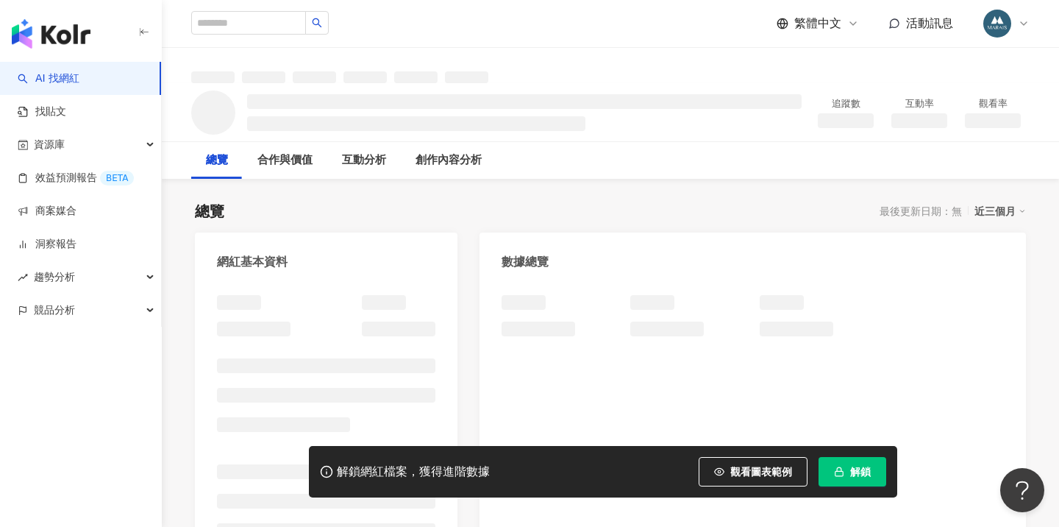
click at [855, 474] on span "解鎖" at bounding box center [860, 472] width 21 height 12
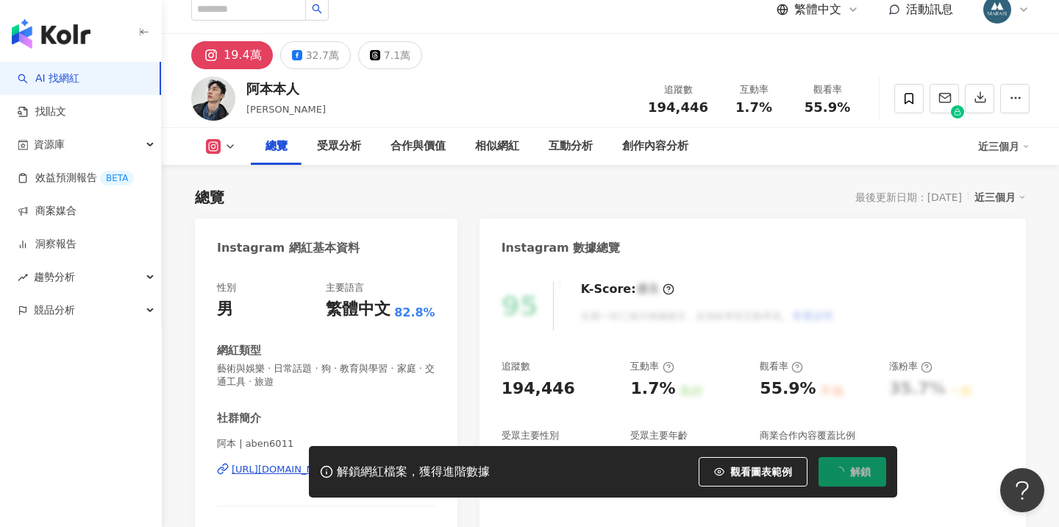
scroll to position [246, 0]
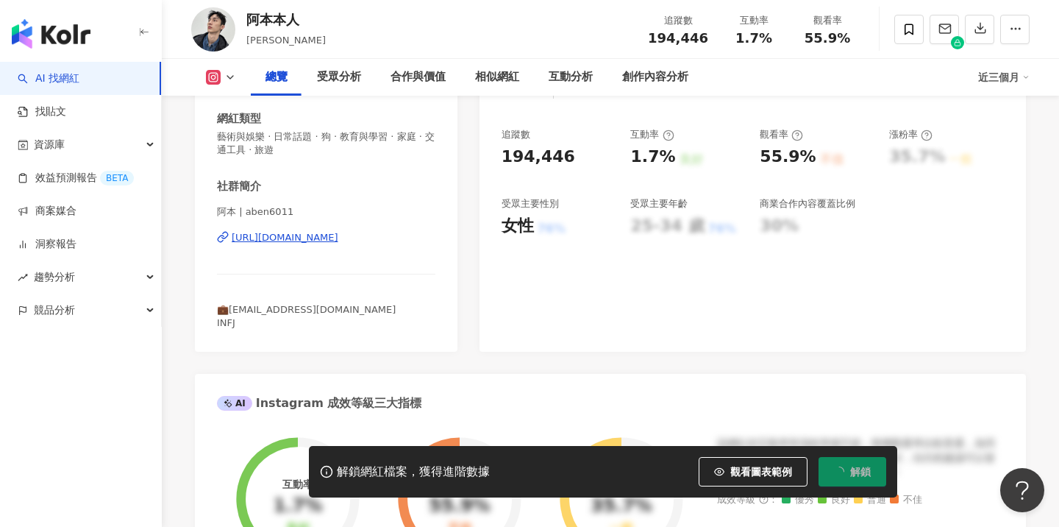
click at [338, 237] on div "https://www.instagram.com/aben6011/" at bounding box center [285, 237] width 107 height 13
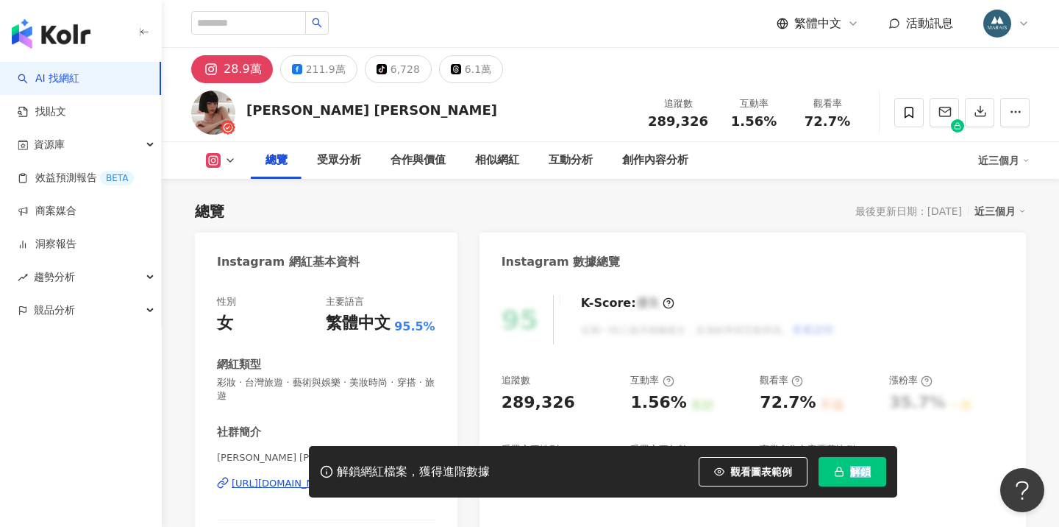
scroll to position [-1, 0]
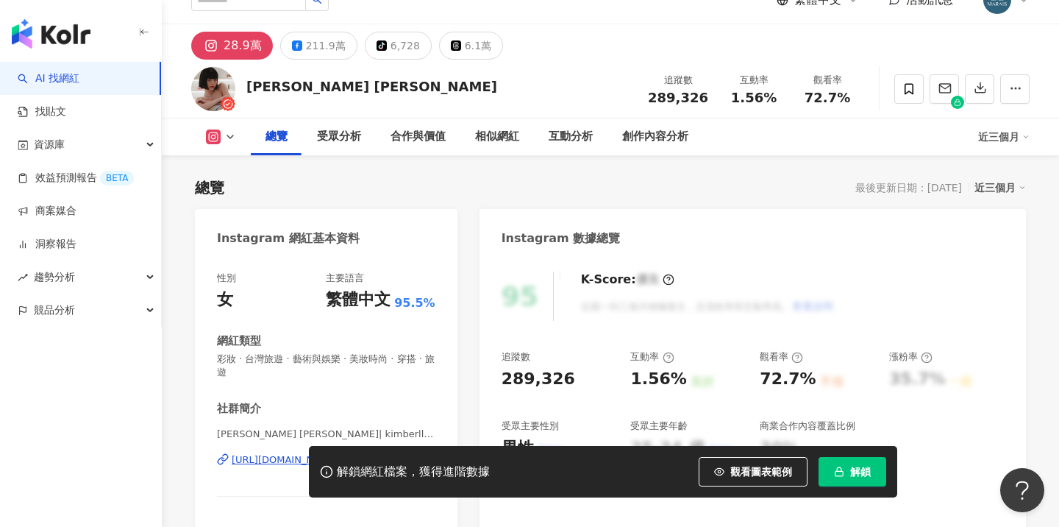
click at [304, 463] on div "解鎖網紅檔案，獲得進階數據 觀看圖表範例 解鎖" at bounding box center [529, 471] width 1059 height 51
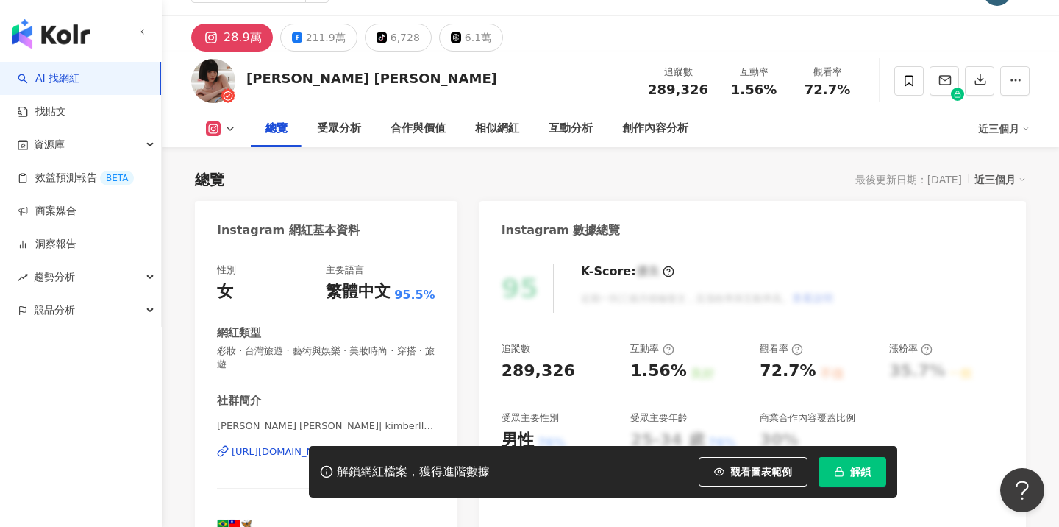
scroll to position [138, 0]
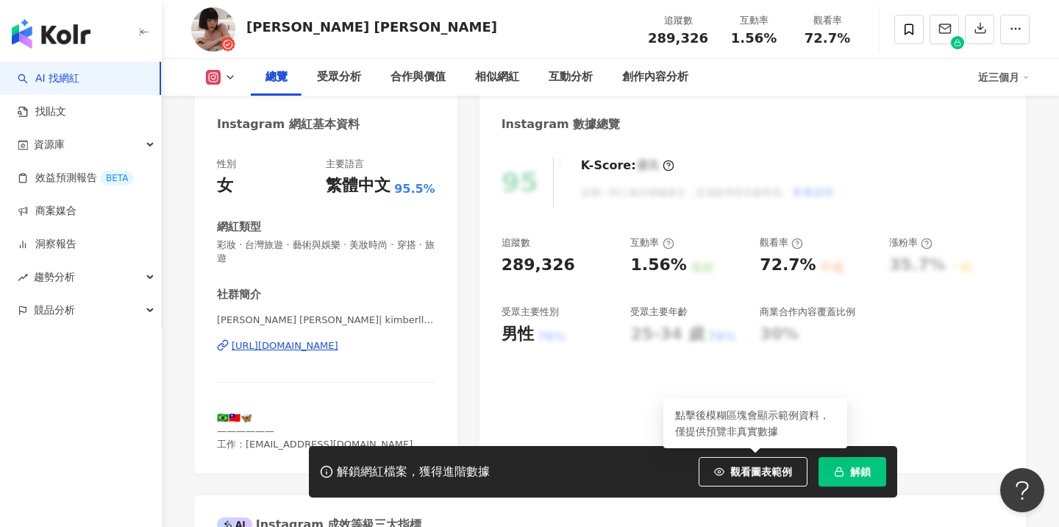
click at [858, 474] on span "解鎖" at bounding box center [860, 472] width 21 height 12
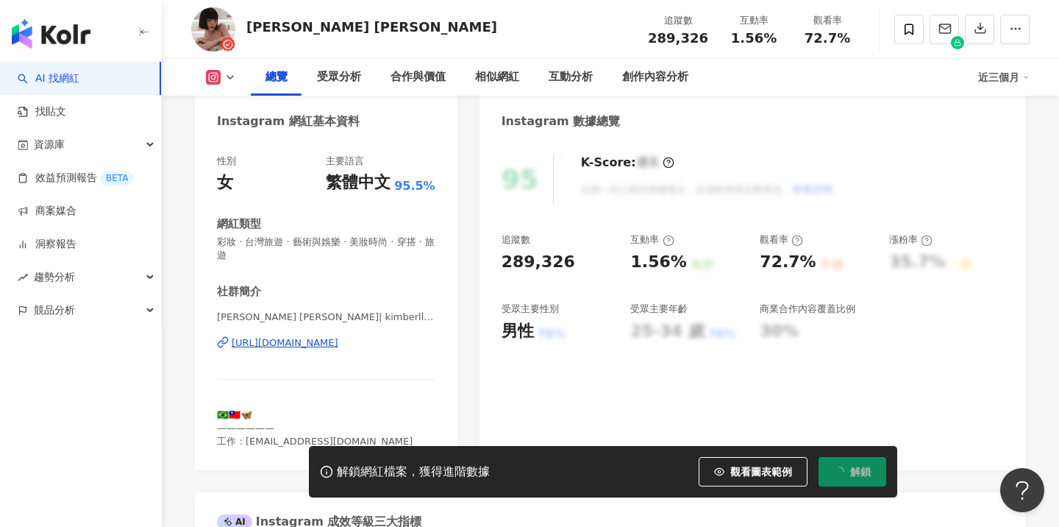
scroll to position [143, 0]
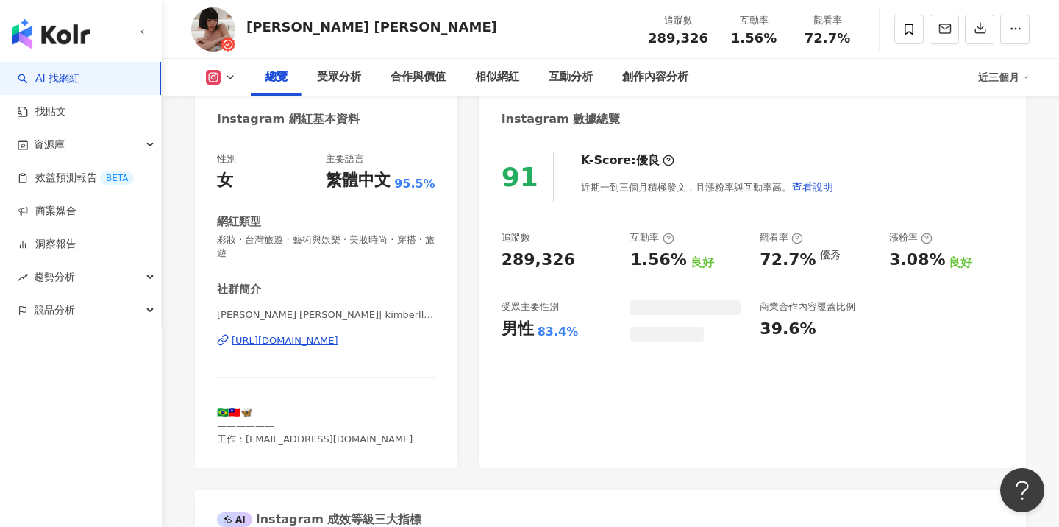
scroll to position [83, 0]
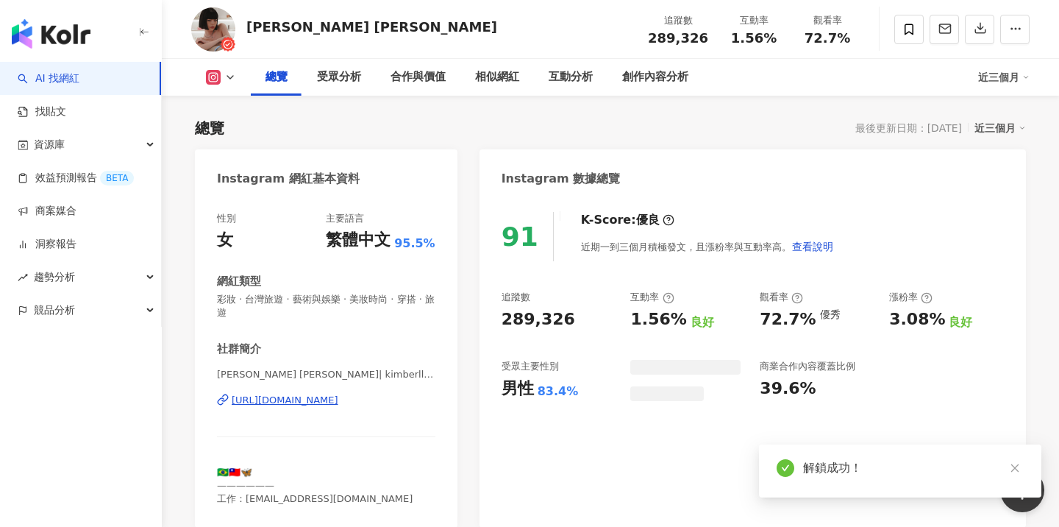
click at [338, 393] on div "https://www.instagram.com/kimberlly_chen/" at bounding box center [285, 399] width 107 height 13
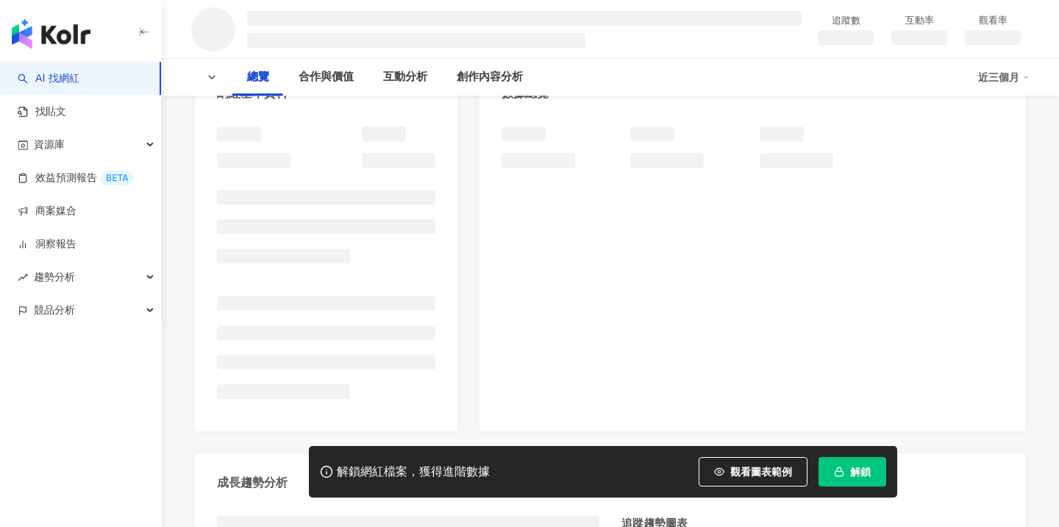
scroll to position [168, 0]
click at [847, 469] on button "解鎖" at bounding box center [853, 471] width 68 height 29
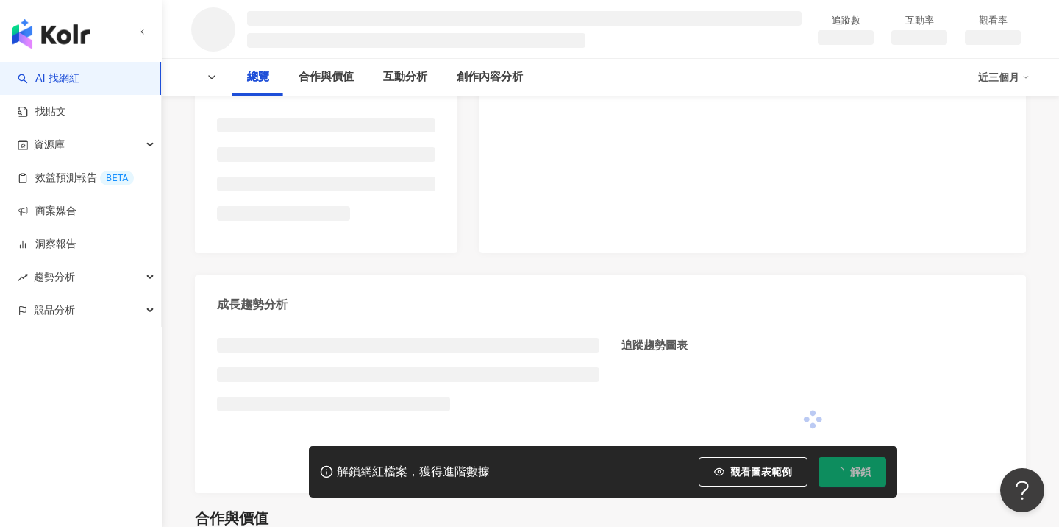
scroll to position [313, 0]
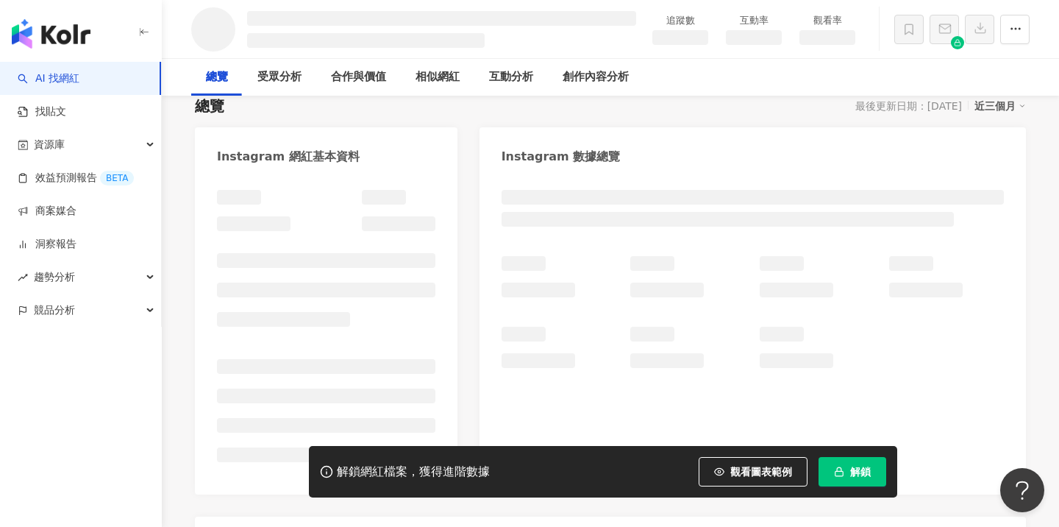
scroll to position [41, 0]
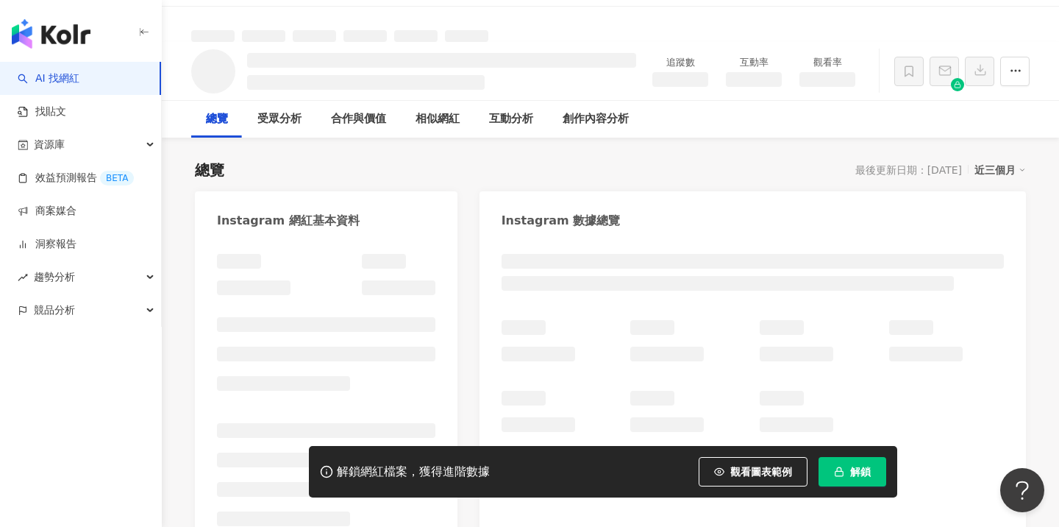
click at [296, 426] on li at bounding box center [326, 430] width 218 height 15
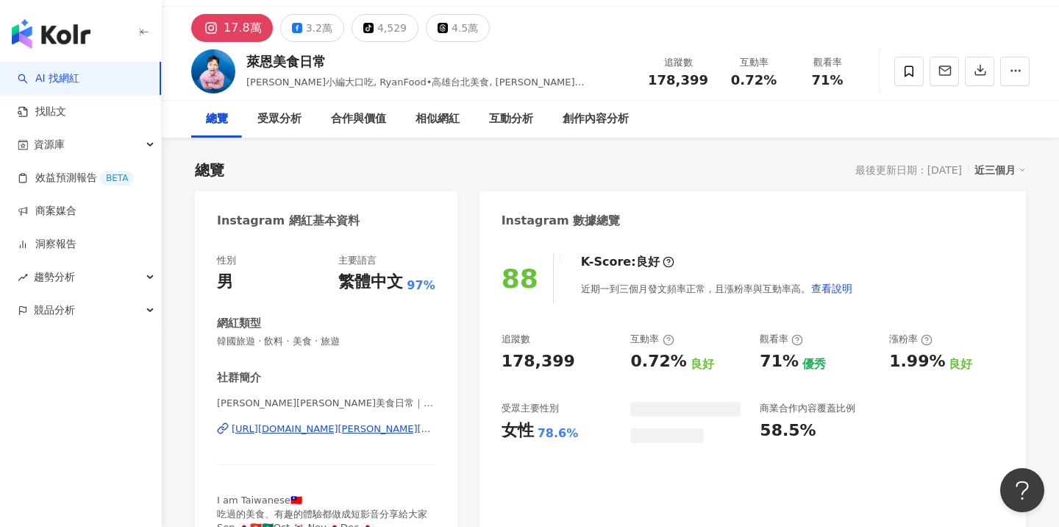
scroll to position [116, 0]
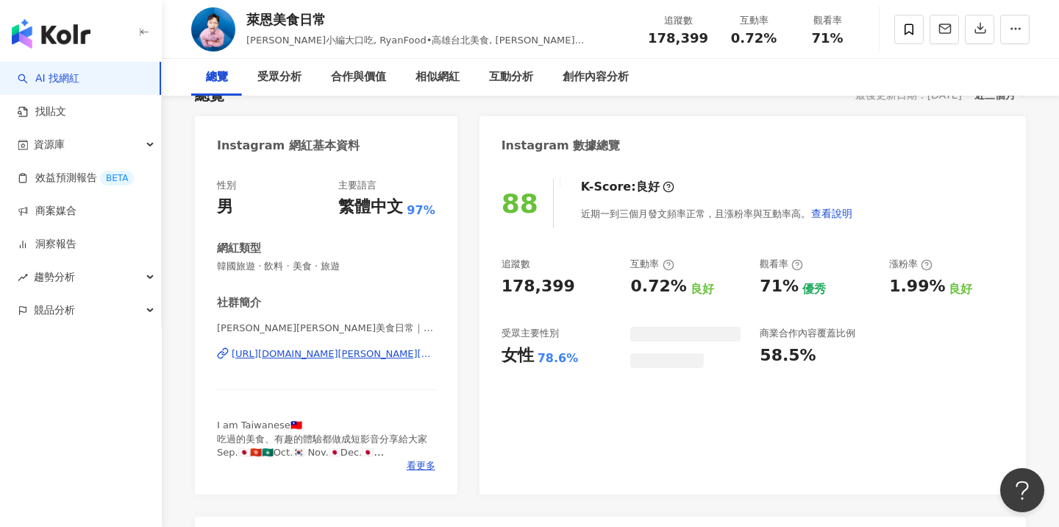
click at [311, 352] on div "https://www.instagram.com/ryan.food/" at bounding box center [334, 353] width 204 height 13
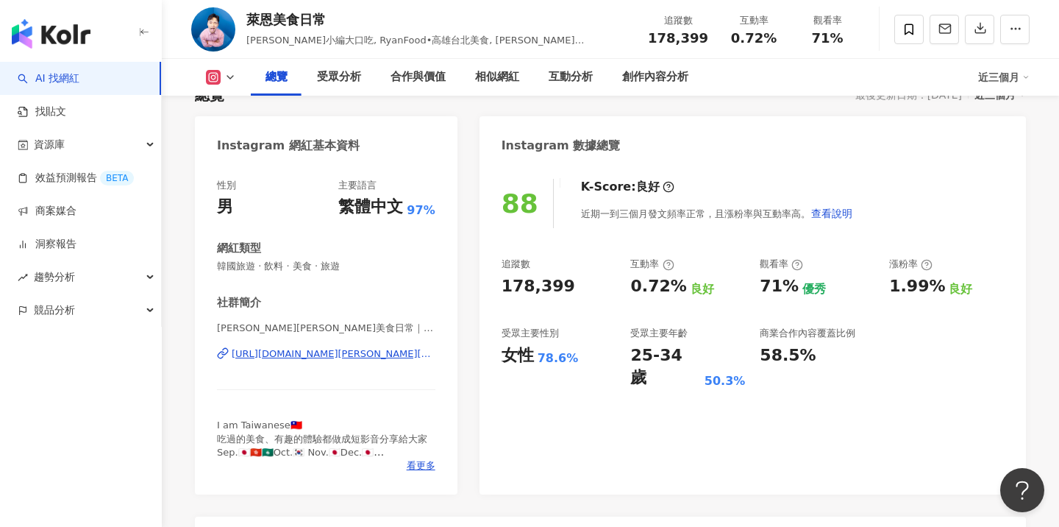
click at [310, 352] on div "https://www.instagram.com/ryan.food/" at bounding box center [334, 353] width 204 height 13
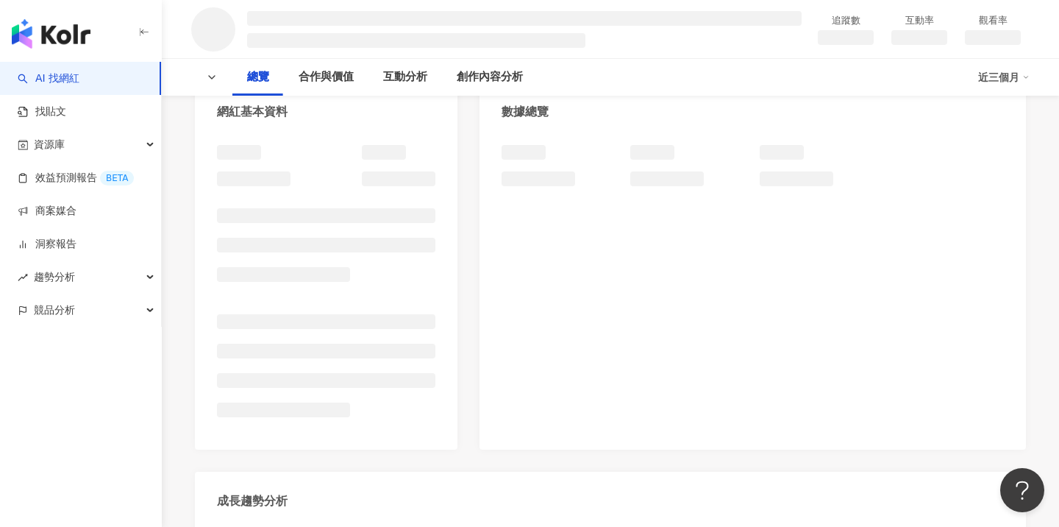
scroll to position [126, 0]
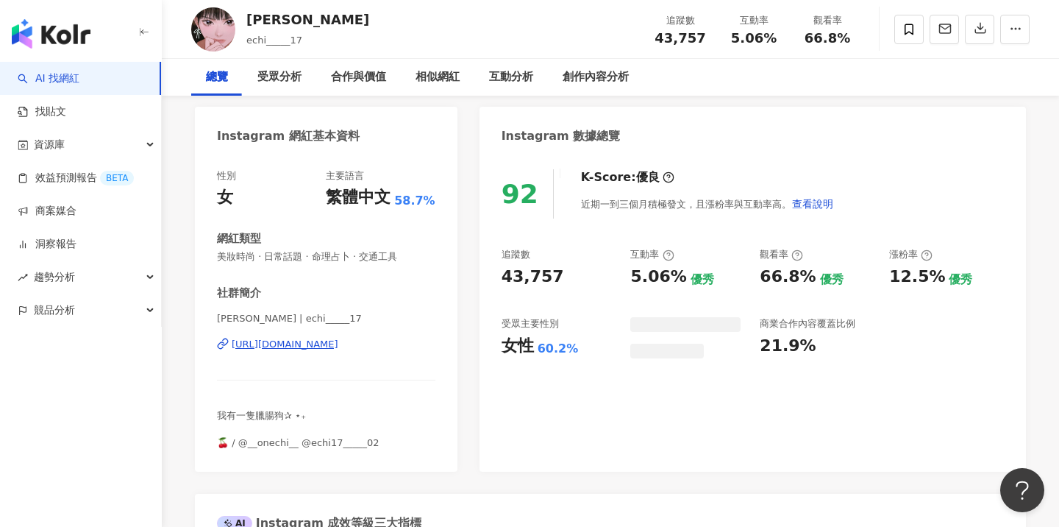
click at [307, 351] on div "[URL][DOMAIN_NAME]" at bounding box center [285, 344] width 107 height 13
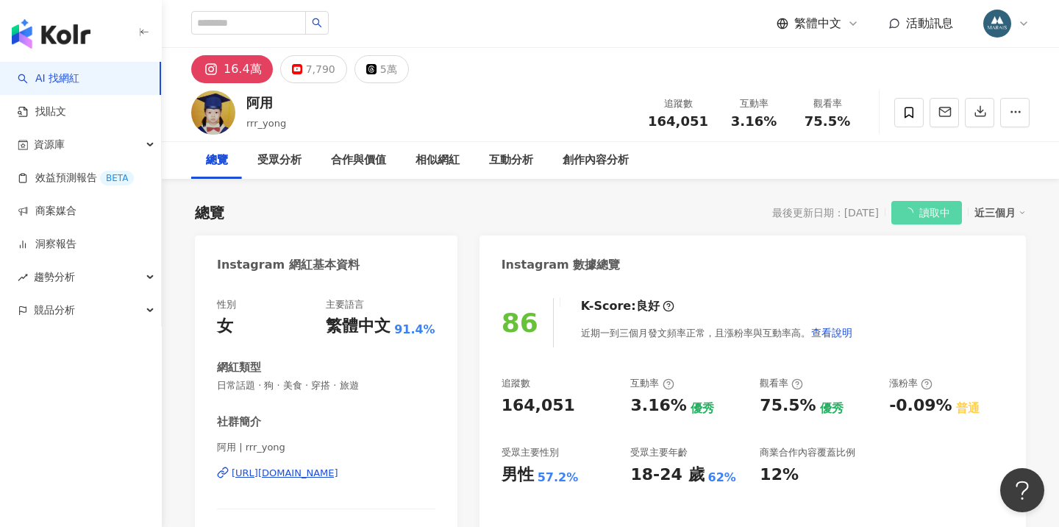
click at [316, 476] on div "https://www.instagram.com/rrr_yong/" at bounding box center [285, 472] width 107 height 13
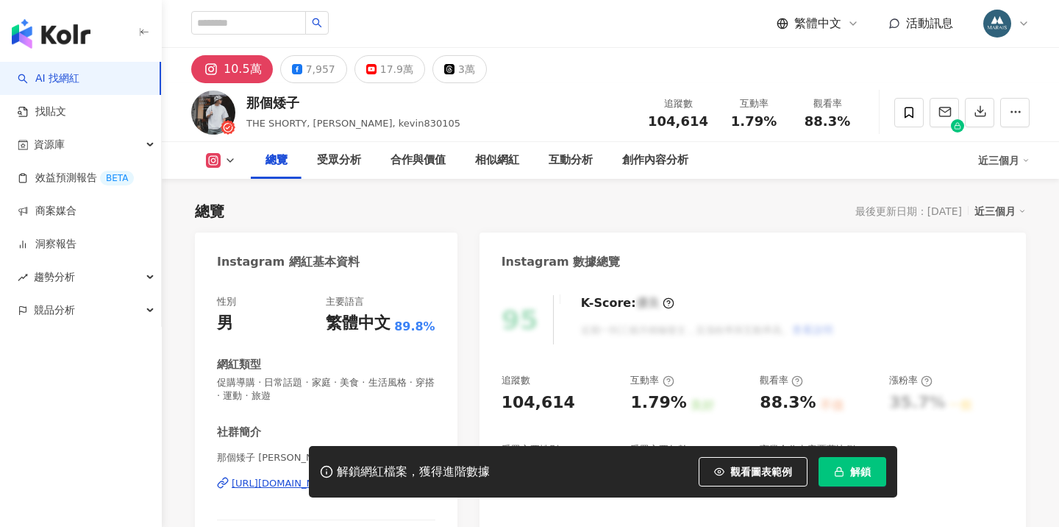
scroll to position [243, 0]
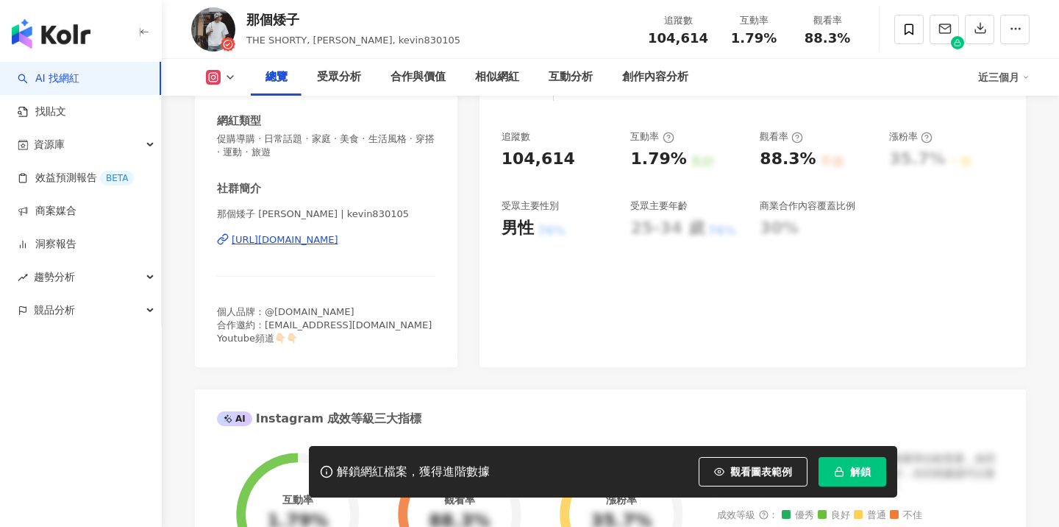
drag, startPoint x: 850, startPoint y: 463, endPoint x: 666, endPoint y: 381, distance: 201.2
click at [850, 463] on button "解鎖" at bounding box center [853, 471] width 68 height 29
click at [849, 471] on button "解鎖" at bounding box center [853, 471] width 68 height 29
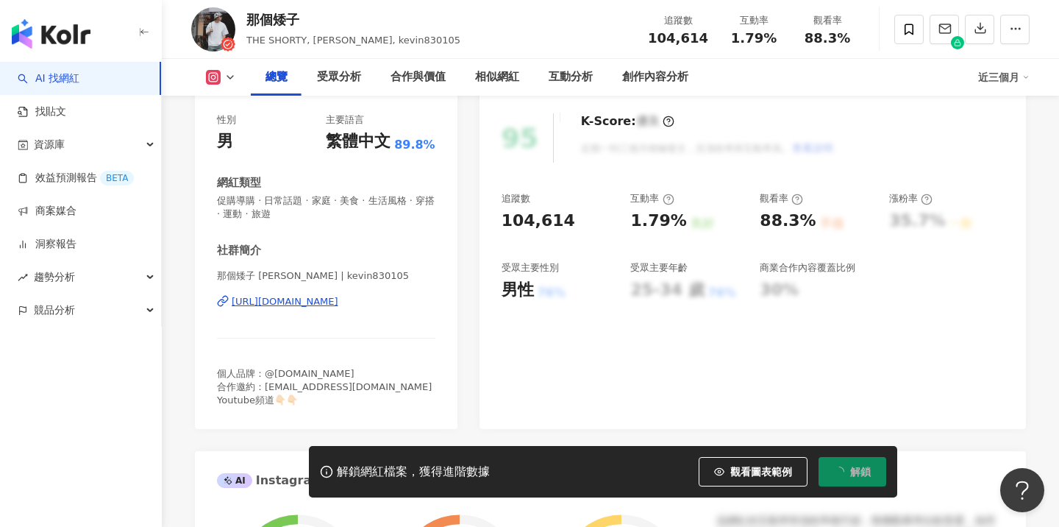
scroll to position [174, 0]
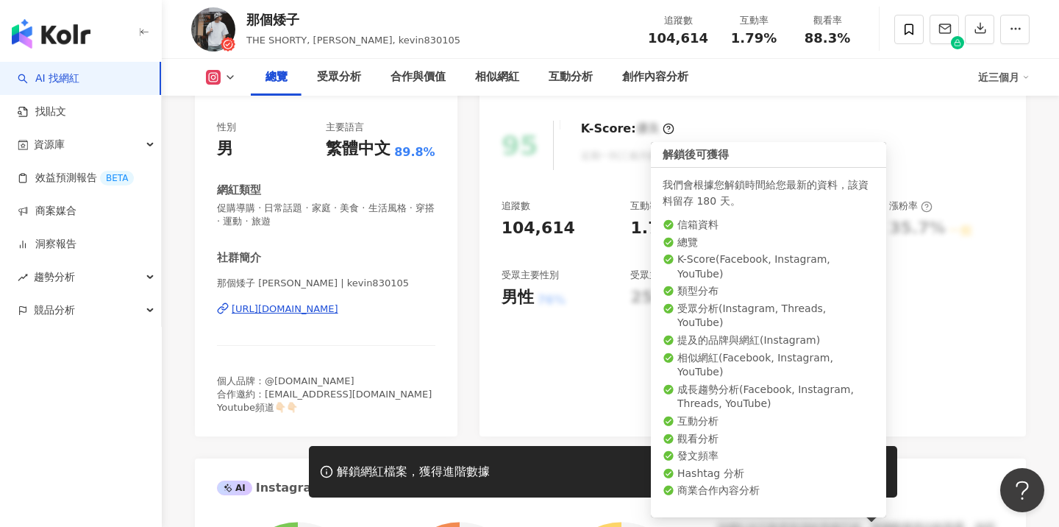
click at [338, 308] on div "https://www.instagram.com/kevin830105/" at bounding box center [285, 308] width 107 height 13
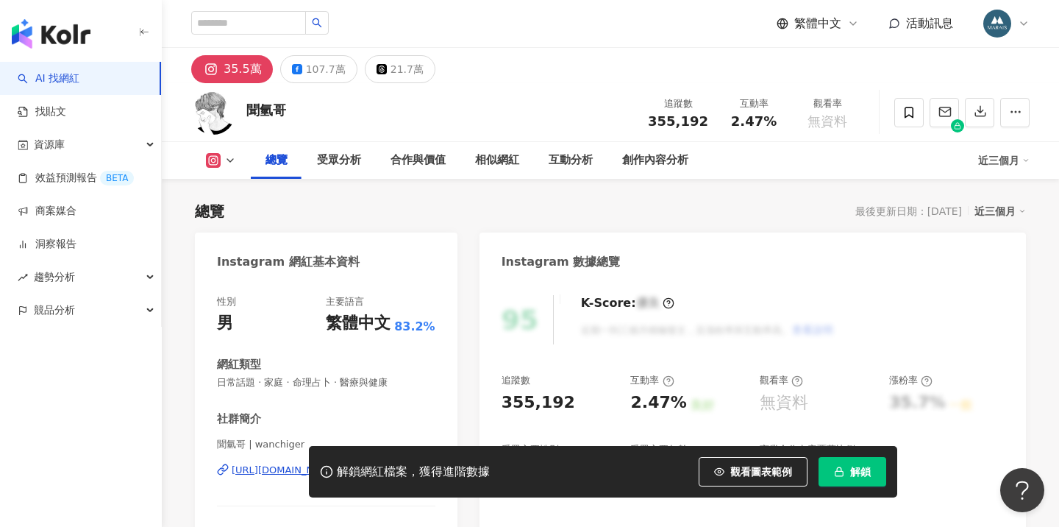
scroll to position [299, 0]
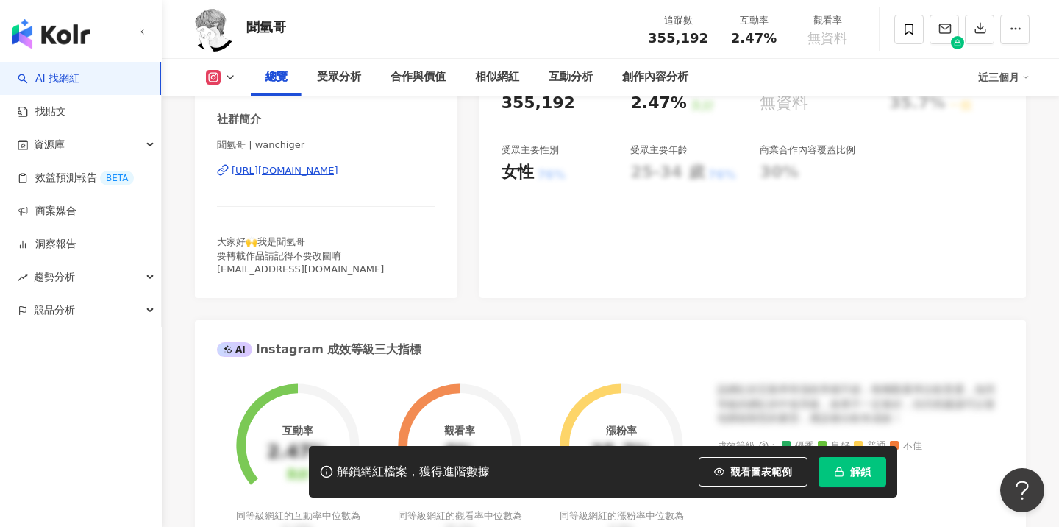
click at [338, 171] on div "[URL][DOMAIN_NAME]" at bounding box center [285, 170] width 107 height 13
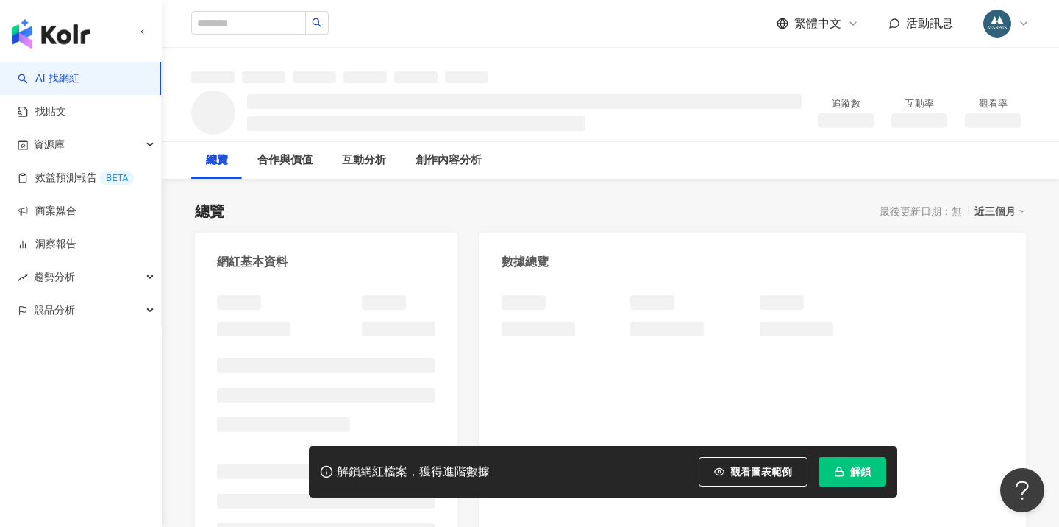
click at [843, 479] on button "解鎖" at bounding box center [853, 471] width 68 height 29
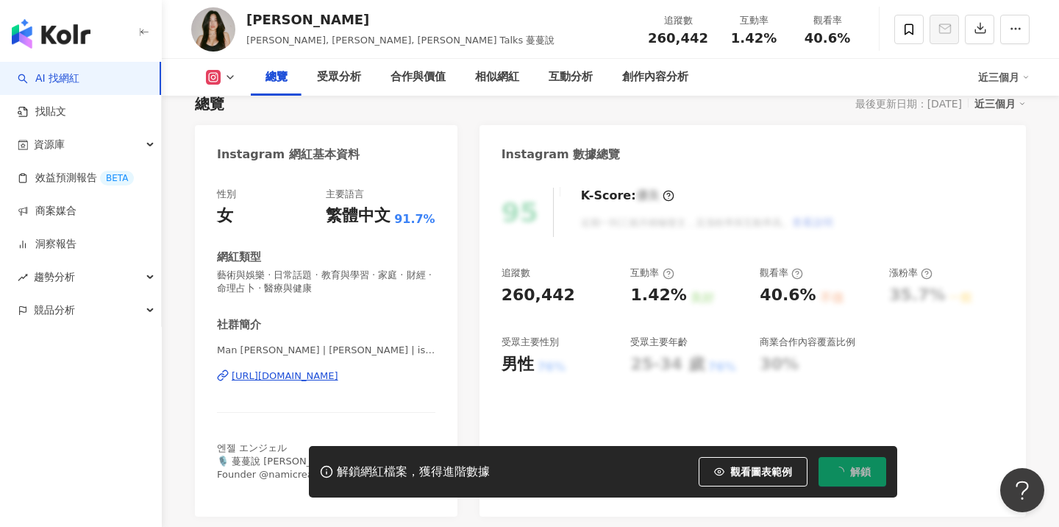
scroll to position [46, 0]
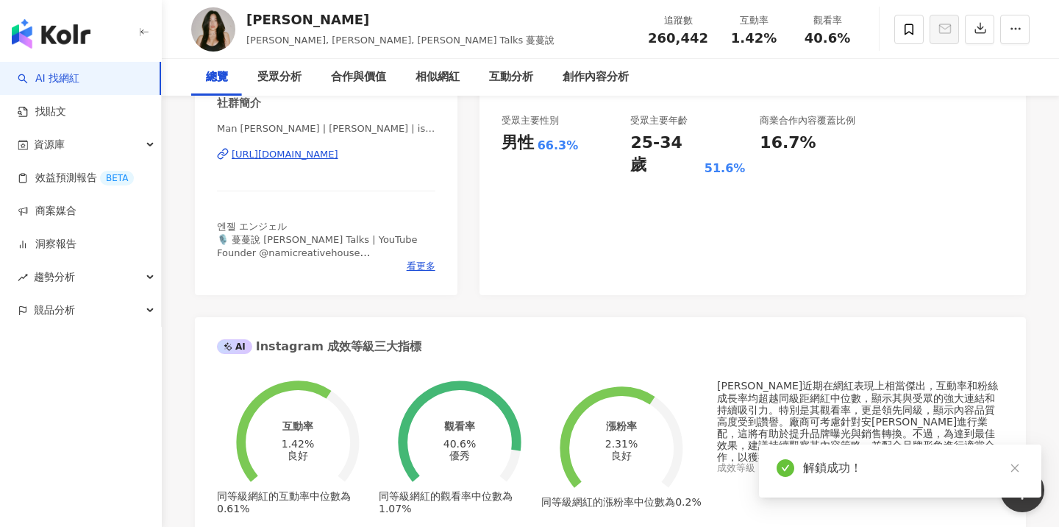
scroll to position [27, 0]
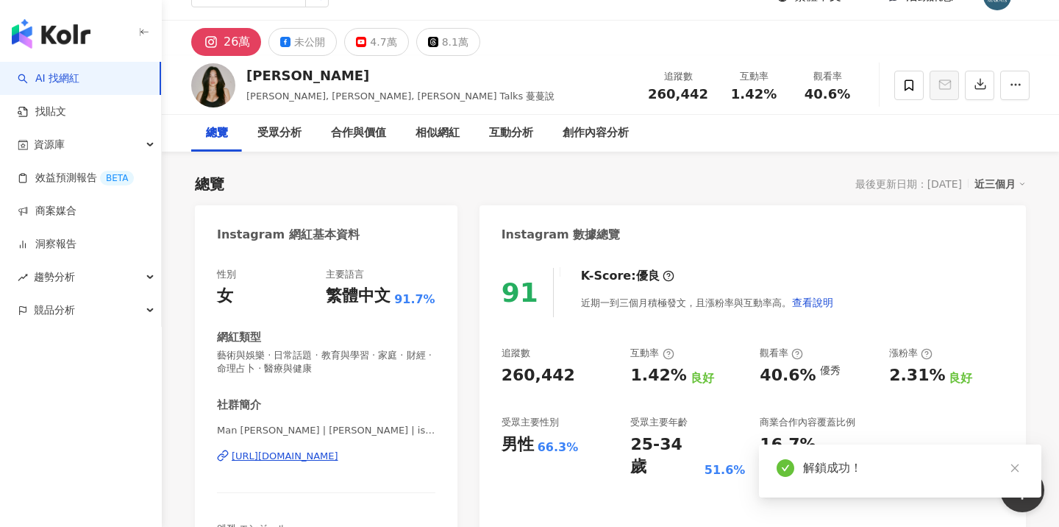
click at [338, 458] on div "https://www.instagram.com/isangelc/" at bounding box center [285, 455] width 107 height 13
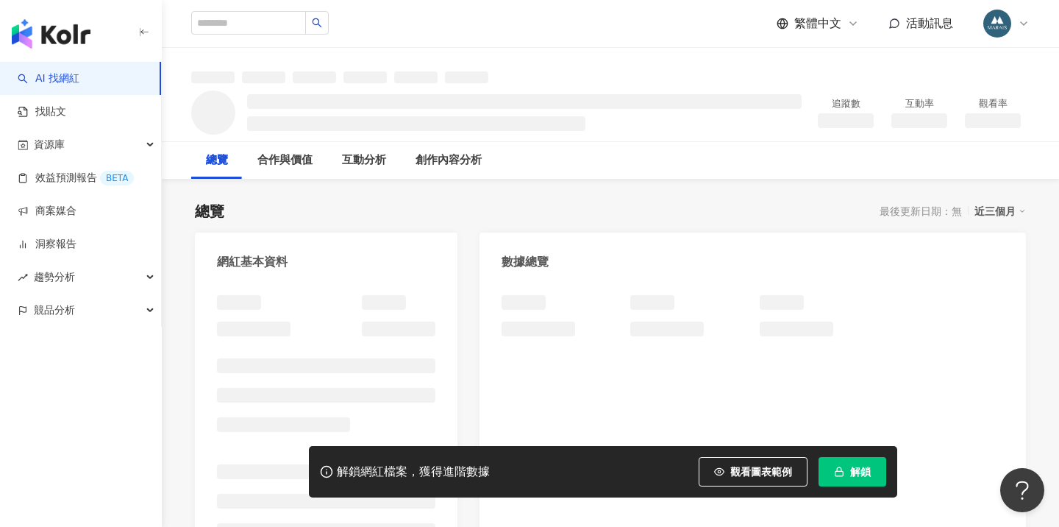
click at [841, 470] on icon "button" at bounding box center [839, 471] width 10 height 10
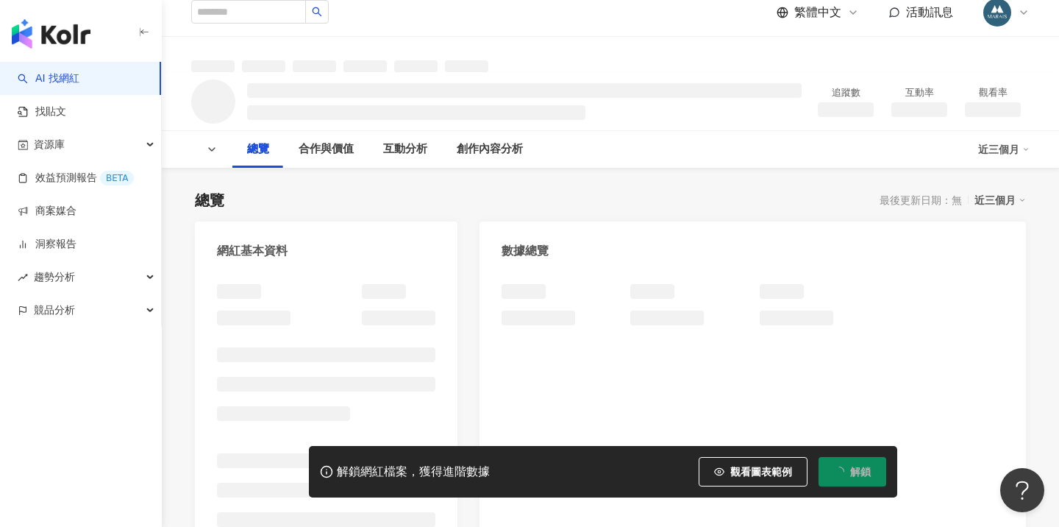
scroll to position [213, 0]
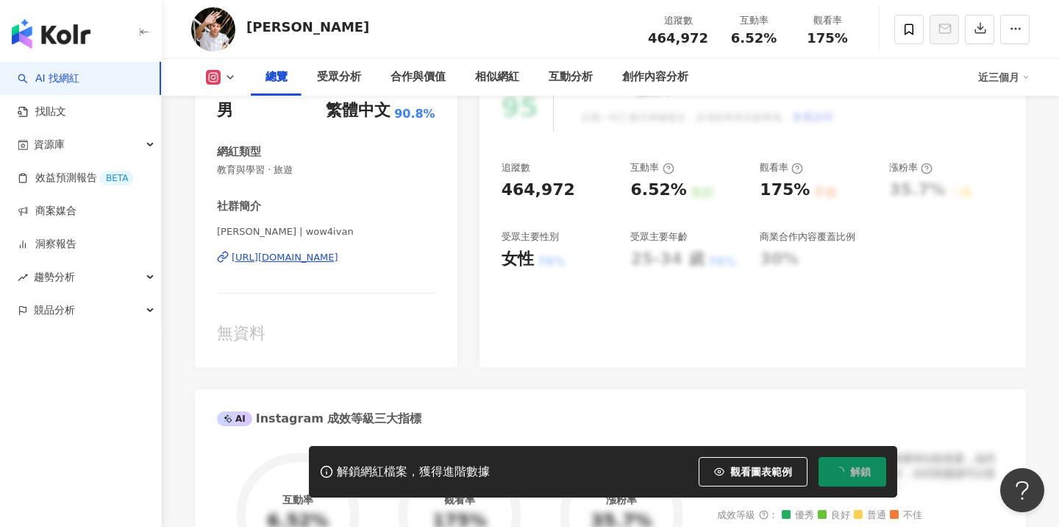
click at [338, 264] on div "[URL][DOMAIN_NAME]" at bounding box center [285, 257] width 107 height 13
